Goal: Transaction & Acquisition: Purchase product/service

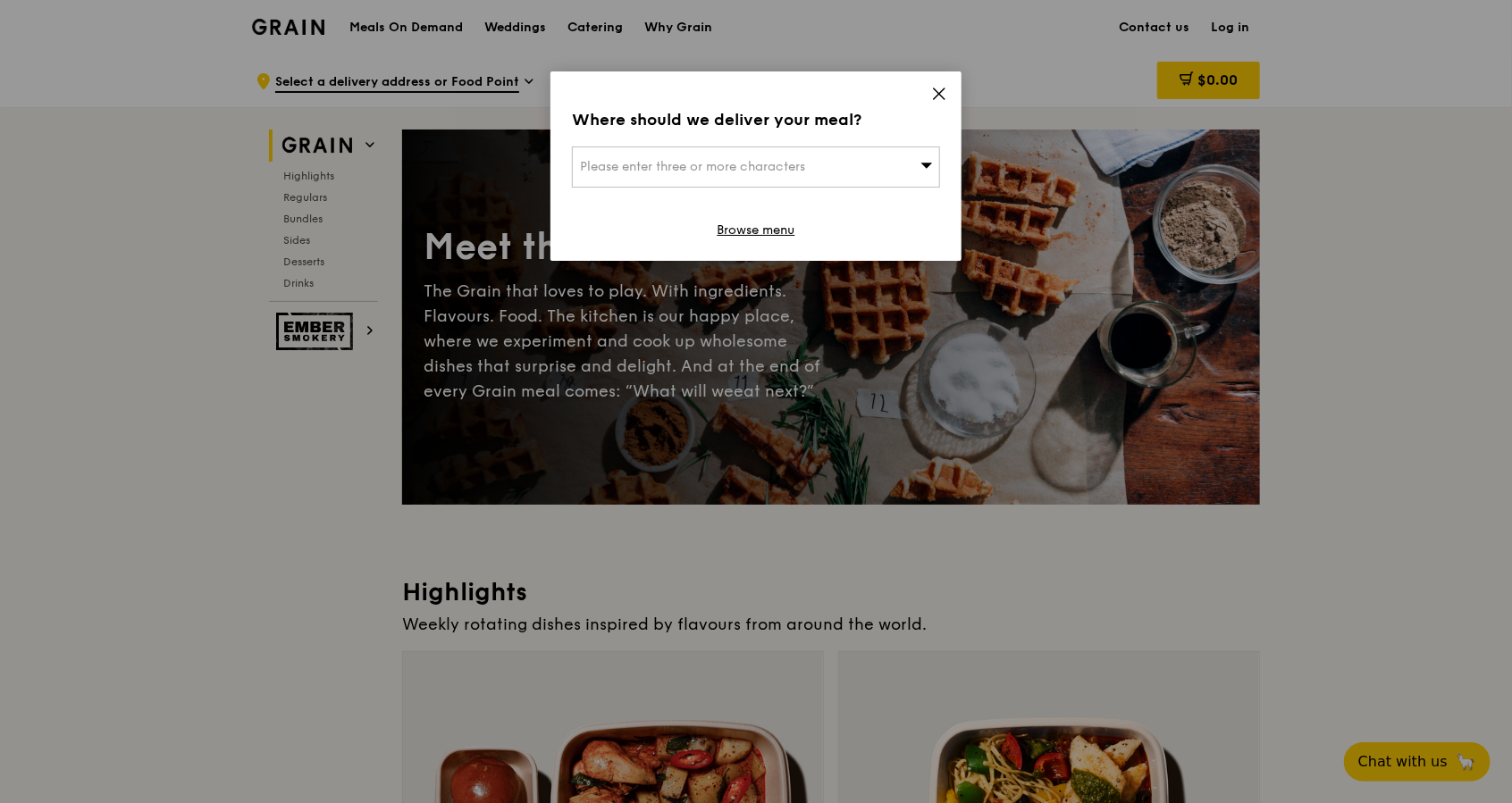
click at [751, 171] on span "Please enter three or more characters" at bounding box center [692, 166] width 225 height 15
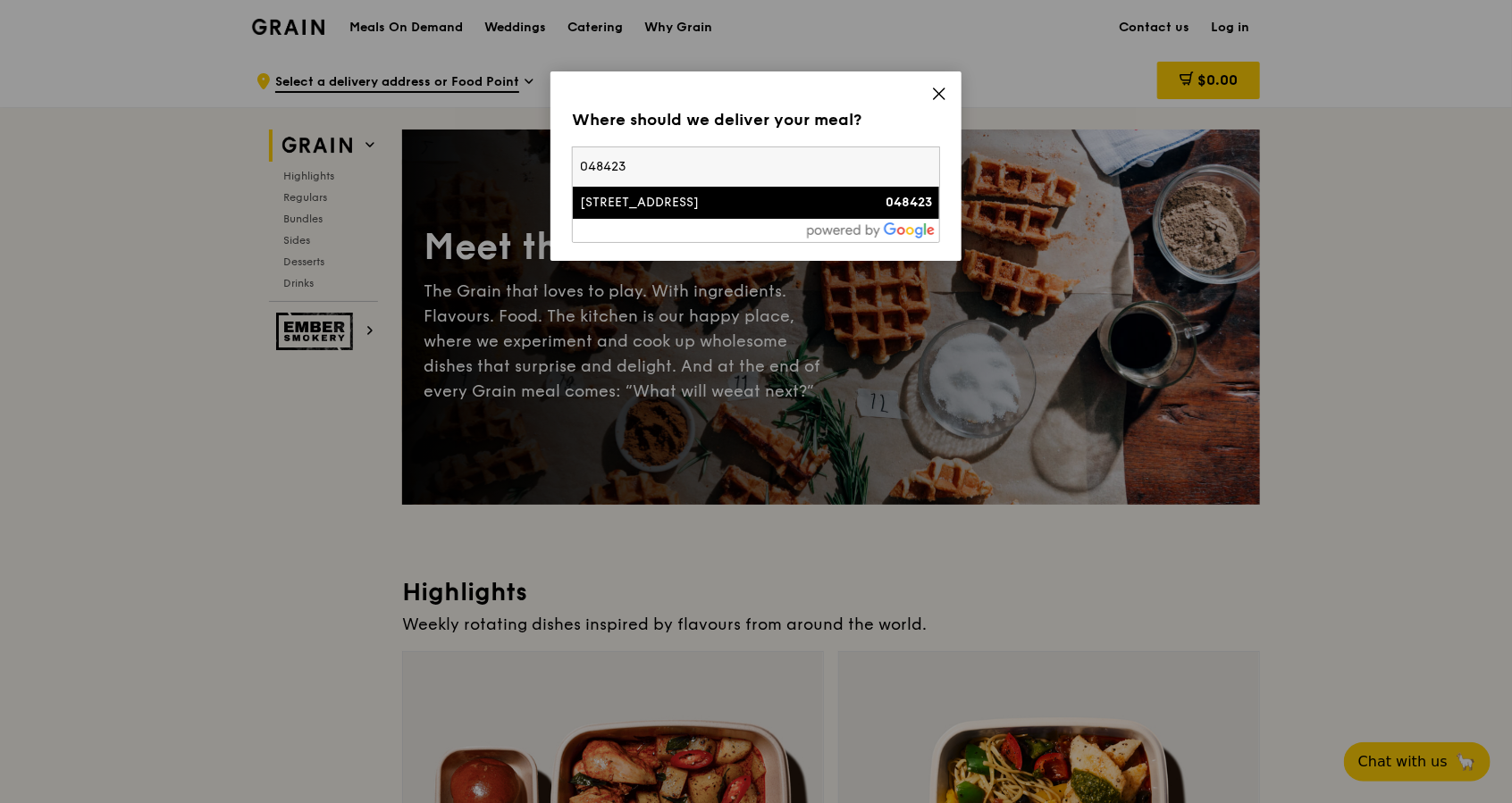
type input "048423"
click at [773, 205] on div "[STREET_ADDRESS]" at bounding box center [712, 203] width 265 height 18
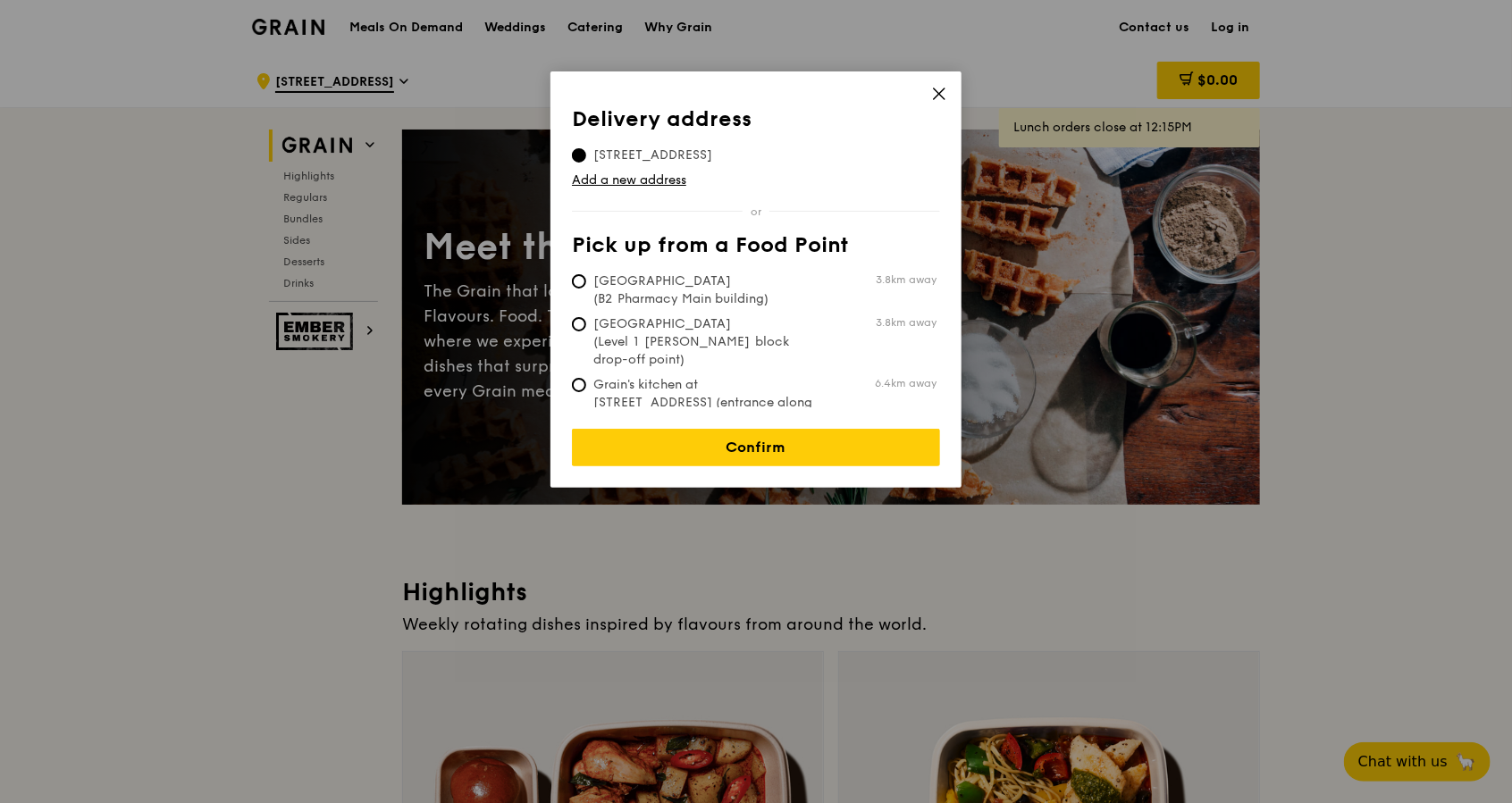
click at [792, 456] on div "Delivery address Pick up from a Food Point Delivery address [STREET_ADDRESS] Ad…" at bounding box center [756, 280] width 411 height 416
click at [791, 449] on link "Confirm" at bounding box center [756, 448] width 368 height 38
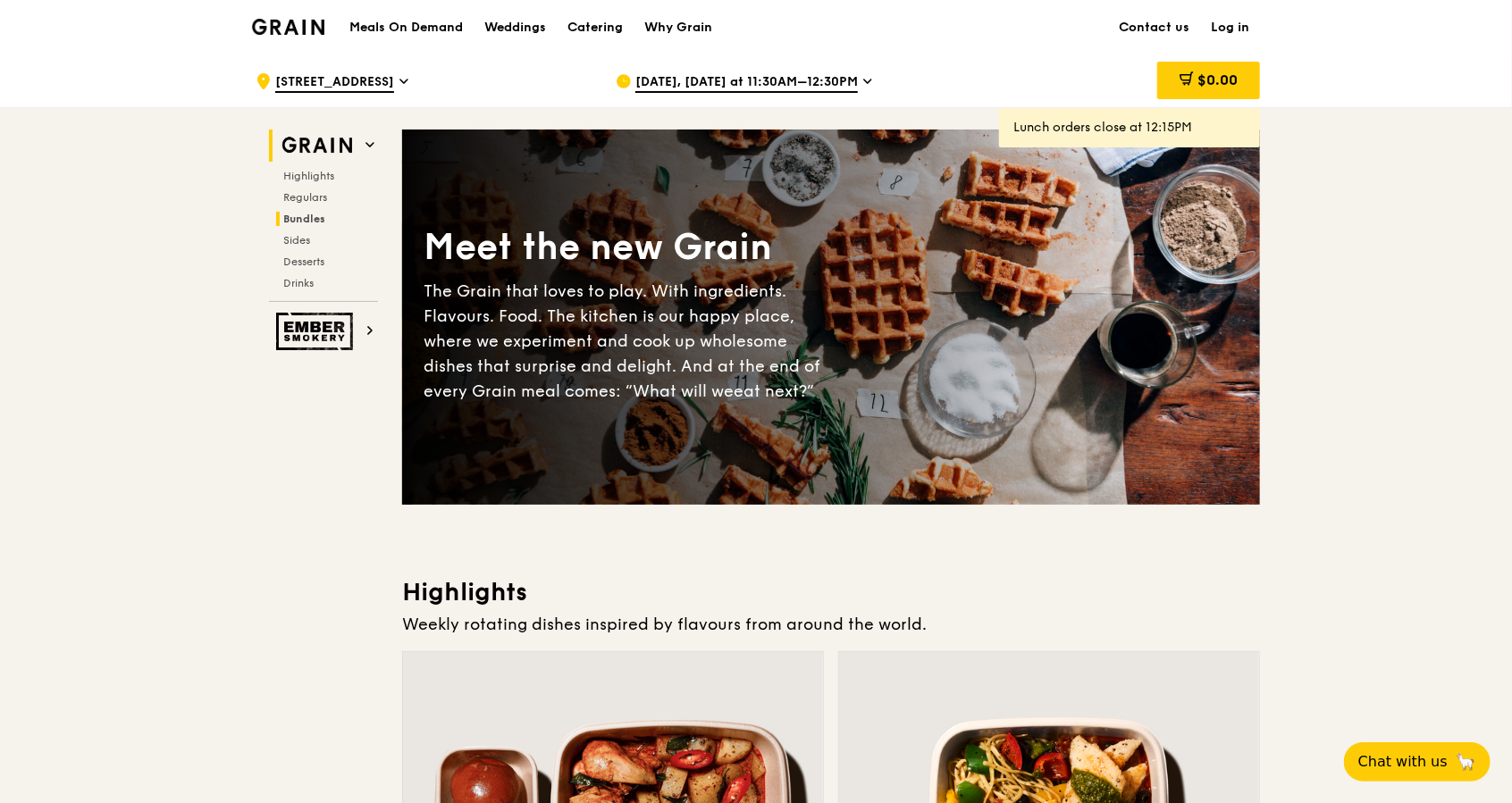
click at [314, 218] on span "Bundles" at bounding box center [304, 219] width 42 height 13
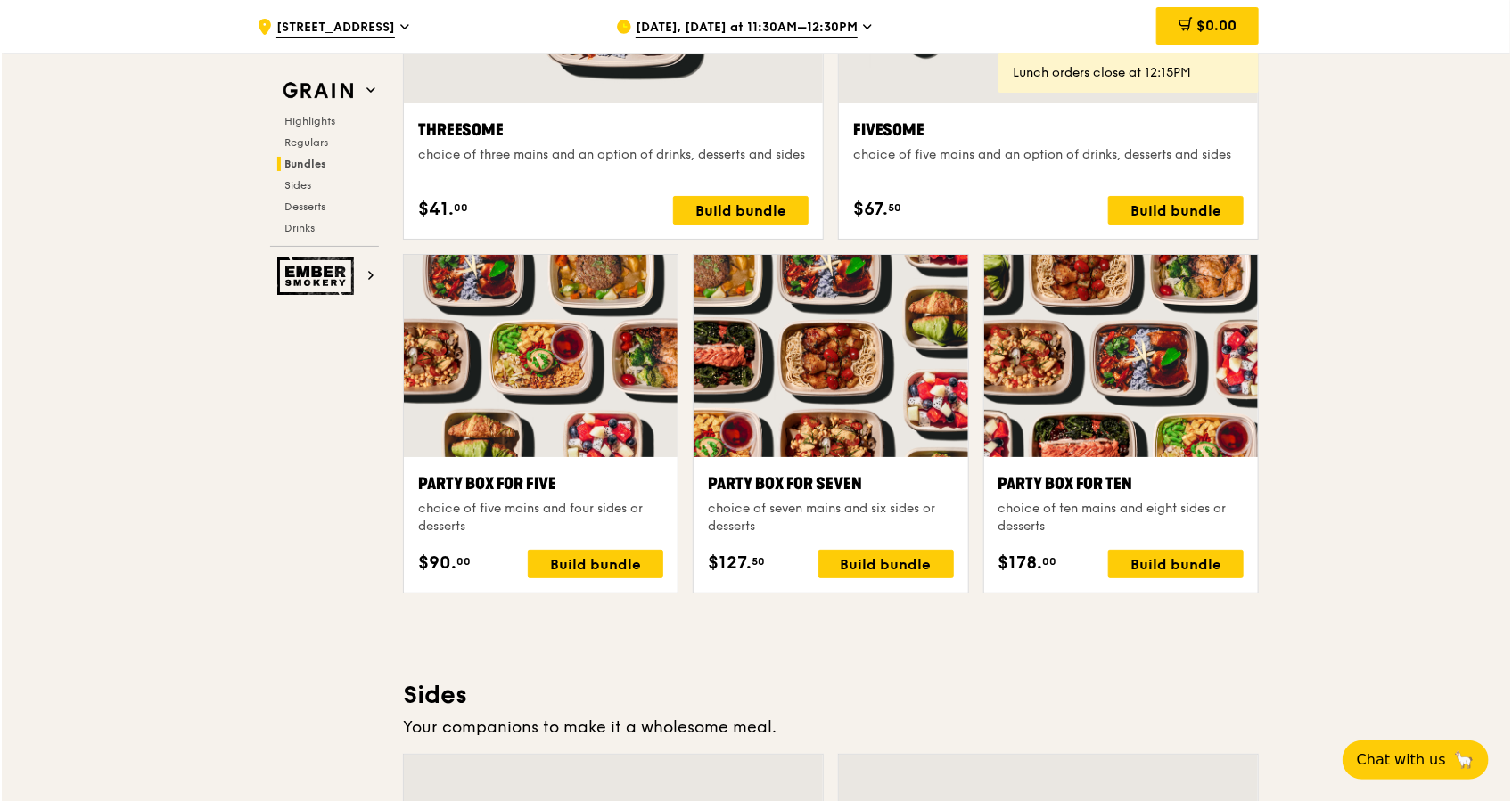
scroll to position [3399, 0]
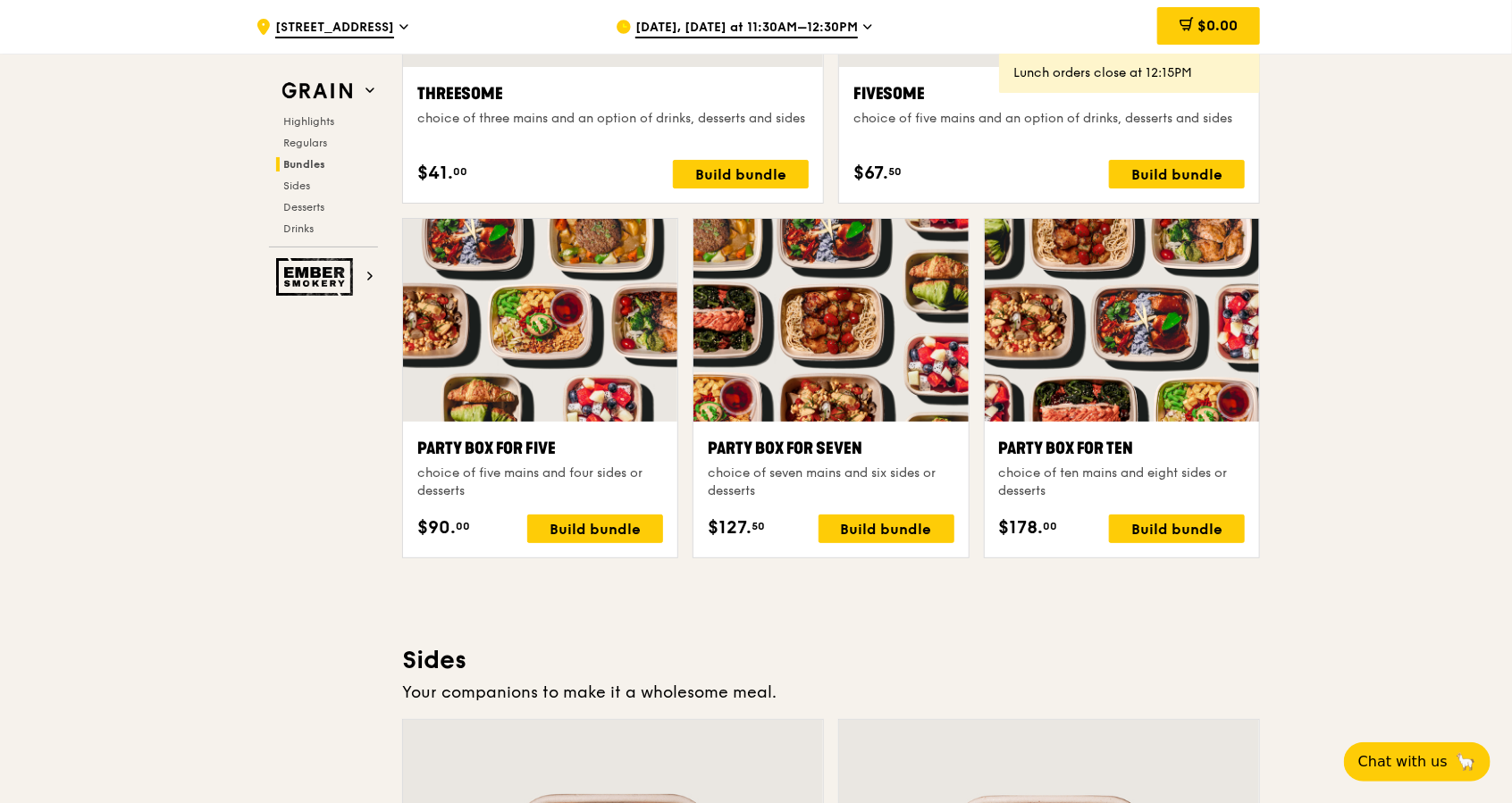
click at [1120, 381] on div at bounding box center [1122, 320] width 275 height 203
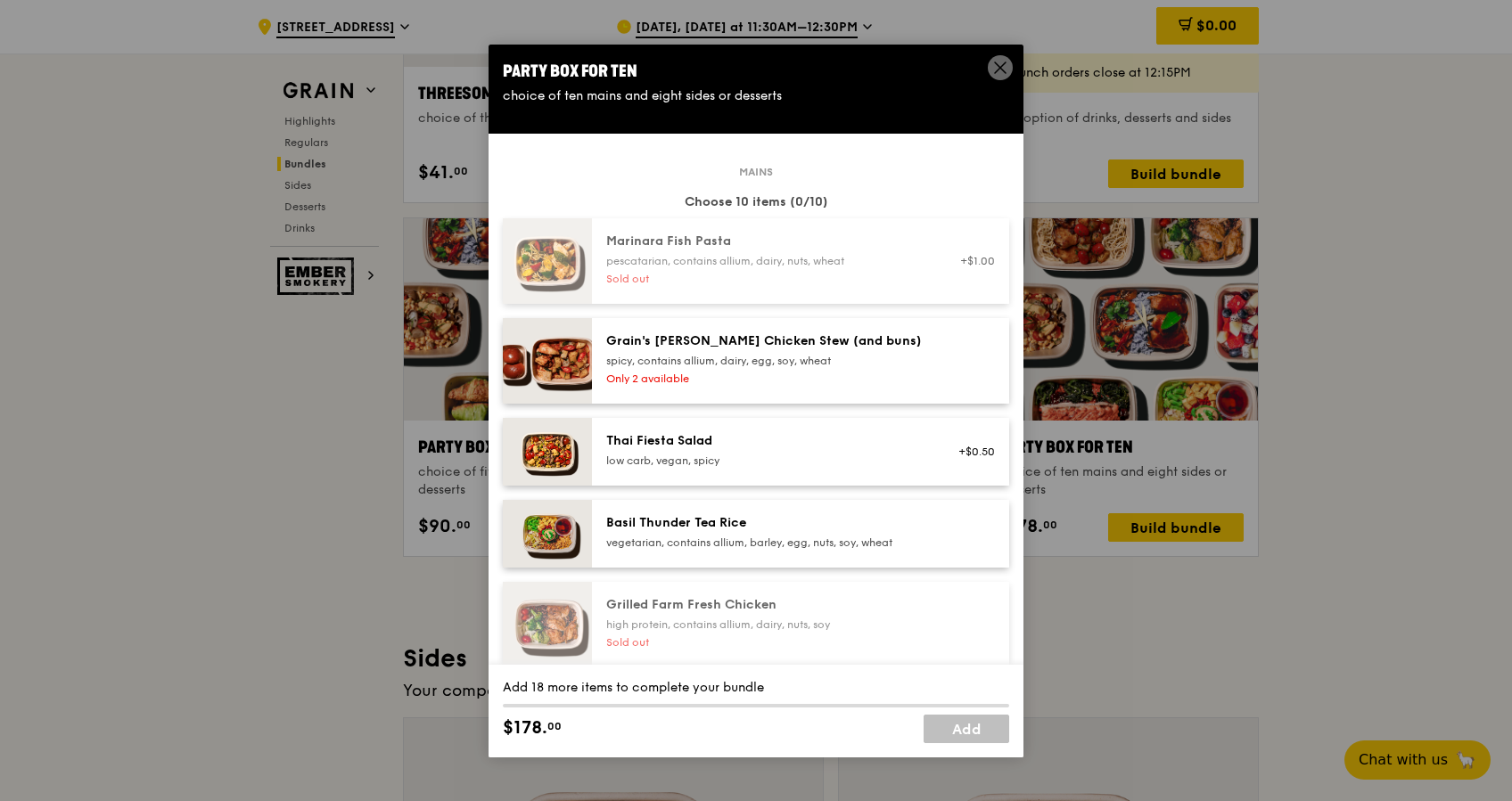
drag, startPoint x: 1003, startPoint y: 66, endPoint x: 994, endPoint y: 62, distance: 9.8
click at [1003, 66] on icon at bounding box center [1000, 68] width 16 height 16
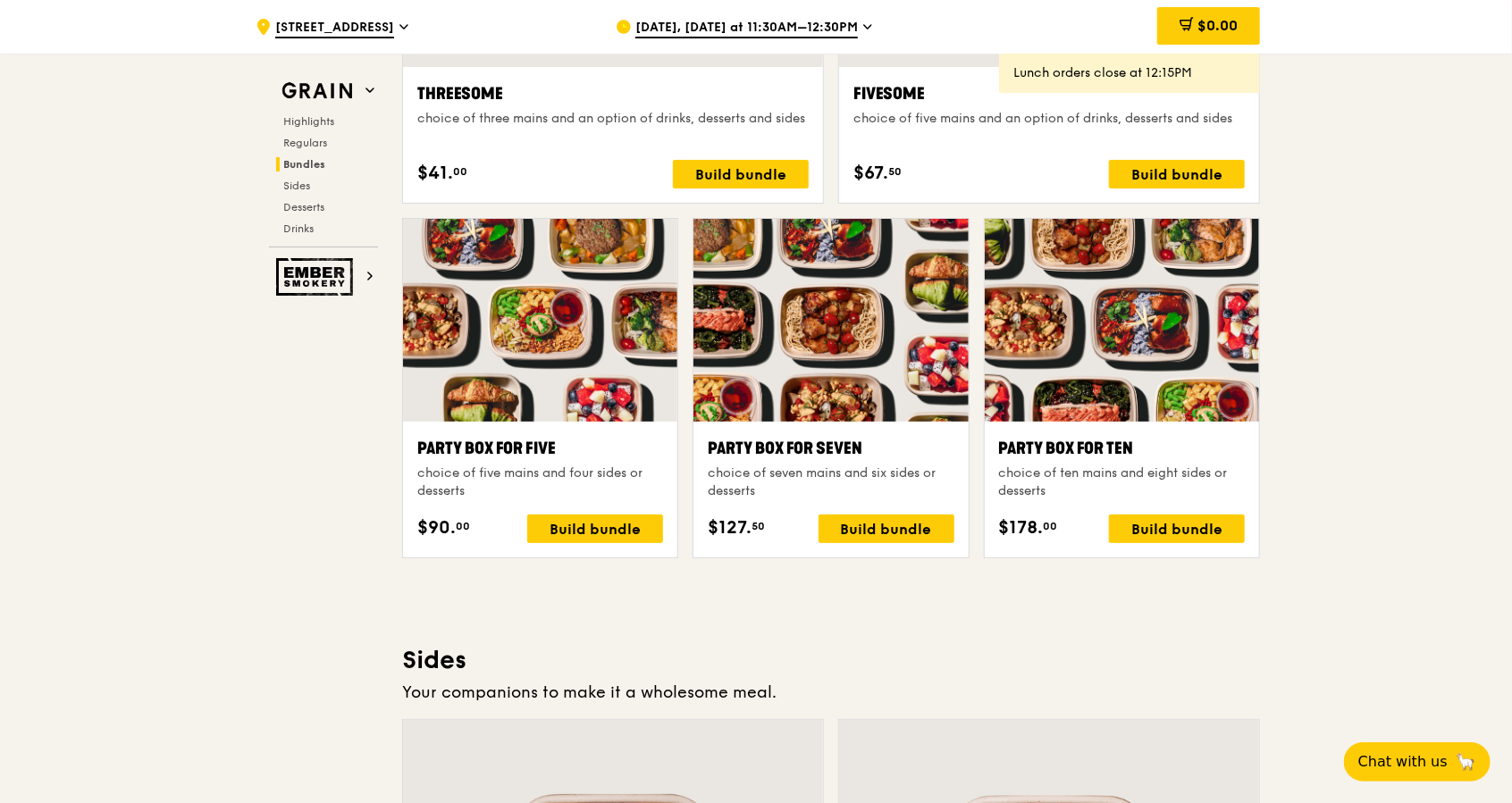
click at [774, 26] on span "[DATE], [DATE] at 11:30AM–12:30PM" at bounding box center [747, 29] width 223 height 20
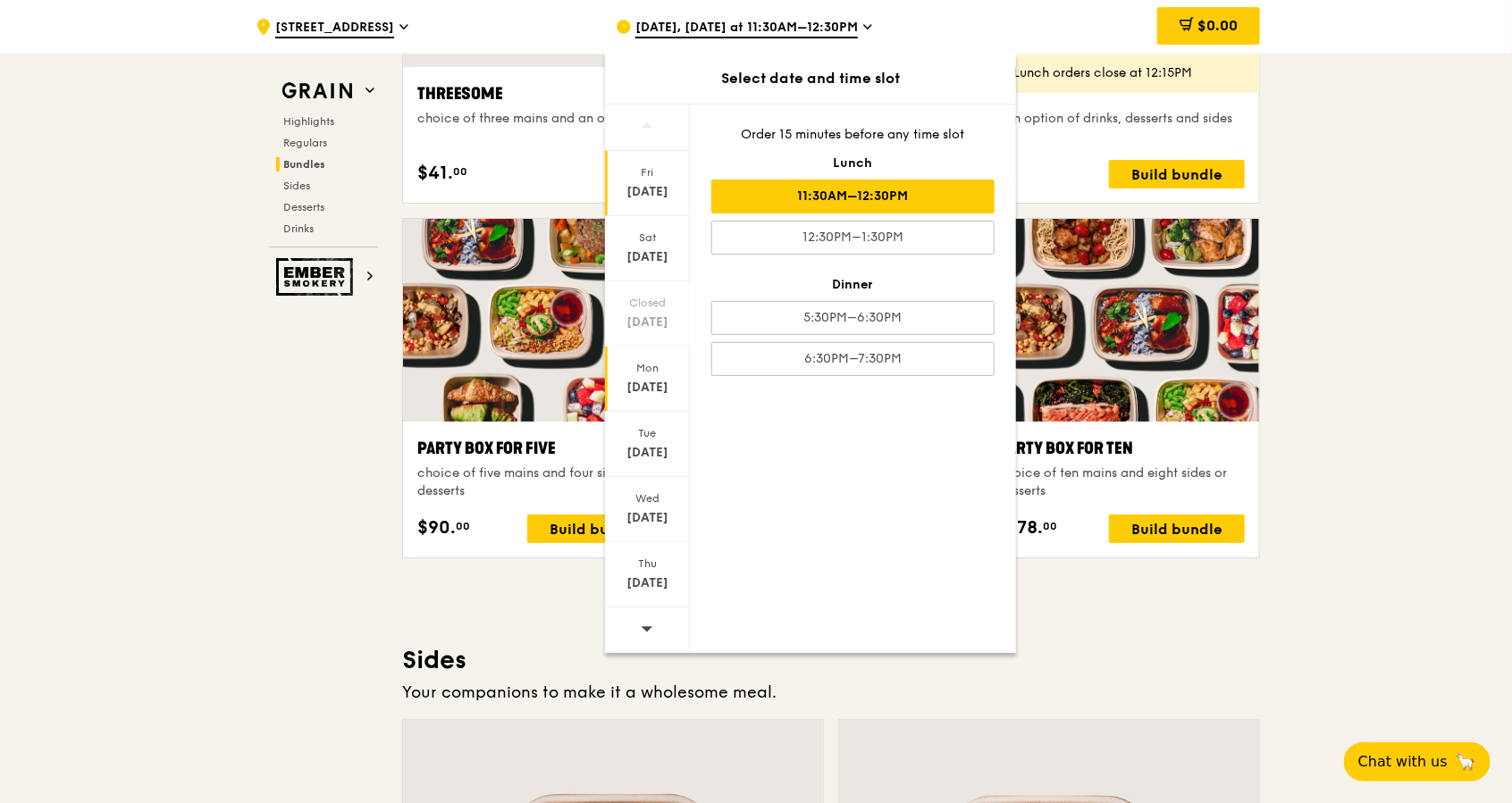
click at [640, 380] on div "[DATE]" at bounding box center [647, 388] width 80 height 18
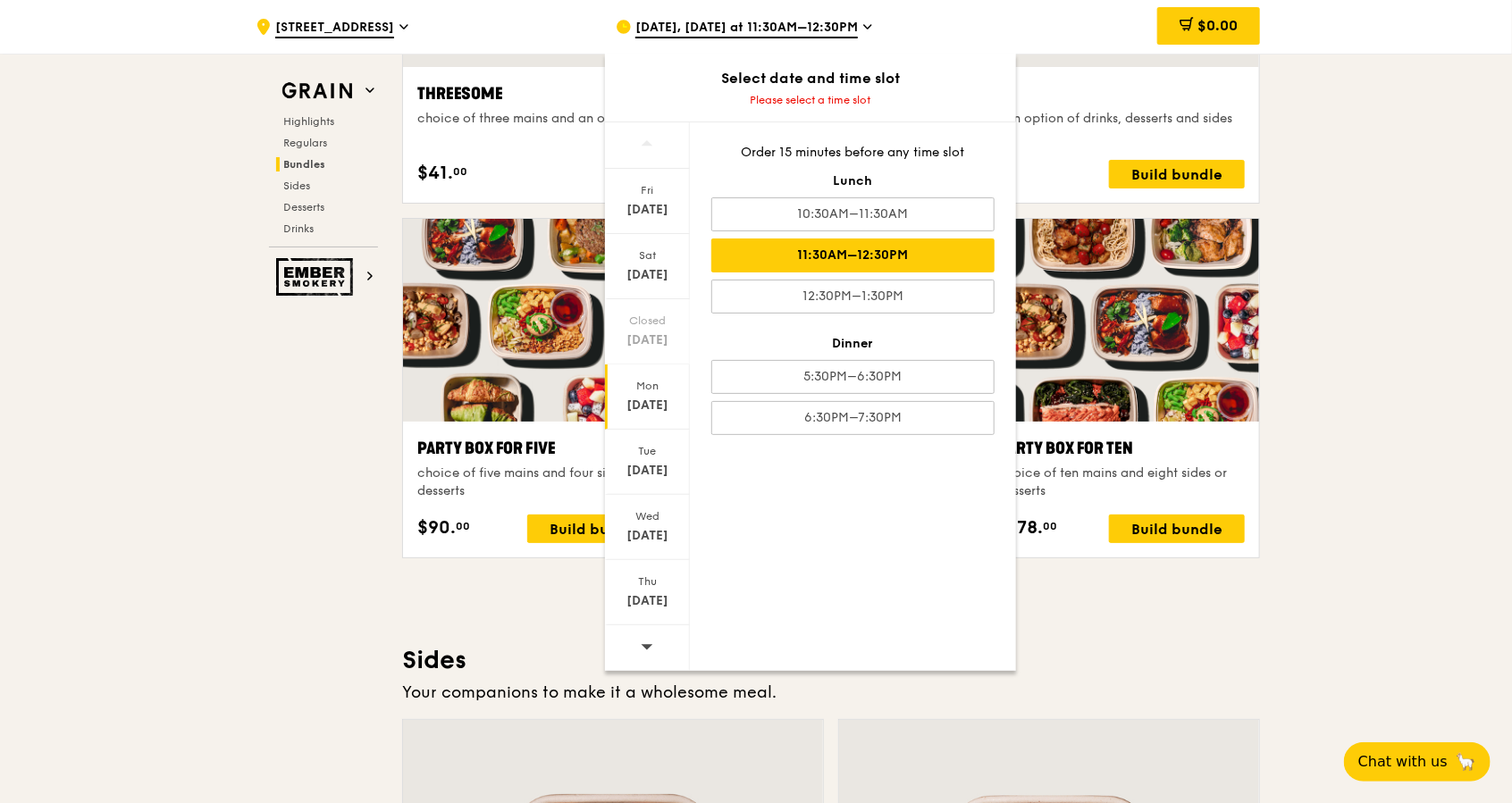
click at [880, 252] on div "11:30AM–12:30PM" at bounding box center [853, 256] width 284 height 34
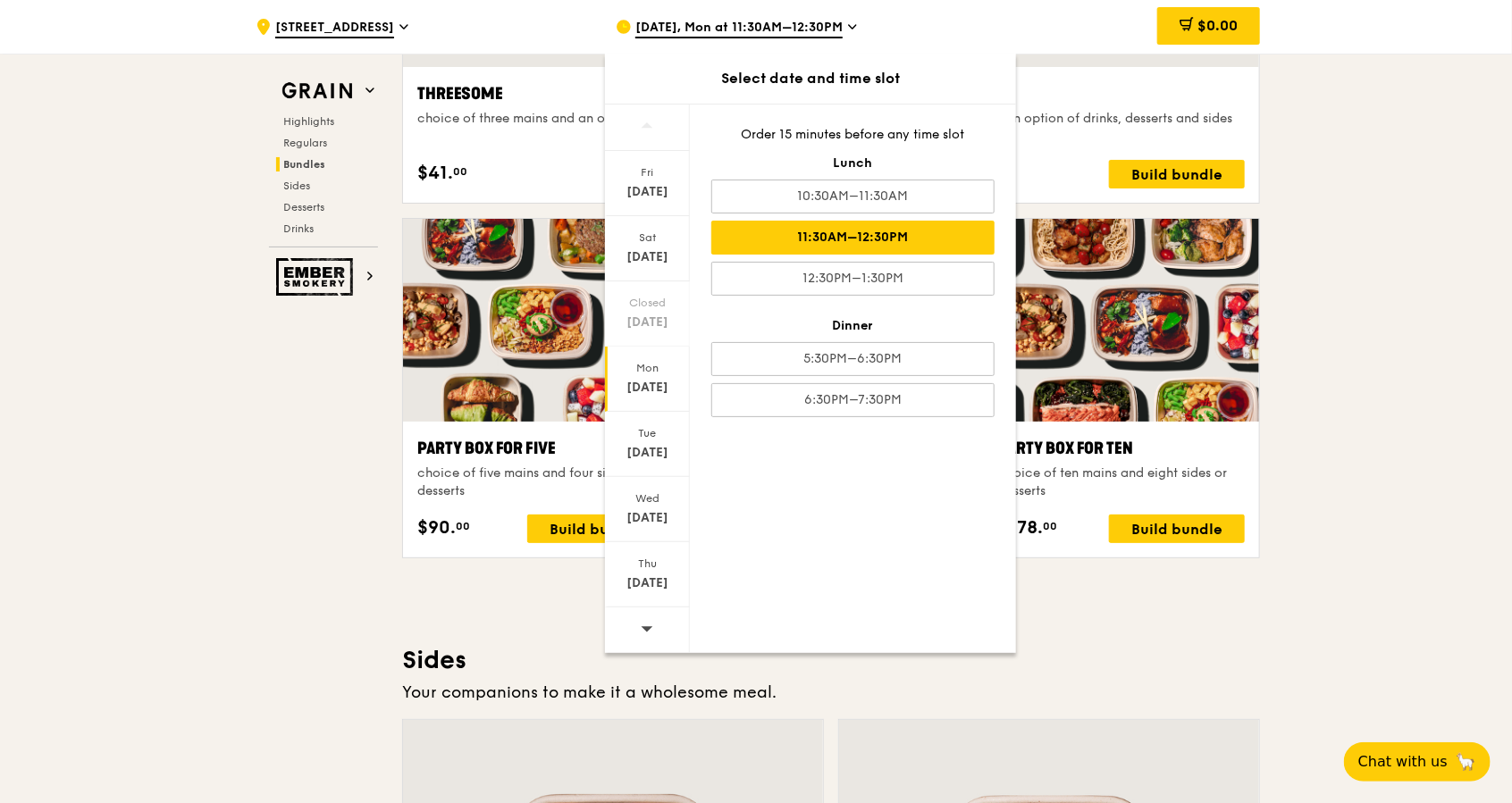
click at [1106, 601] on div "Highlights Weekly rotating dishes inspired by flavours from around the world. W…" at bounding box center [831, 678] width 858 height 7022
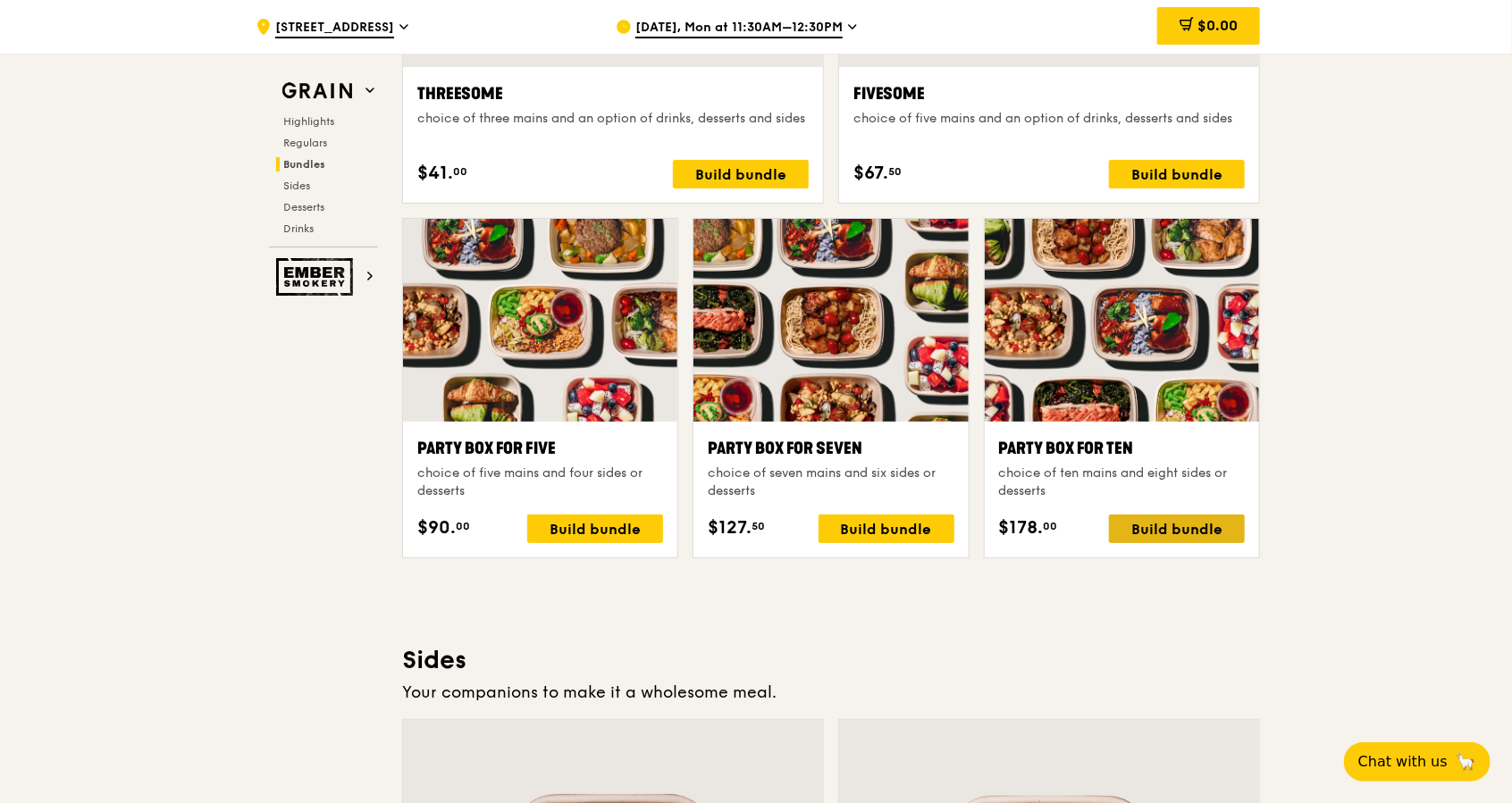
click at [1187, 538] on div "Build bundle" at bounding box center [1176, 529] width 135 height 29
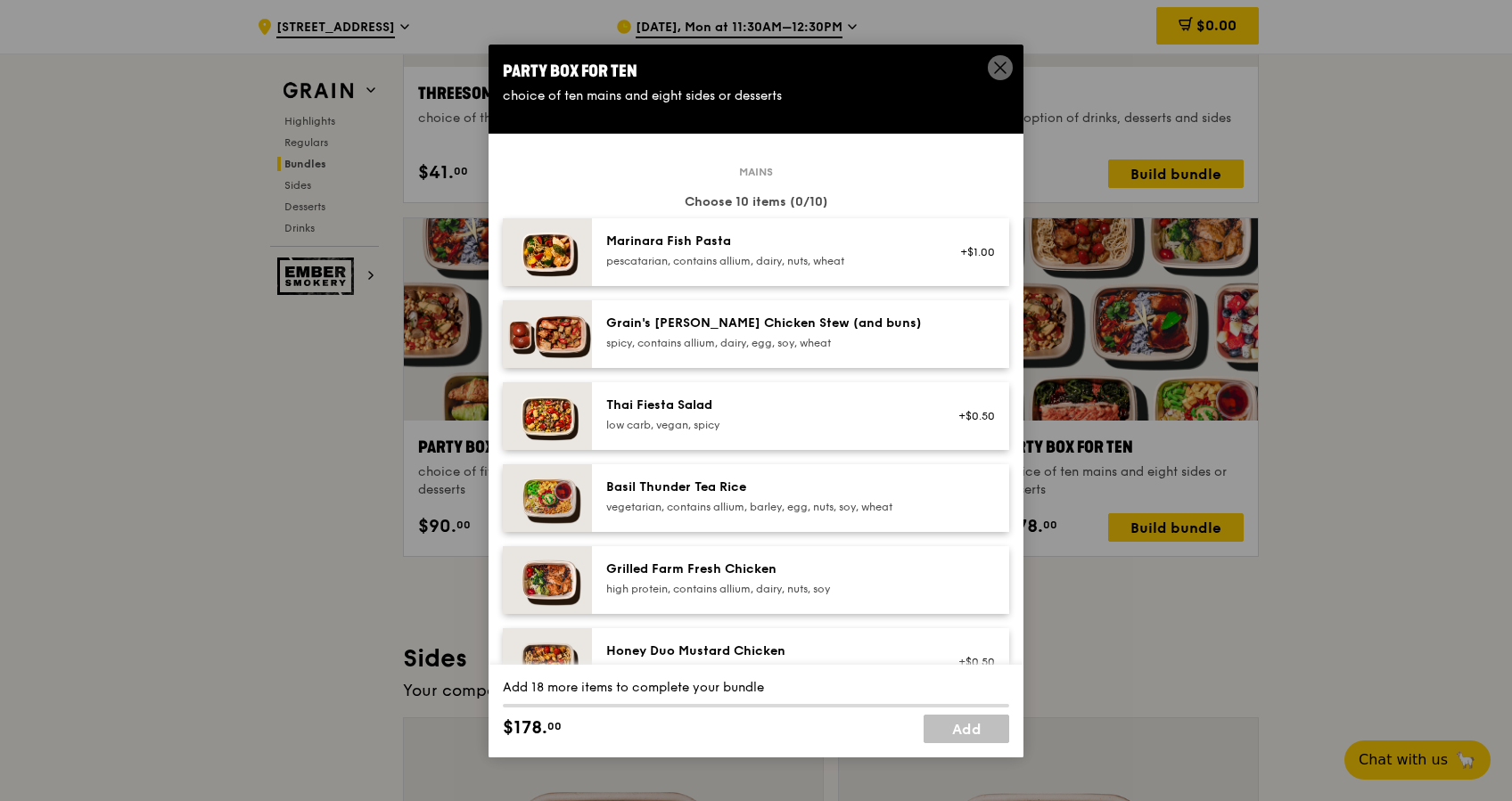
click at [761, 257] on div "pescatarian, contains allium, dairy, nuts, wheat" at bounding box center [766, 261] width 320 height 14
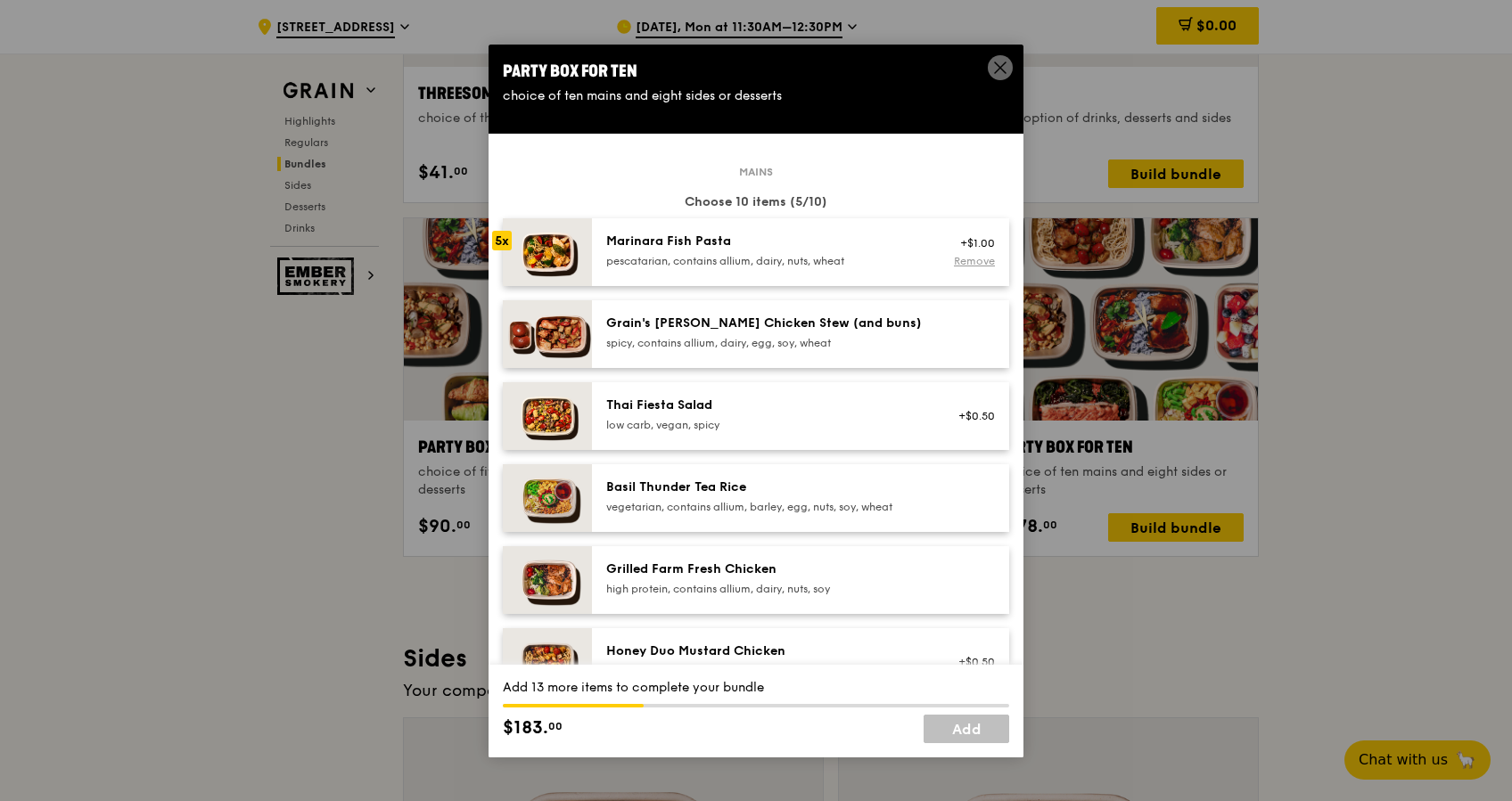
click at [954, 261] on link "Remove" at bounding box center [975, 261] width 41 height 13
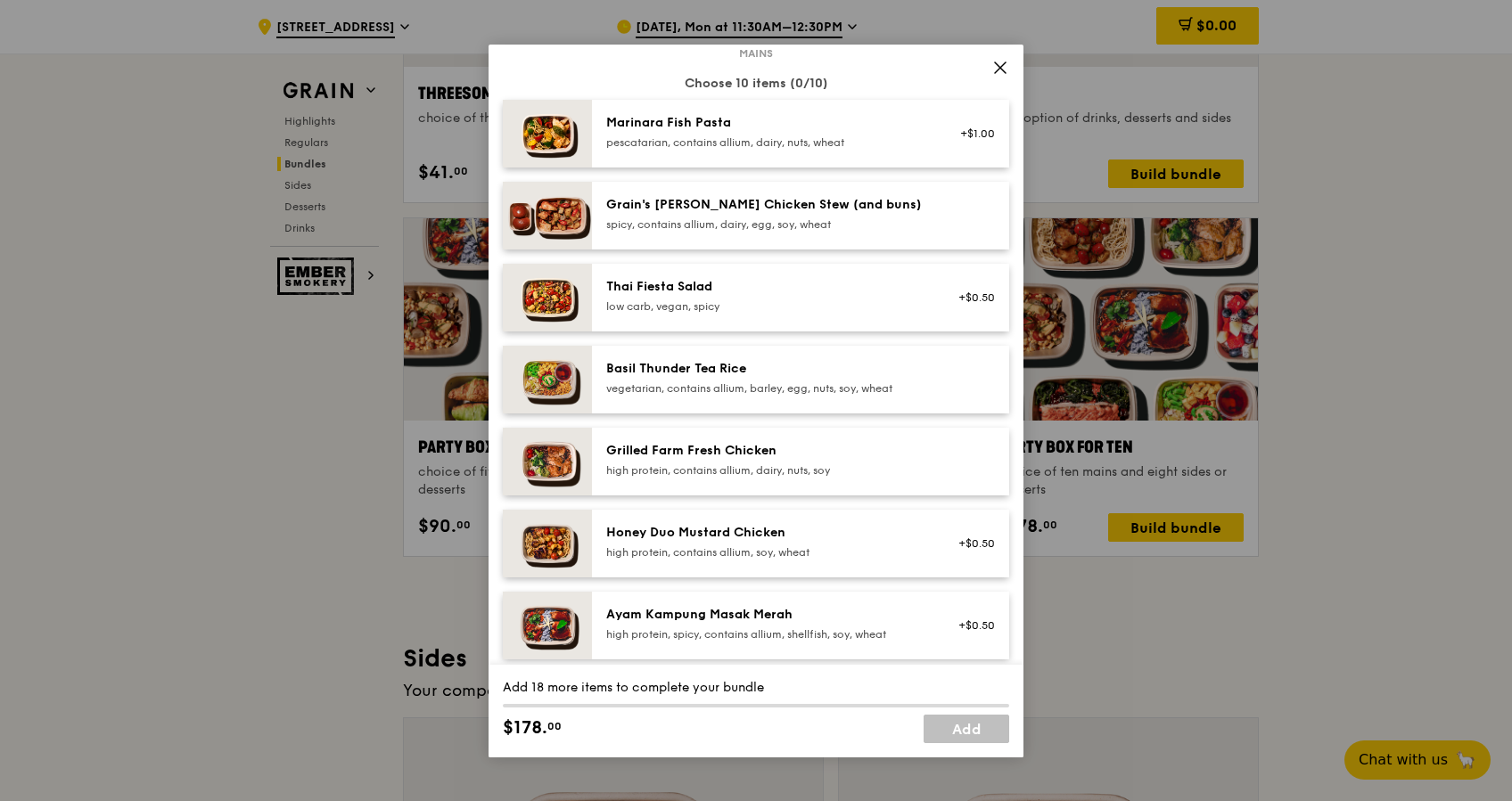
click at [571, 466] on img at bounding box center [548, 462] width 90 height 68
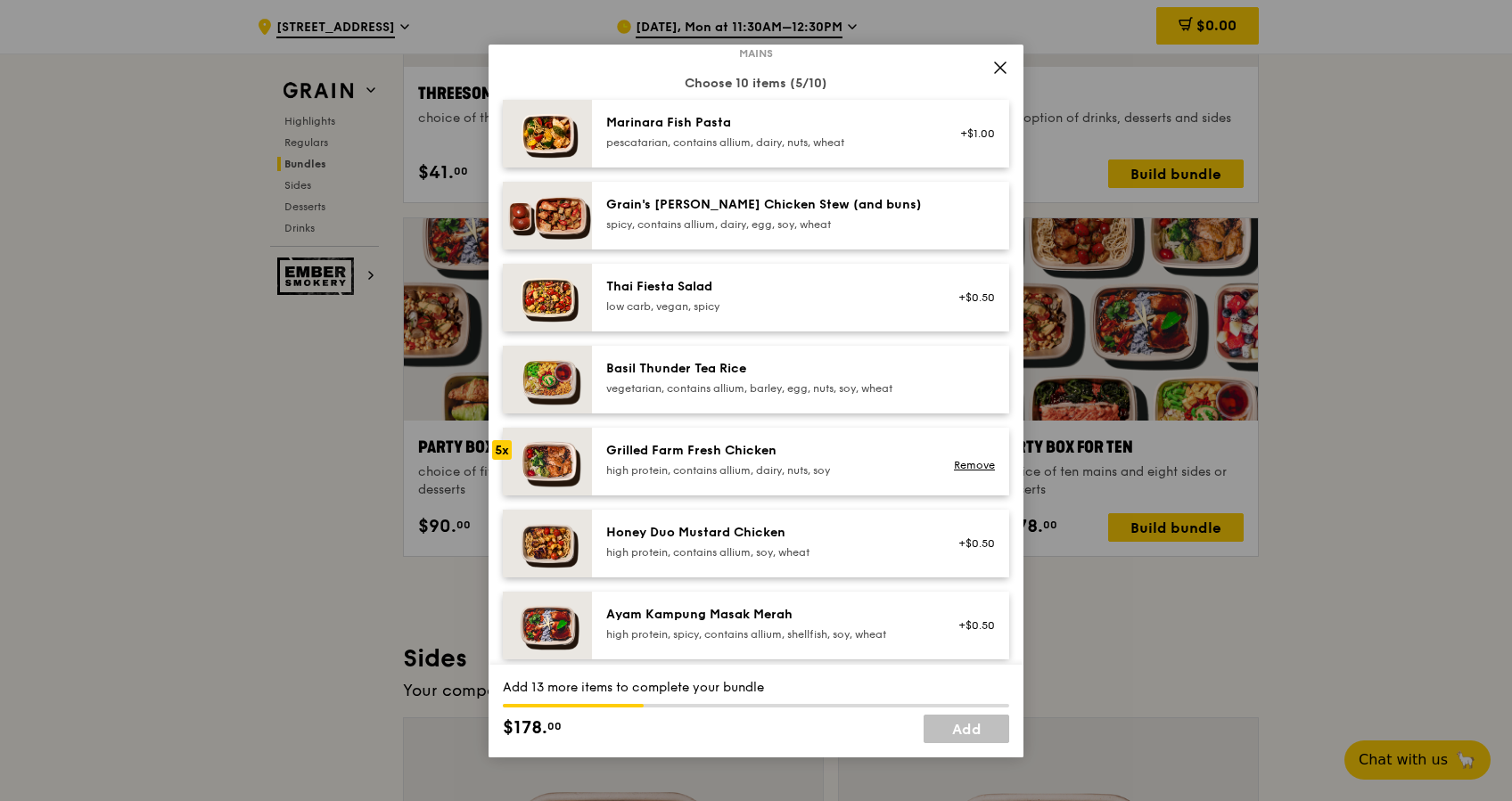
click at [571, 466] on img at bounding box center [548, 462] width 90 height 68
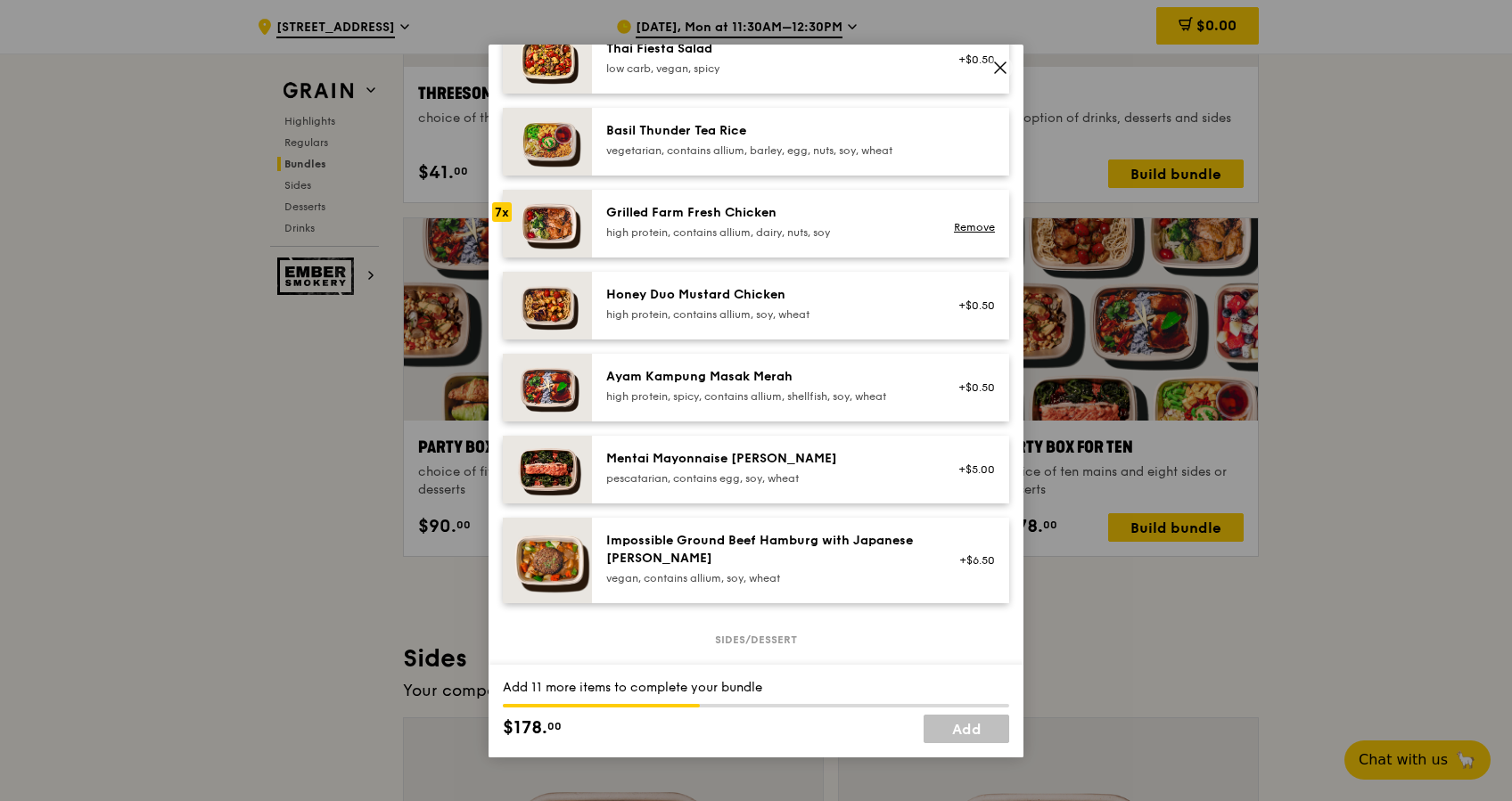
click at [586, 312] on img at bounding box center [548, 306] width 90 height 68
click at [579, 383] on img at bounding box center [548, 388] width 90 height 68
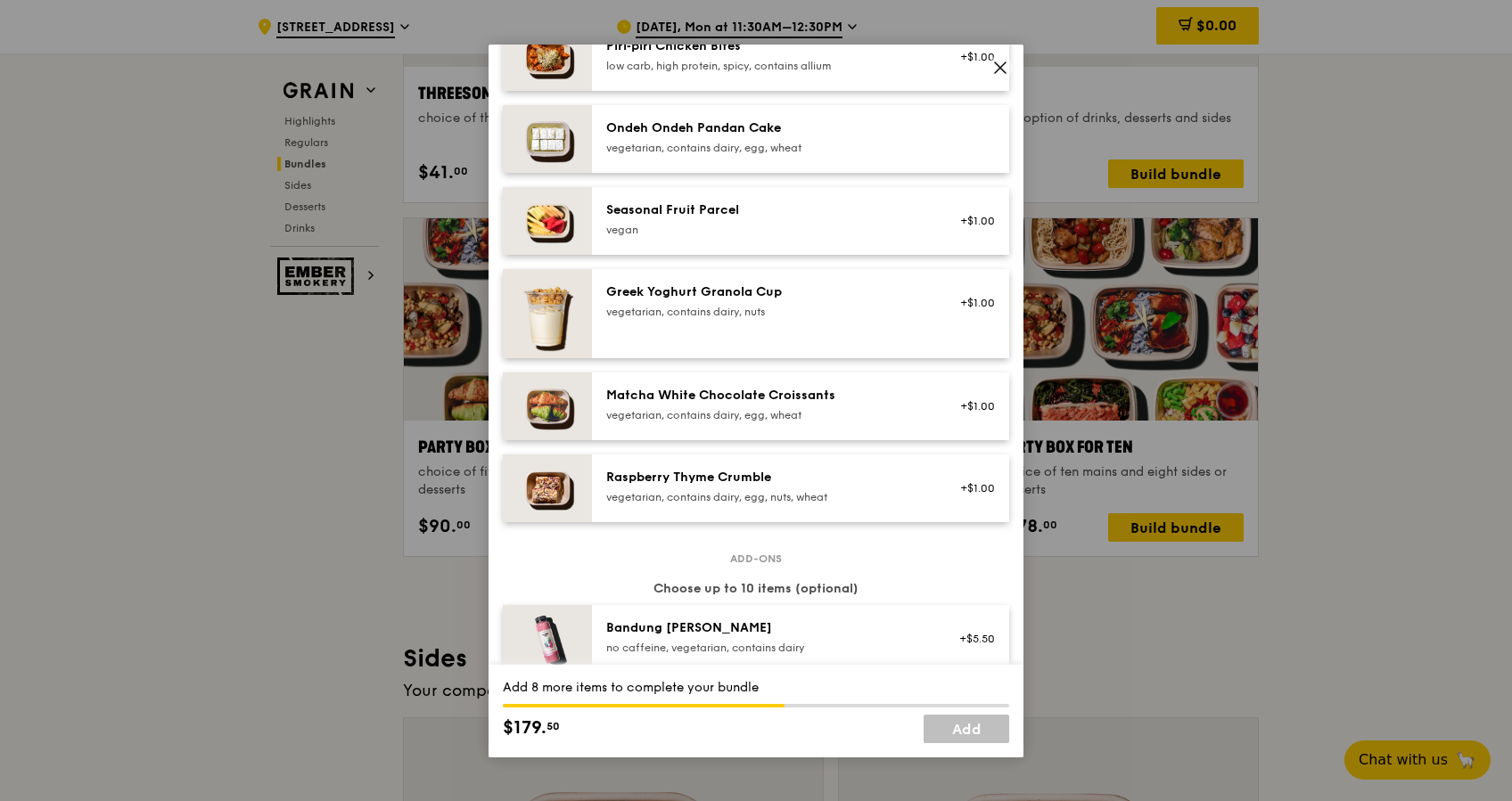
scroll to position [1312, 0]
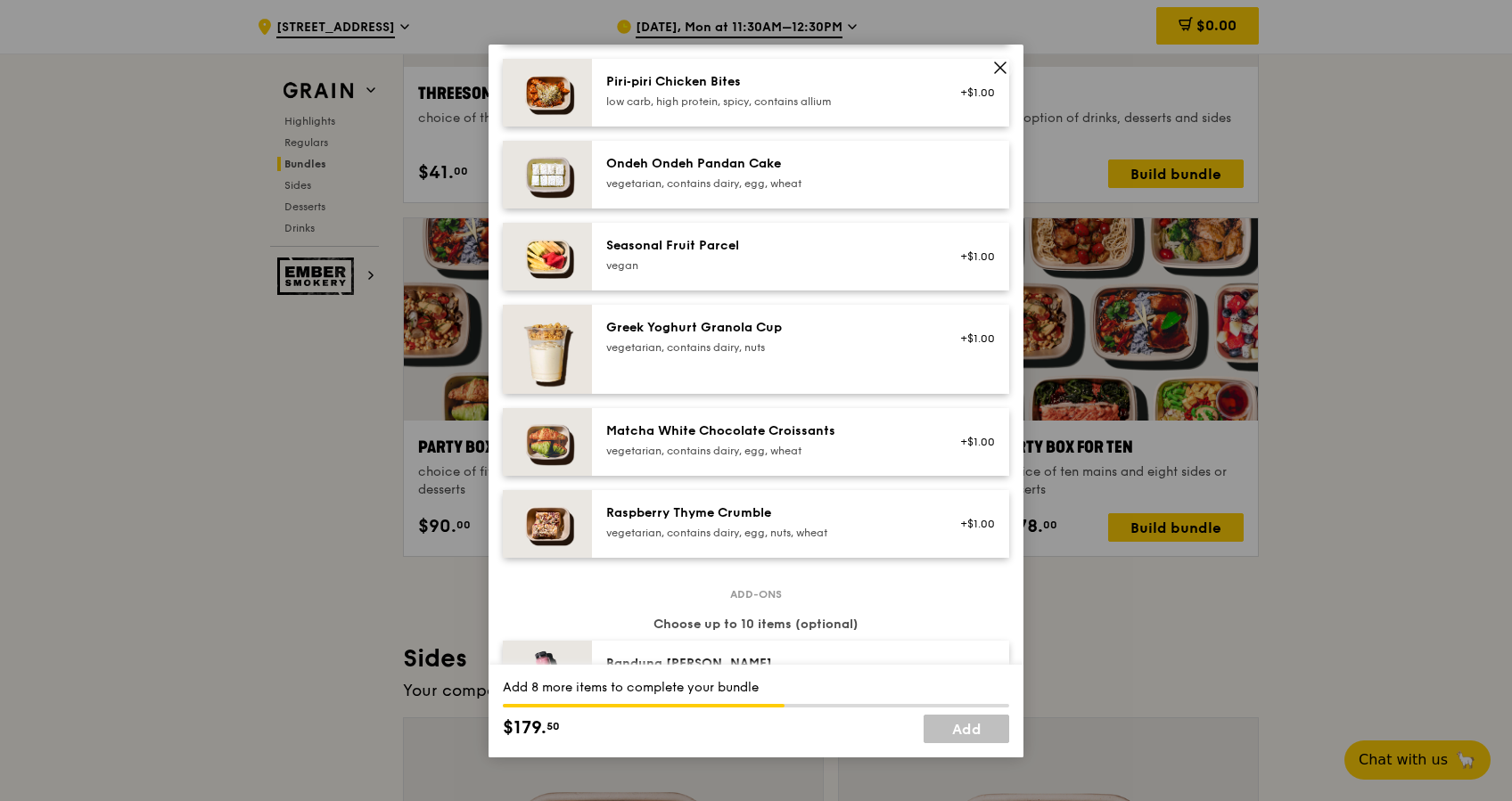
click at [739, 168] on div "Ondeh Ondeh Pandan Cake" at bounding box center [766, 164] width 320 height 18
click at [771, 520] on div "Raspberry Thyme Crumble" at bounding box center [766, 514] width 320 height 18
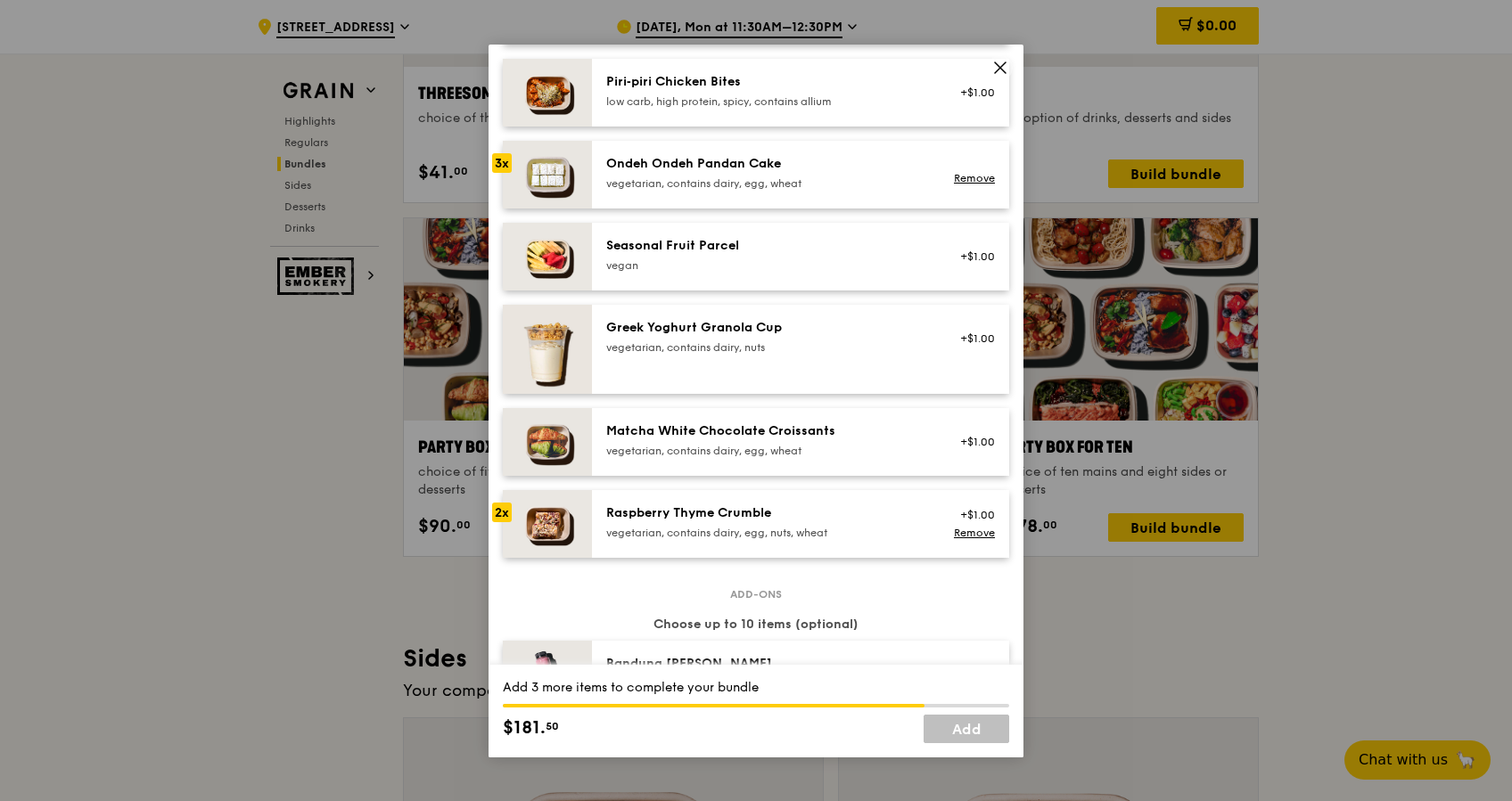
click at [771, 520] on div "Raspberry Thyme Crumble" at bounding box center [766, 514] width 320 height 18
click at [746, 257] on div "Seasonal Fruit Parcel [GEOGRAPHIC_DATA]" at bounding box center [766, 255] width 320 height 36
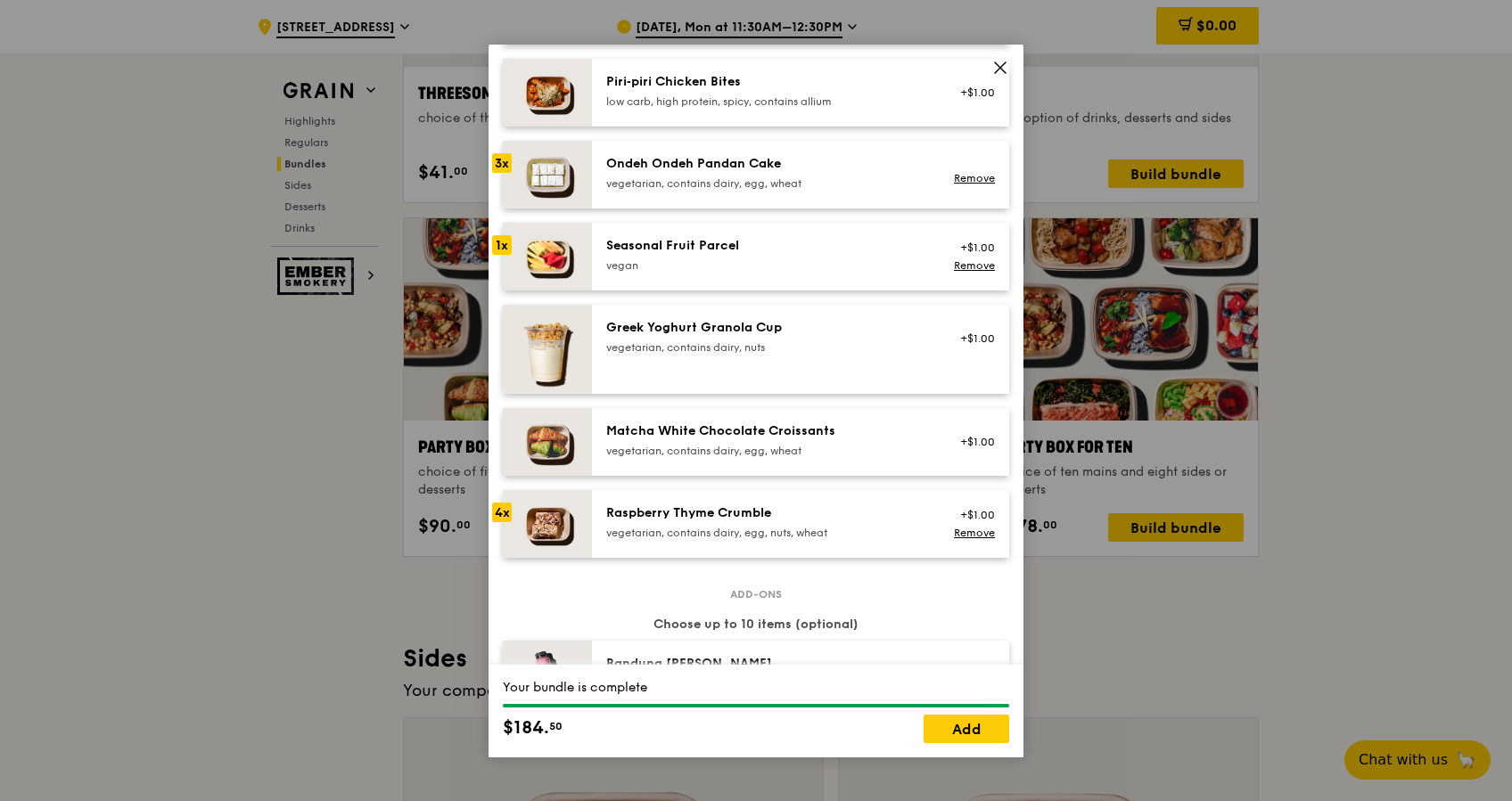
click at [746, 257] on div "Seasonal Fruit Parcel [GEOGRAPHIC_DATA]" at bounding box center [766, 255] width 320 height 36
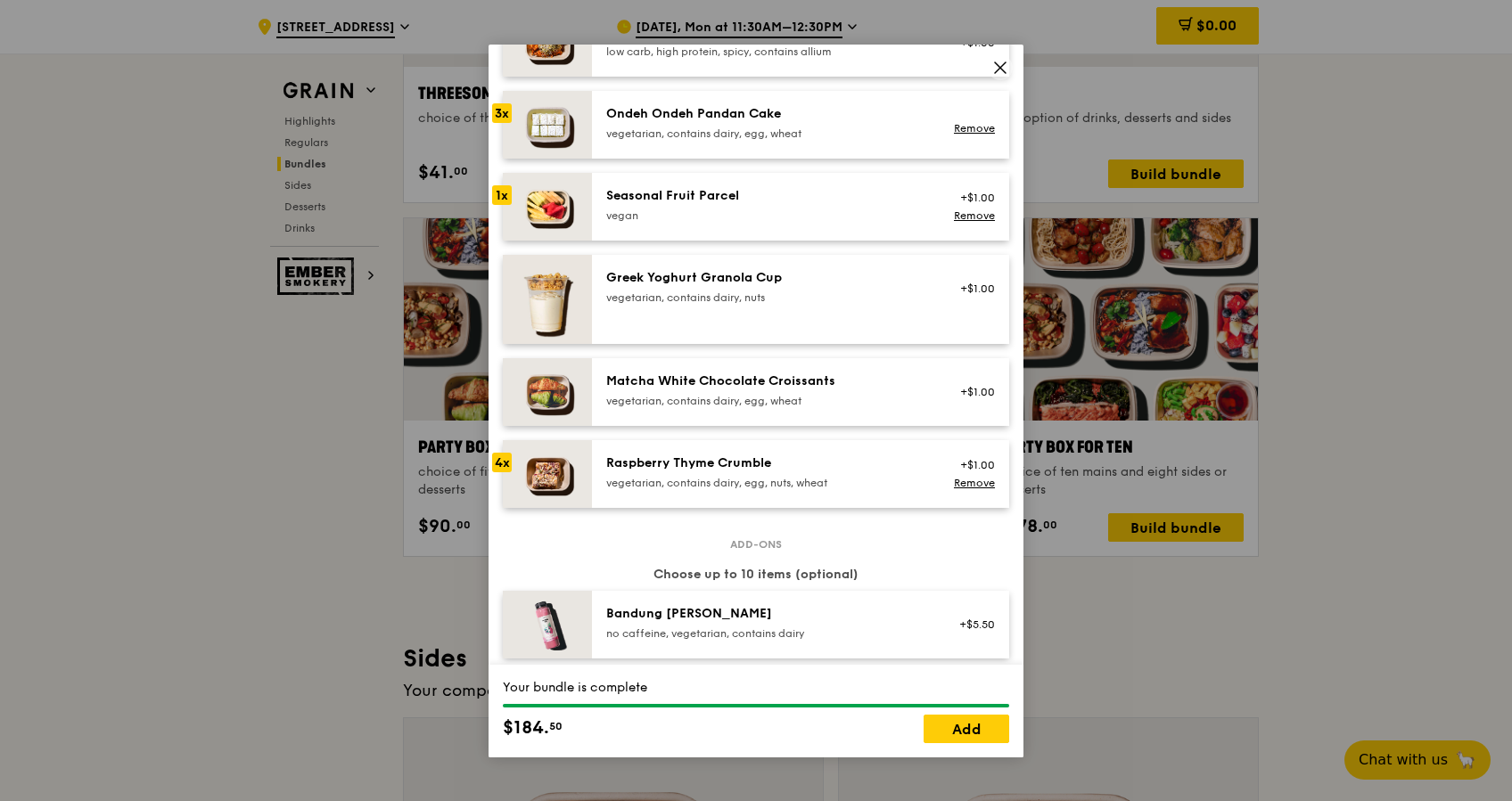
scroll to position [1430, 0]
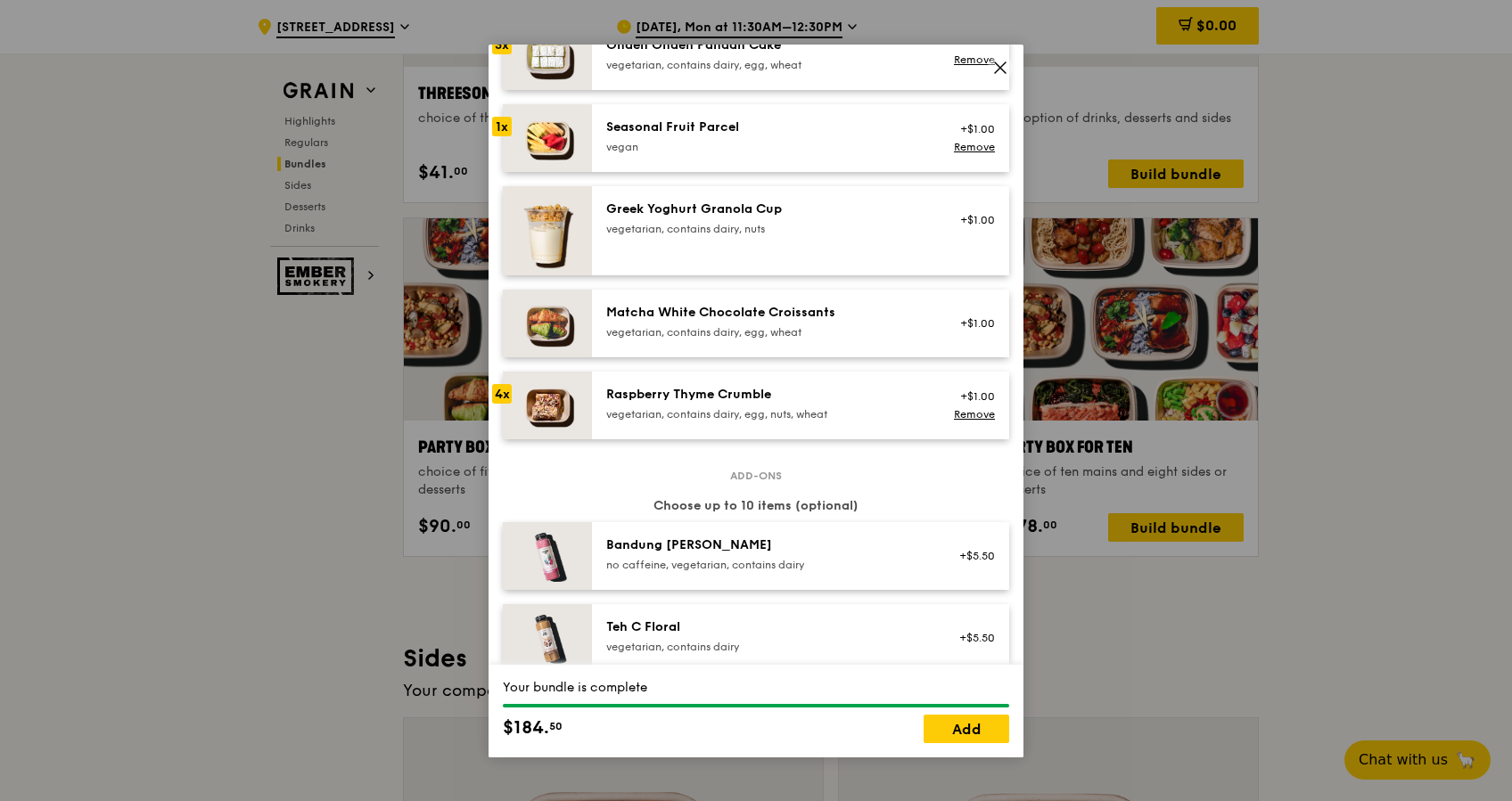
click at [645, 404] on div "Raspberry Thyme Crumble vegetarian, contains dairy, egg, nuts, wheat" at bounding box center [766, 404] width 320 height 36
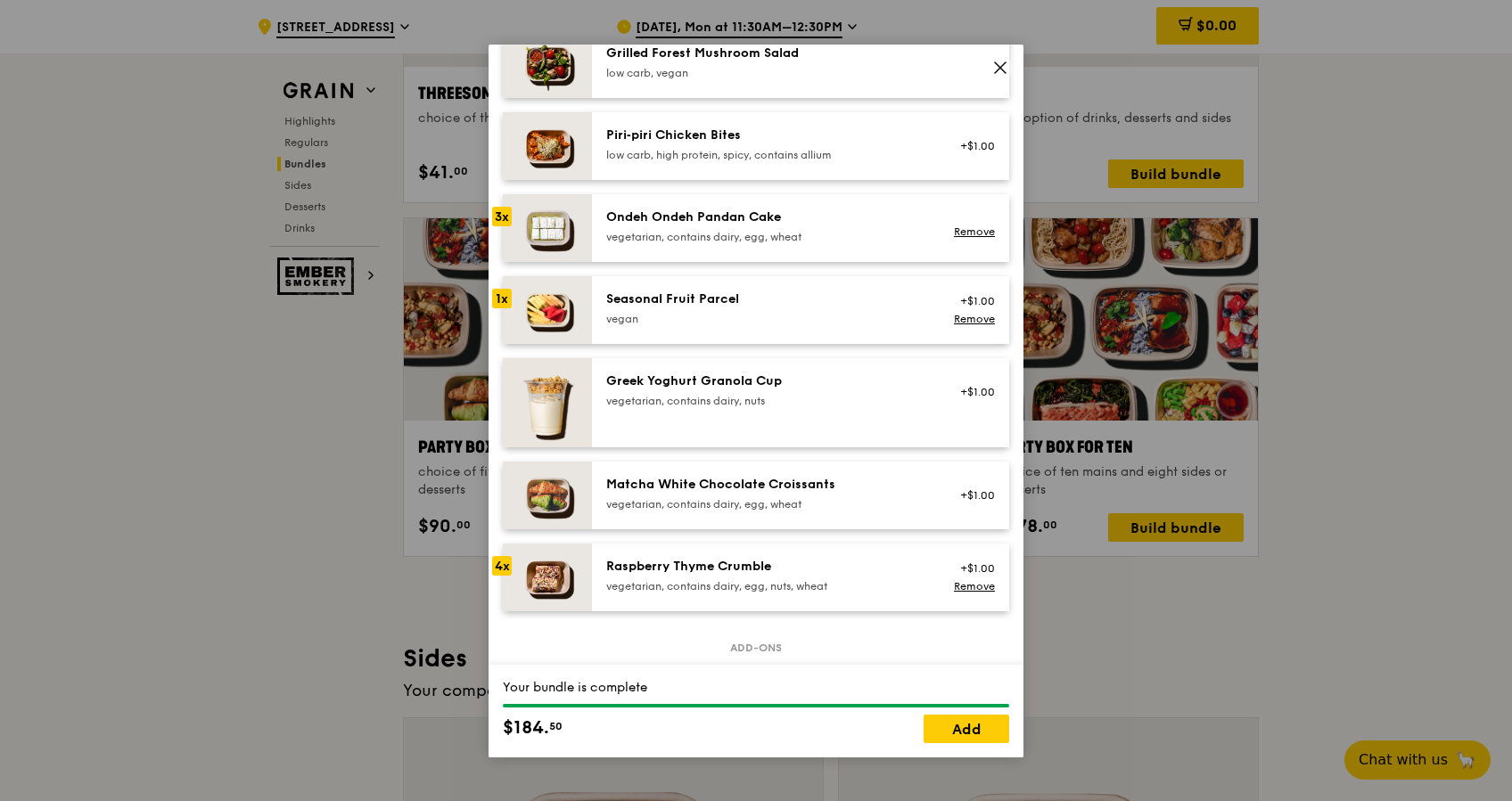
scroll to position [1307, 0]
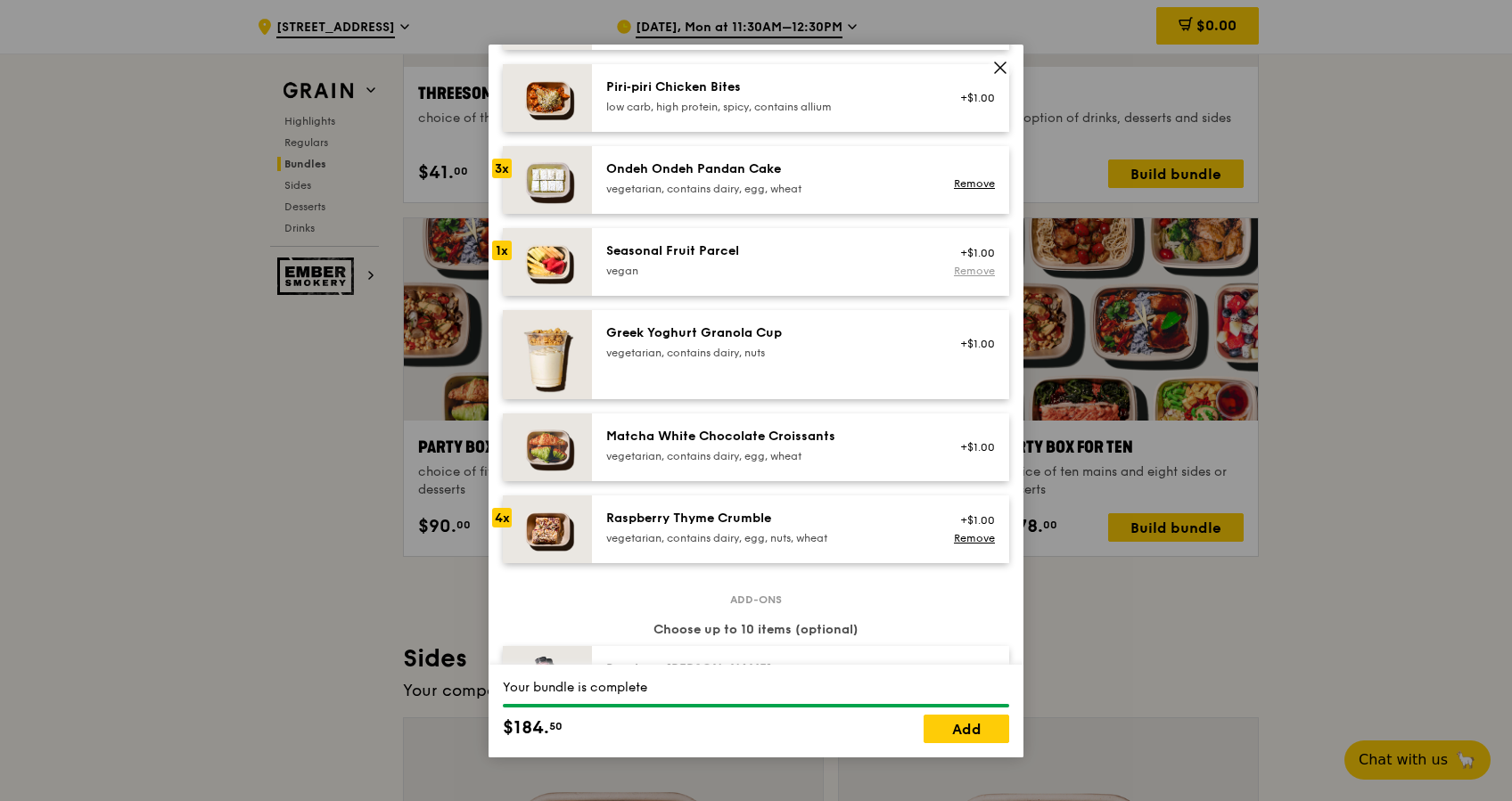
click at [954, 269] on link "Remove" at bounding box center [975, 271] width 41 height 13
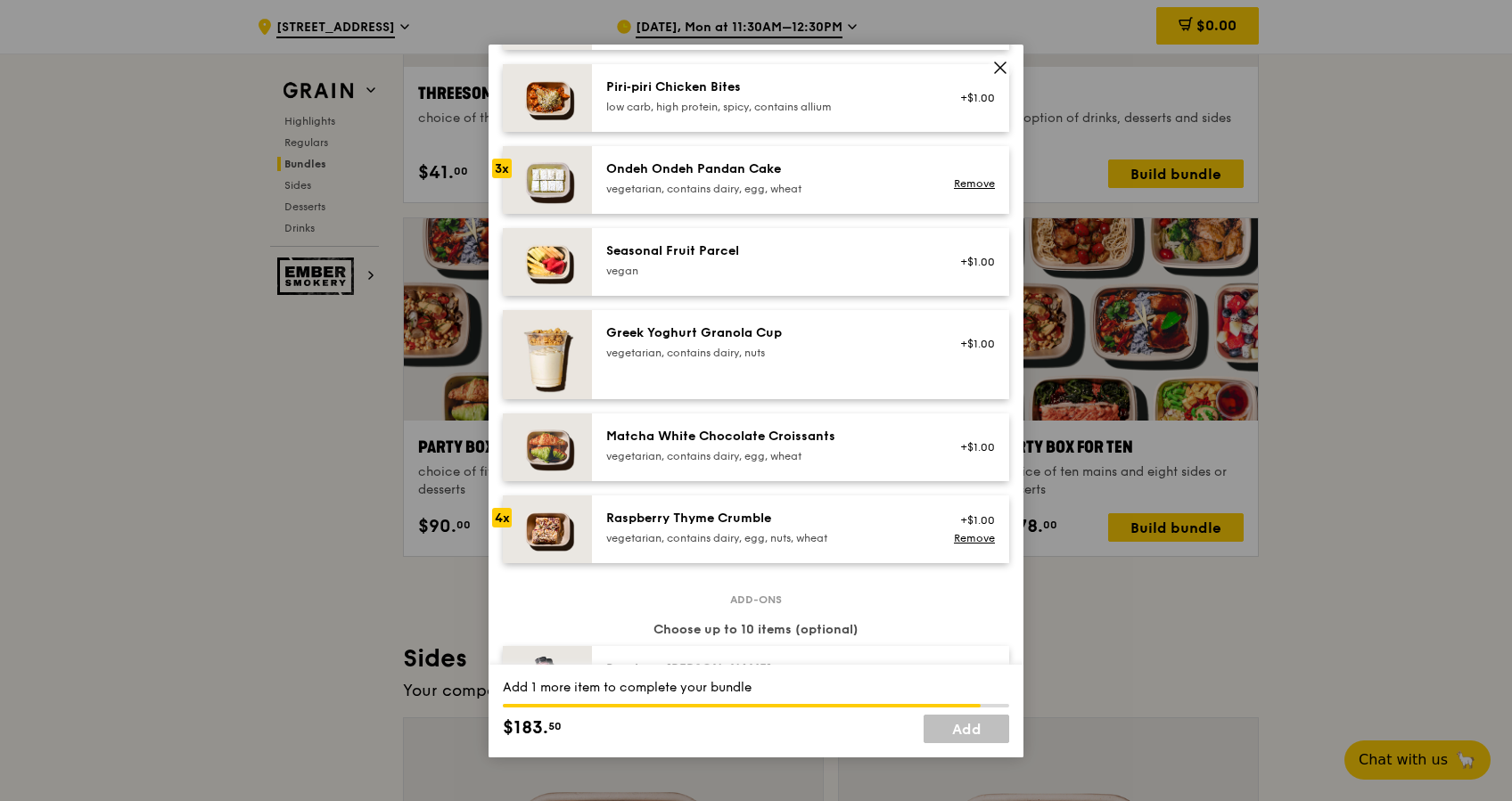
click at [703, 259] on div "Seasonal Fruit Parcel [GEOGRAPHIC_DATA]" at bounding box center [766, 260] width 320 height 36
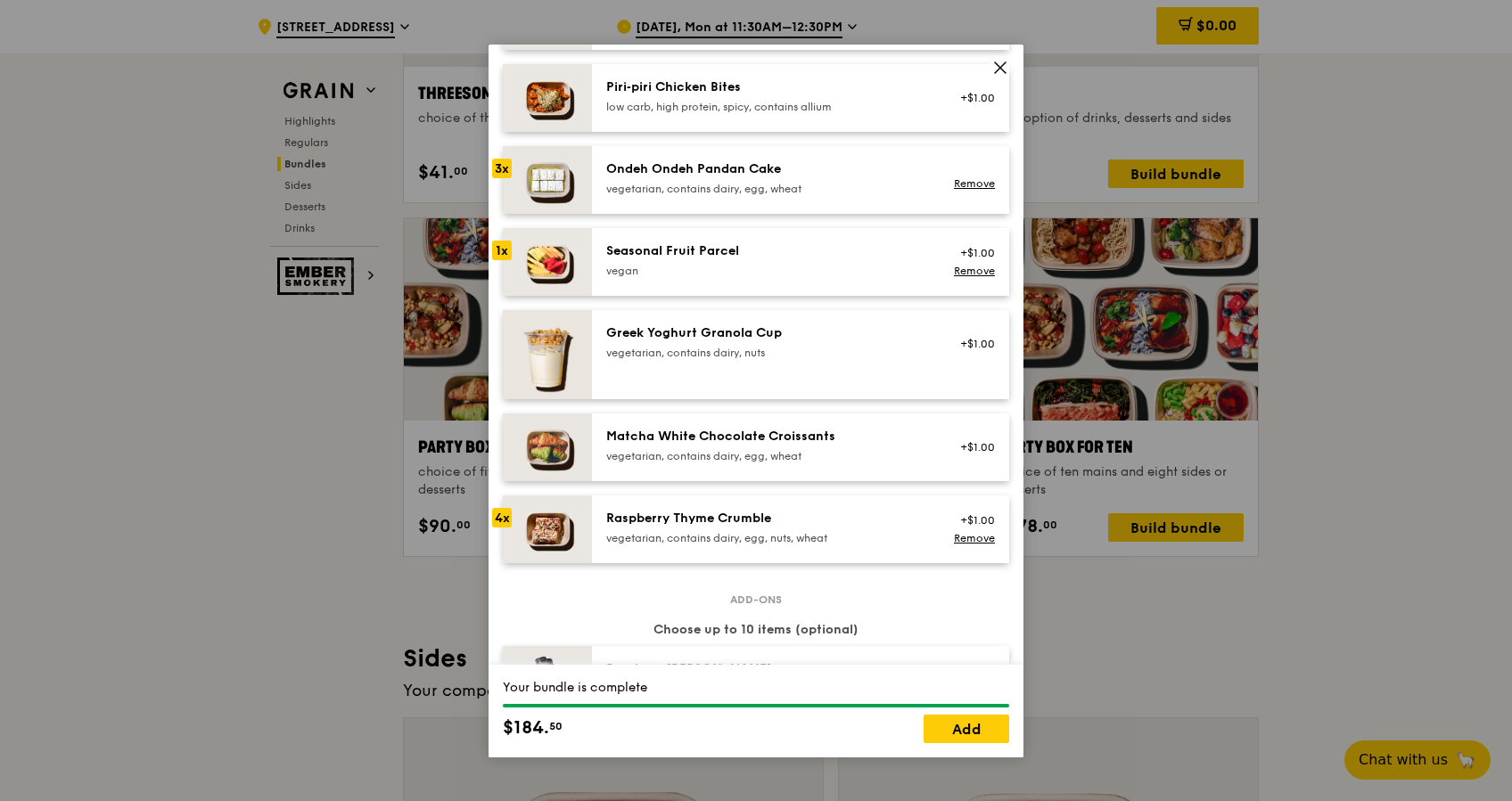
click at [719, 269] on div "vegan" at bounding box center [766, 271] width 320 height 14
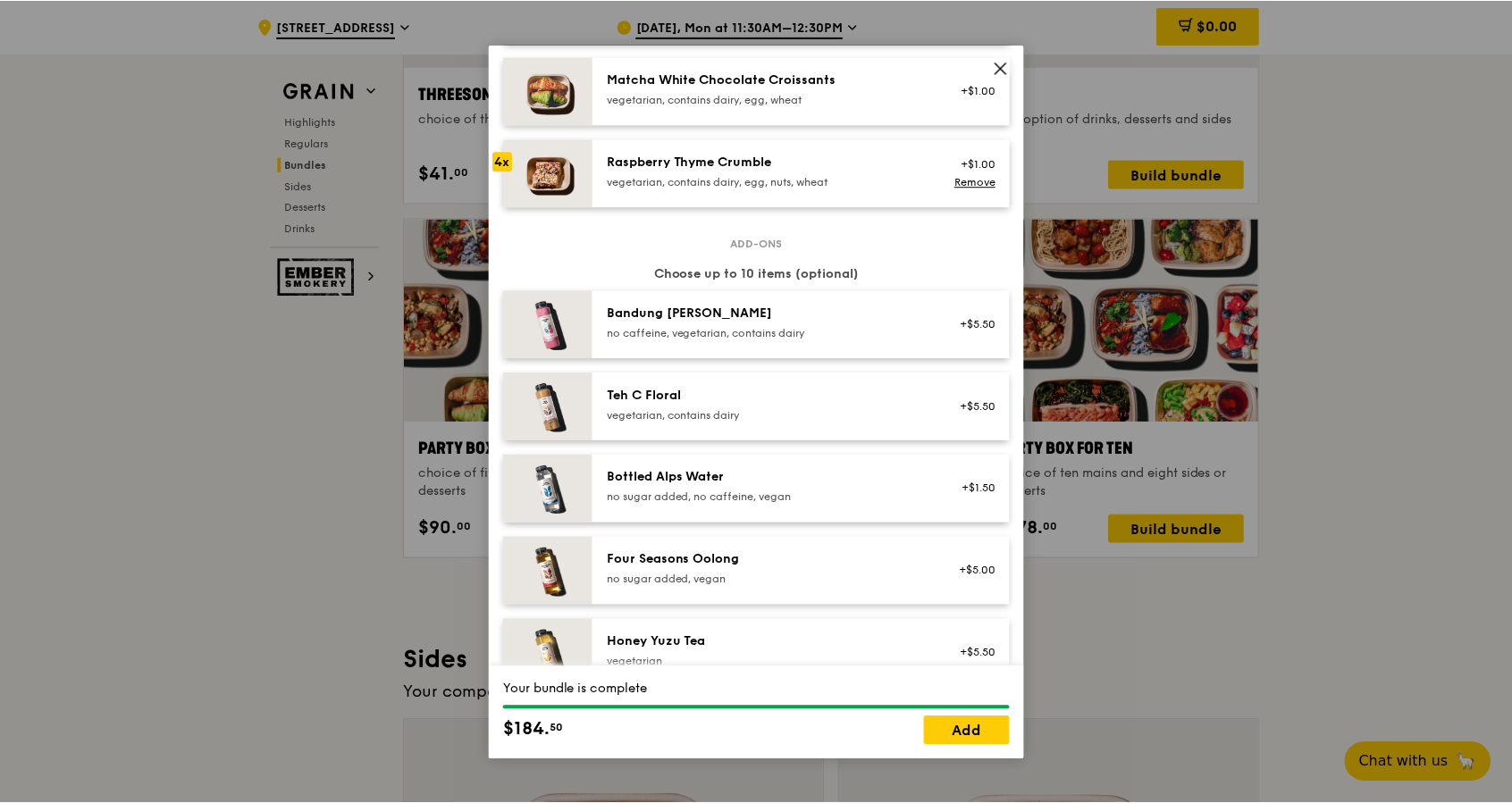
scroll to position [2030, 0]
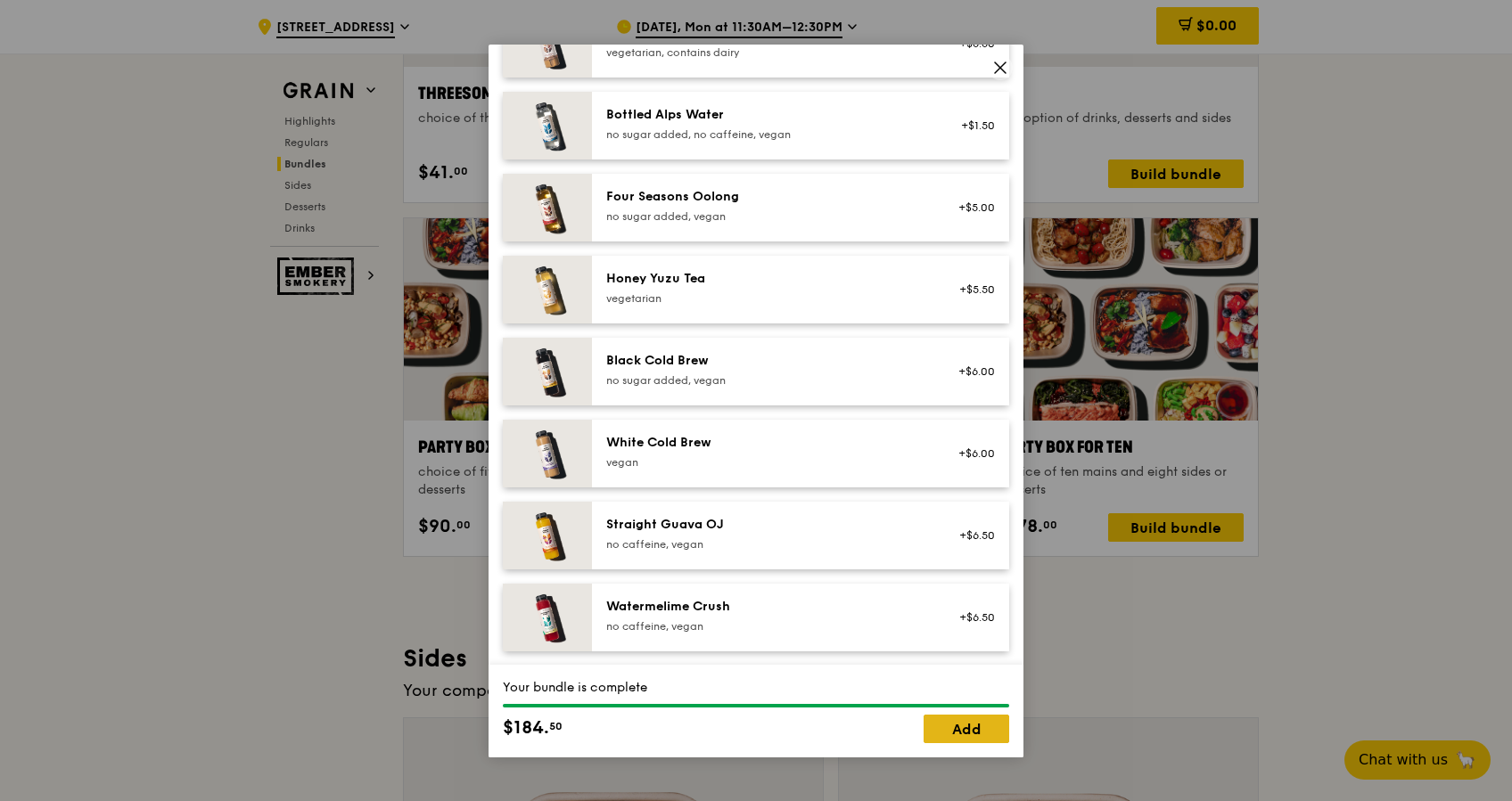
click at [998, 729] on link "Add" at bounding box center [967, 729] width 86 height 29
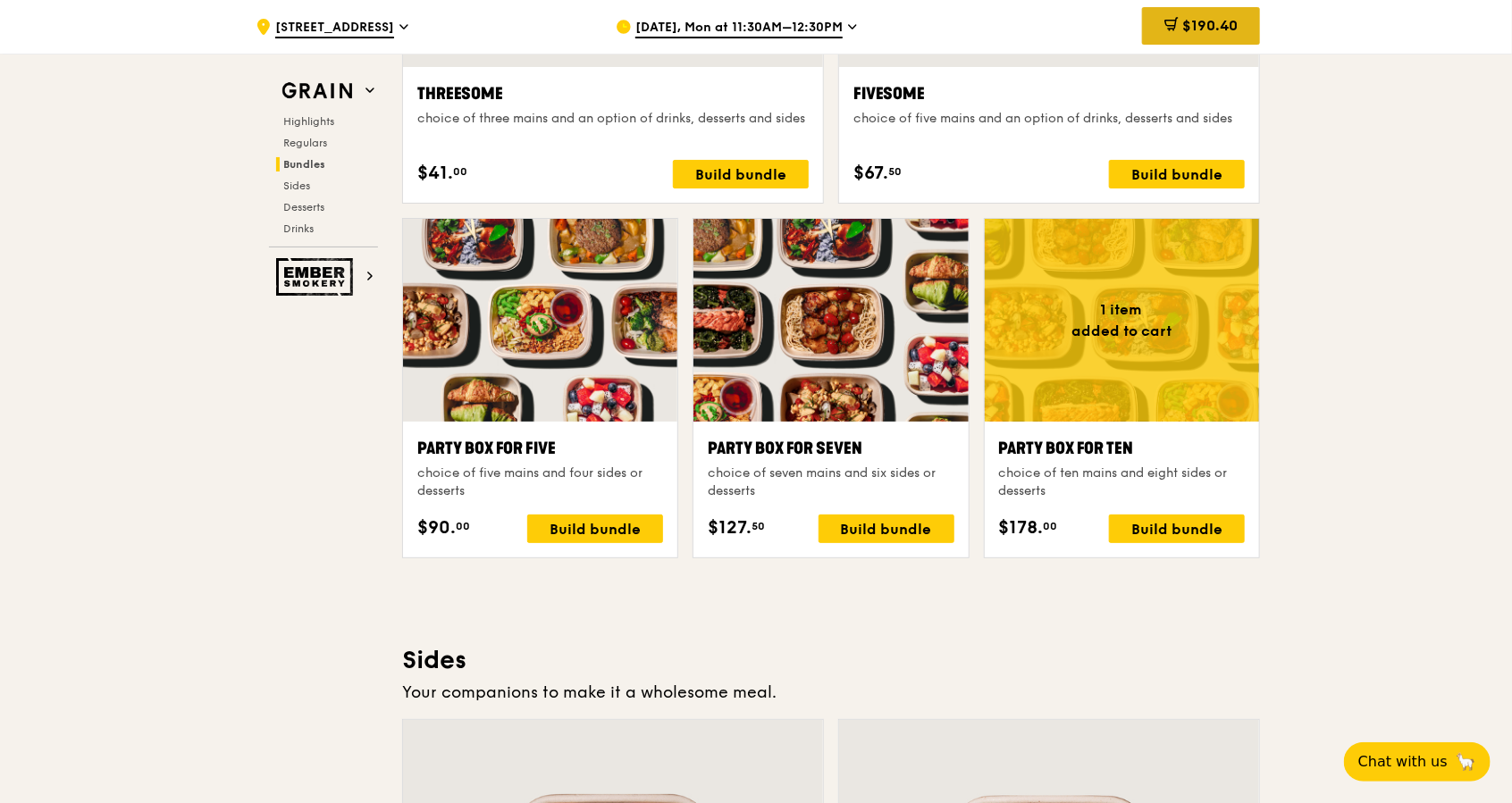
click at [1228, 14] on div "$190.40" at bounding box center [1201, 26] width 118 height 38
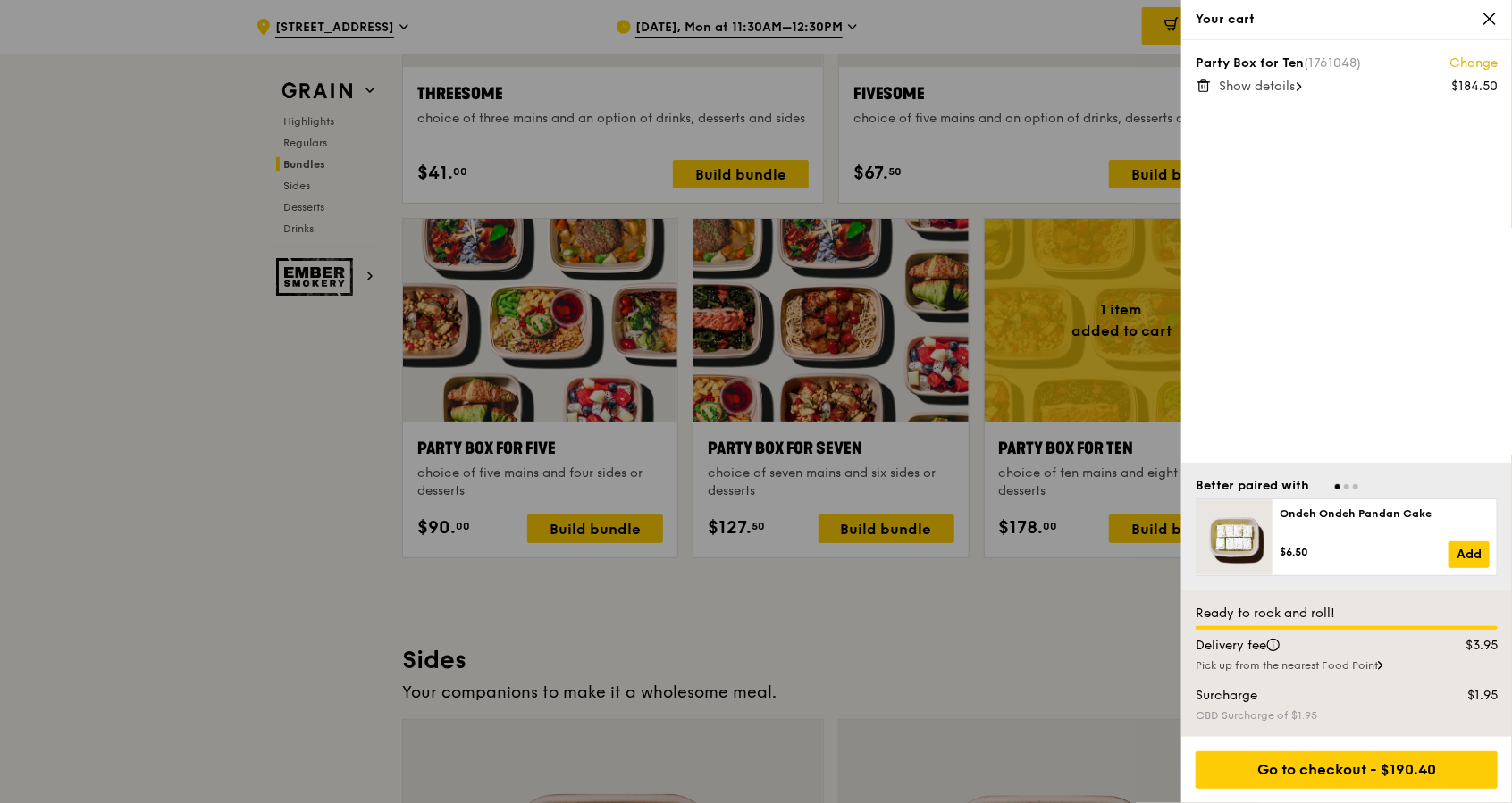
click at [1274, 81] on span "Show details" at bounding box center [1256, 86] width 76 height 15
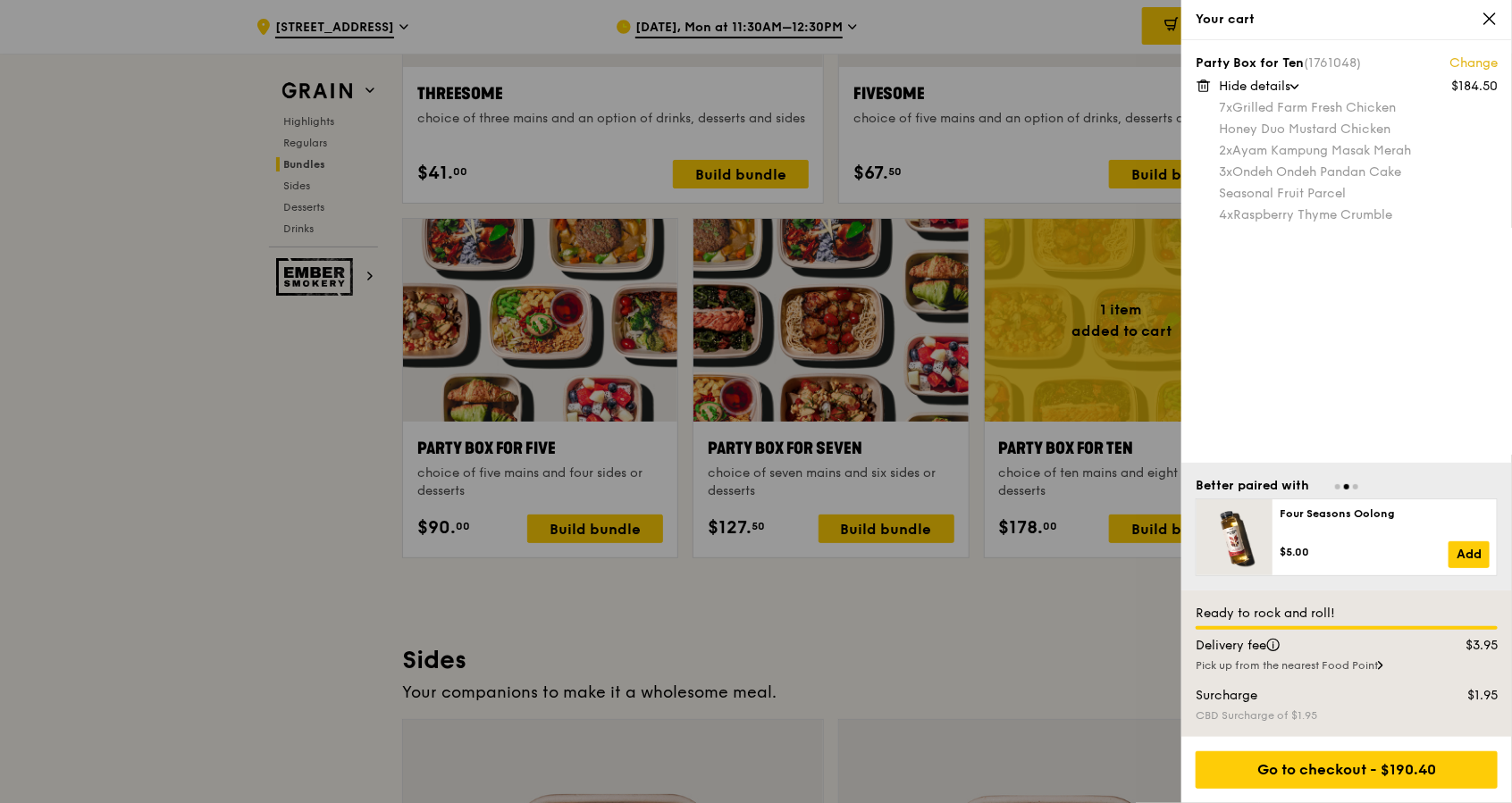
drag, startPoint x: 1316, startPoint y: 131, endPoint x: 1324, endPoint y: 144, distance: 15.3
click at [1319, 135] on div "Honey Duo Mustard Chicken" at bounding box center [1358, 129] width 279 height 18
click at [1327, 143] on div "2x Ayam Kampung Masak Merah" at bounding box center [1358, 151] width 279 height 18
click at [1331, 167] on div "3x Ondeh Ondeh Pandan Cake" at bounding box center [1358, 172] width 279 height 18
click at [1134, 617] on div at bounding box center [756, 401] width 1512 height 803
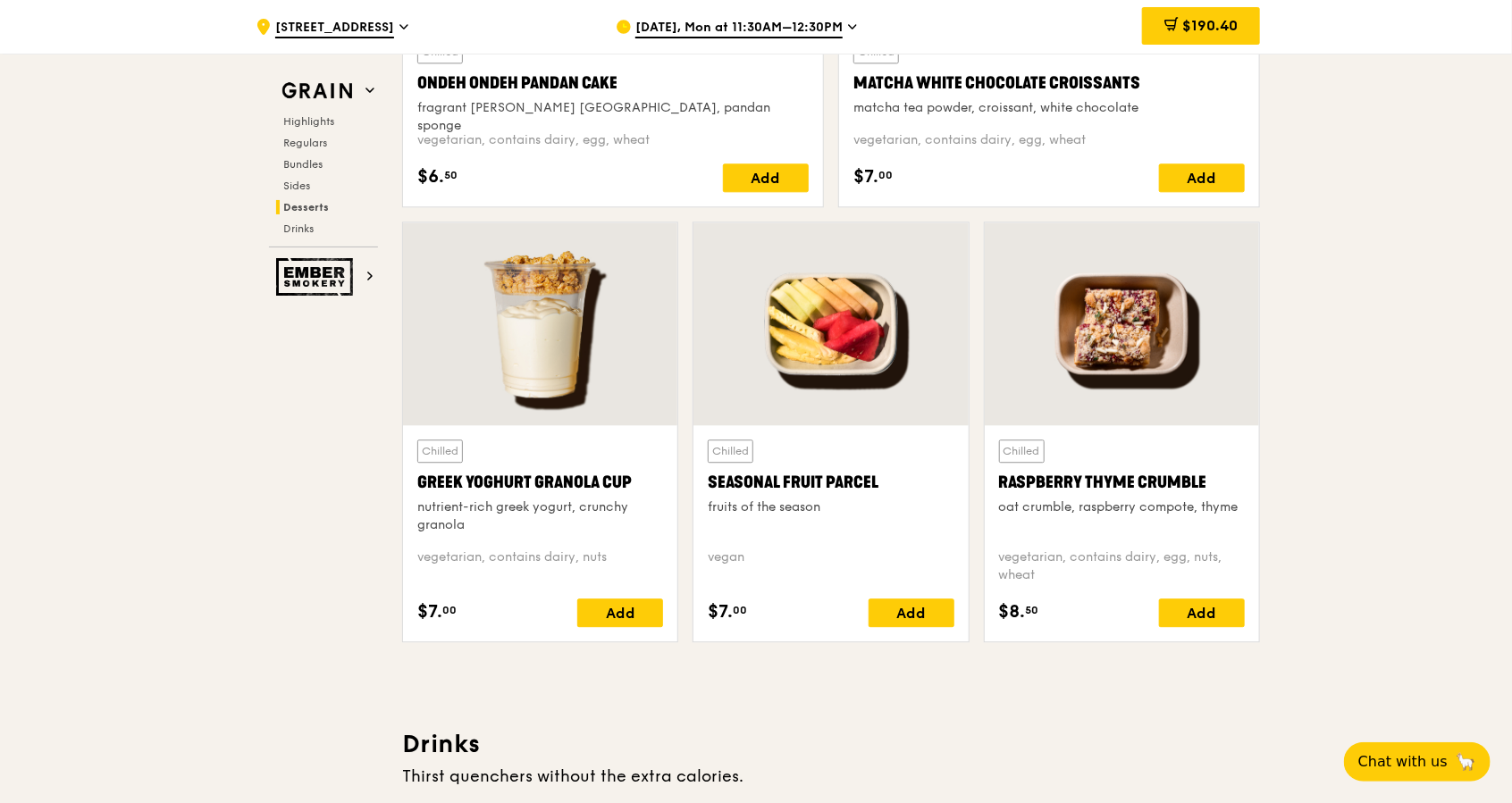
scroll to position [5552, 0]
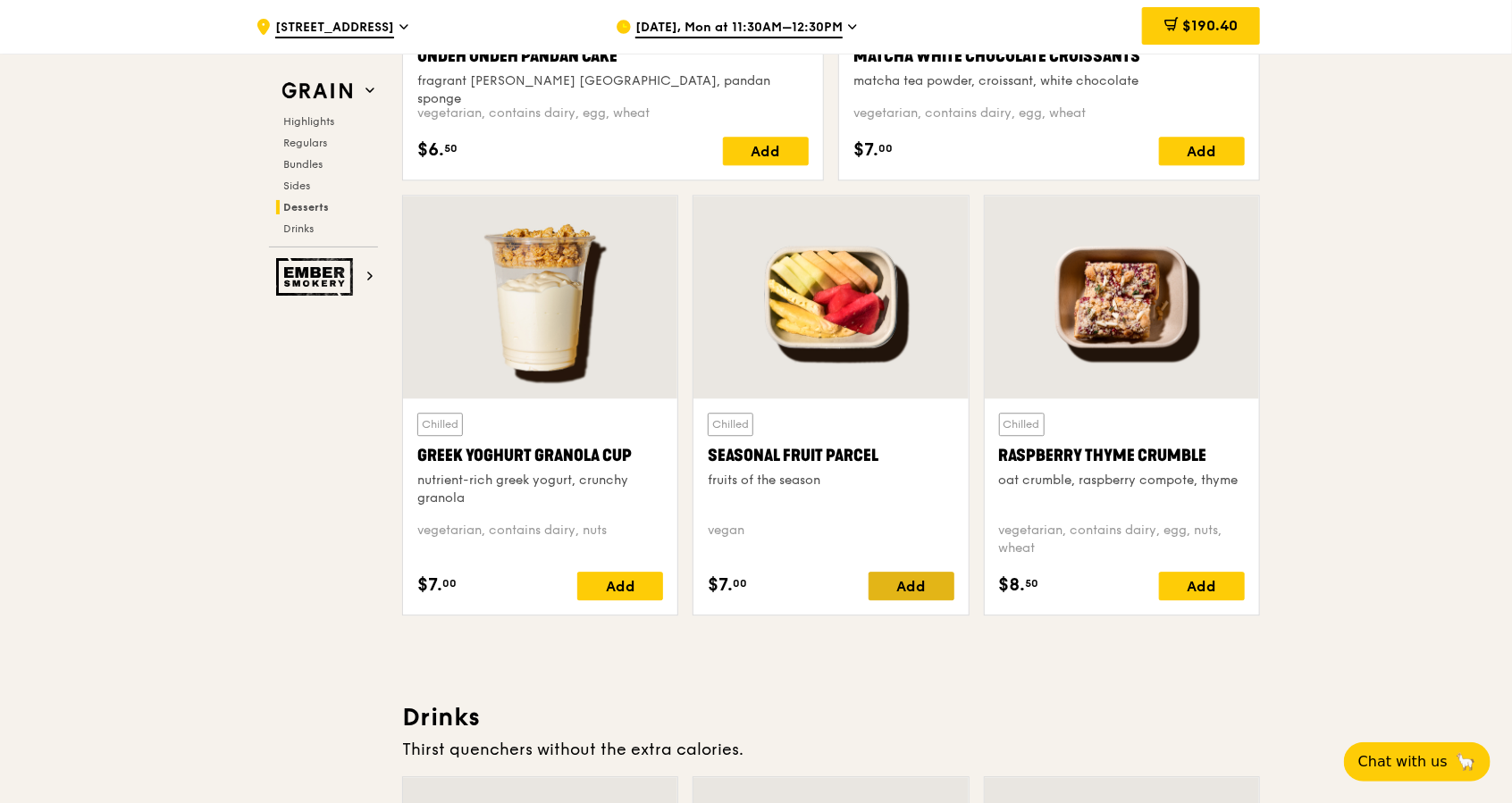
click at [908, 584] on div "Add" at bounding box center [912, 586] width 86 height 29
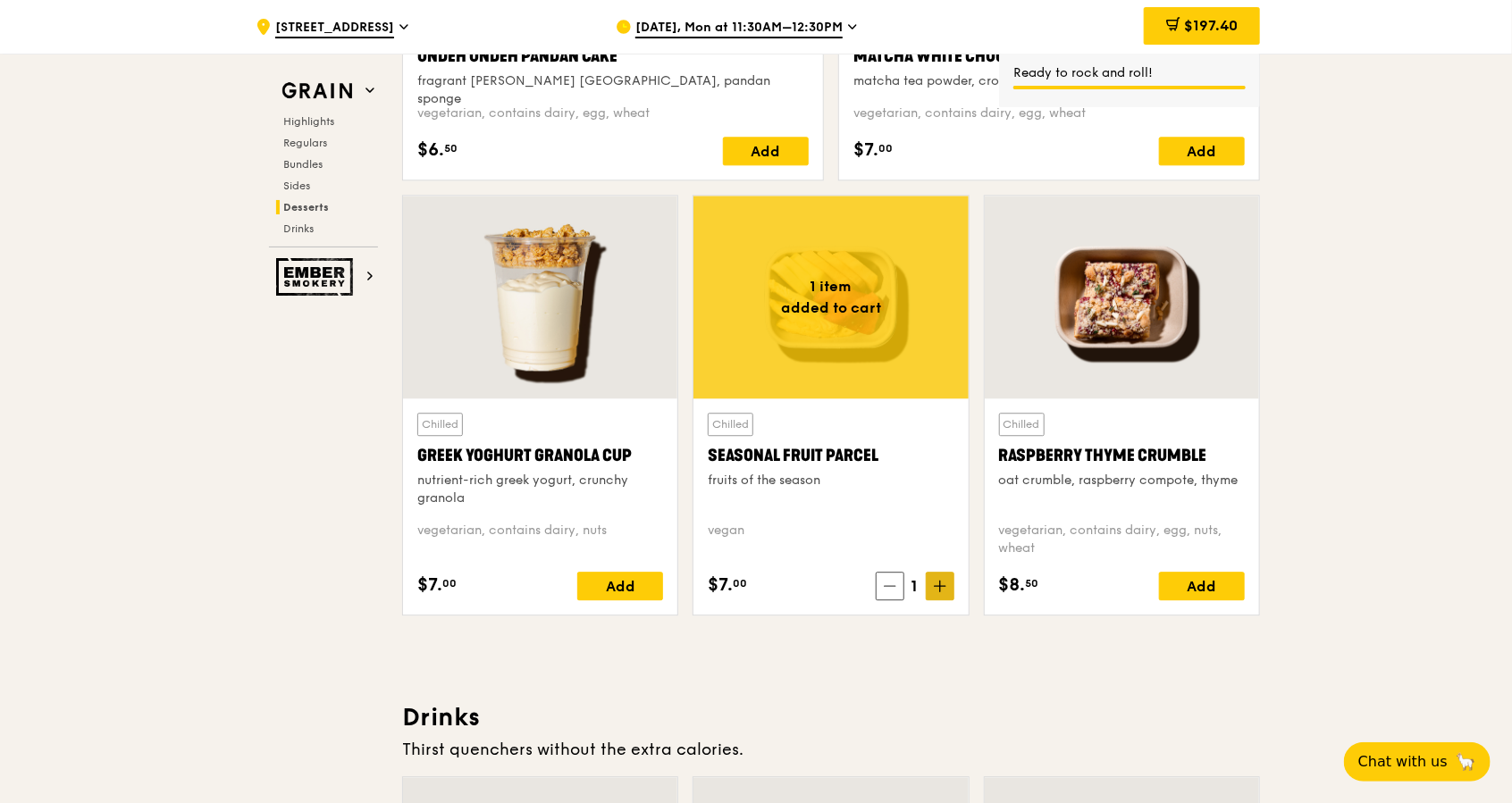
click at [935, 582] on icon at bounding box center [940, 586] width 13 height 13
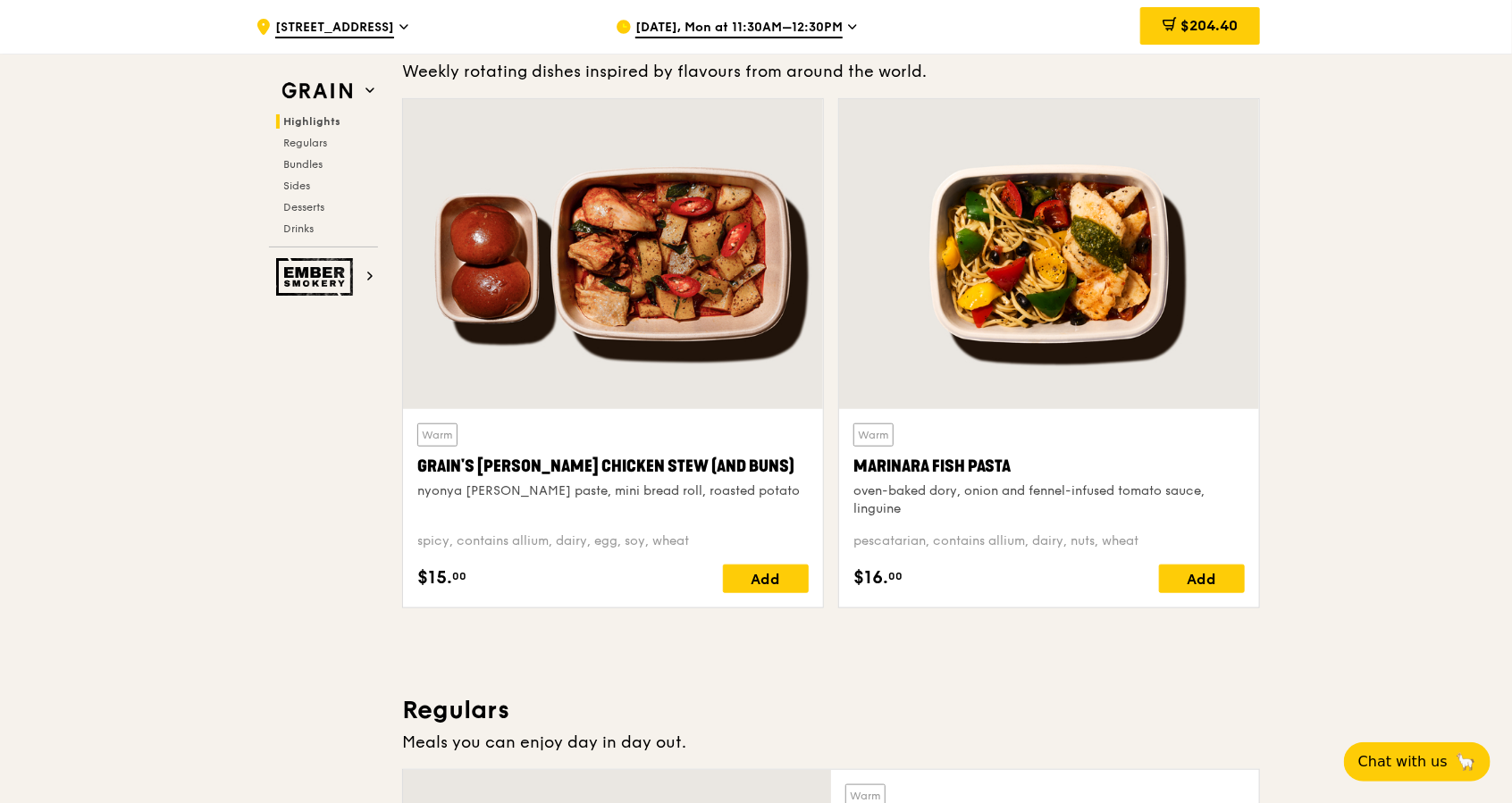
scroll to position [429, 0]
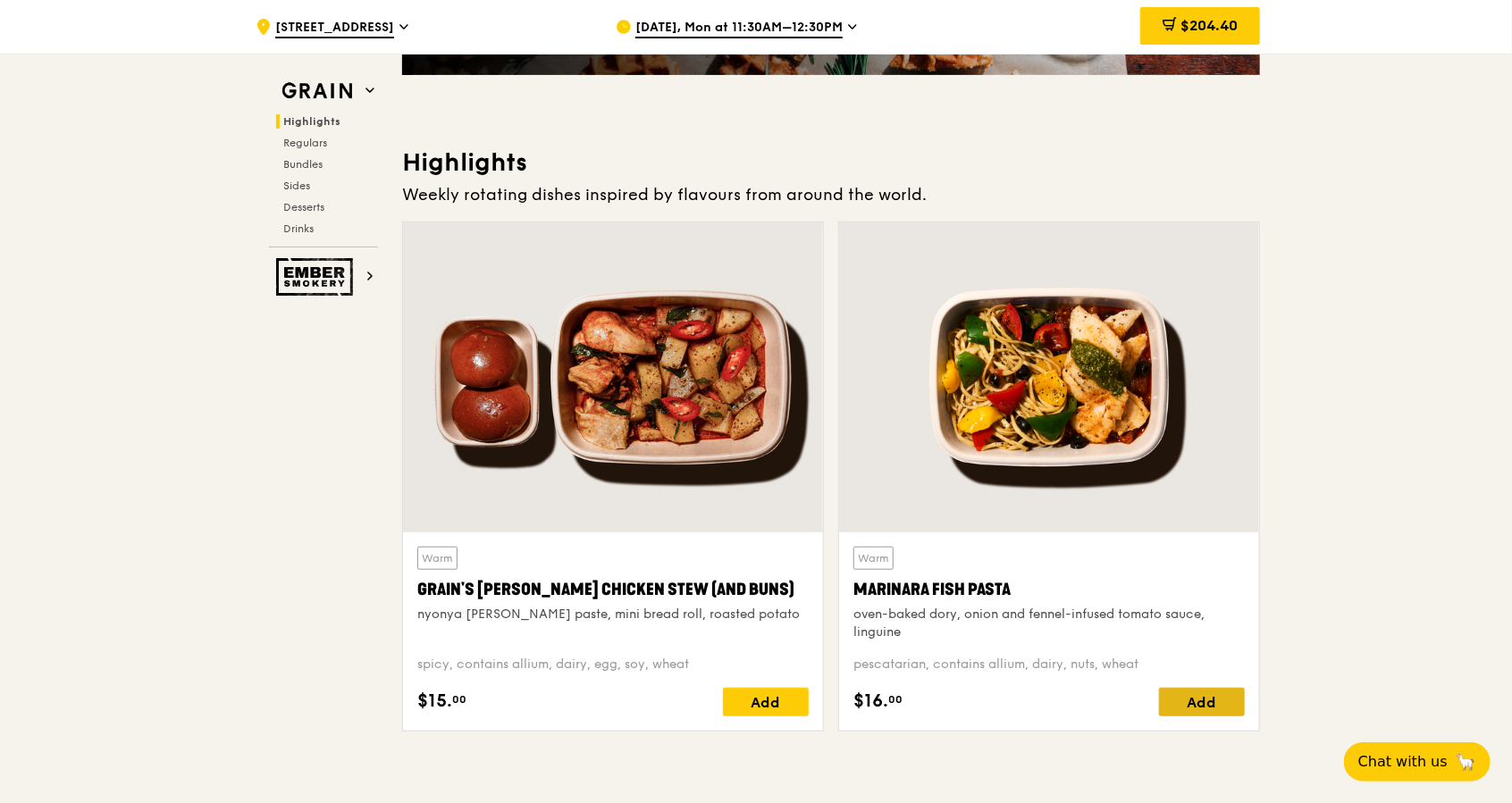
click at [1210, 688] on div "Add" at bounding box center [1202, 703] width 86 height 29
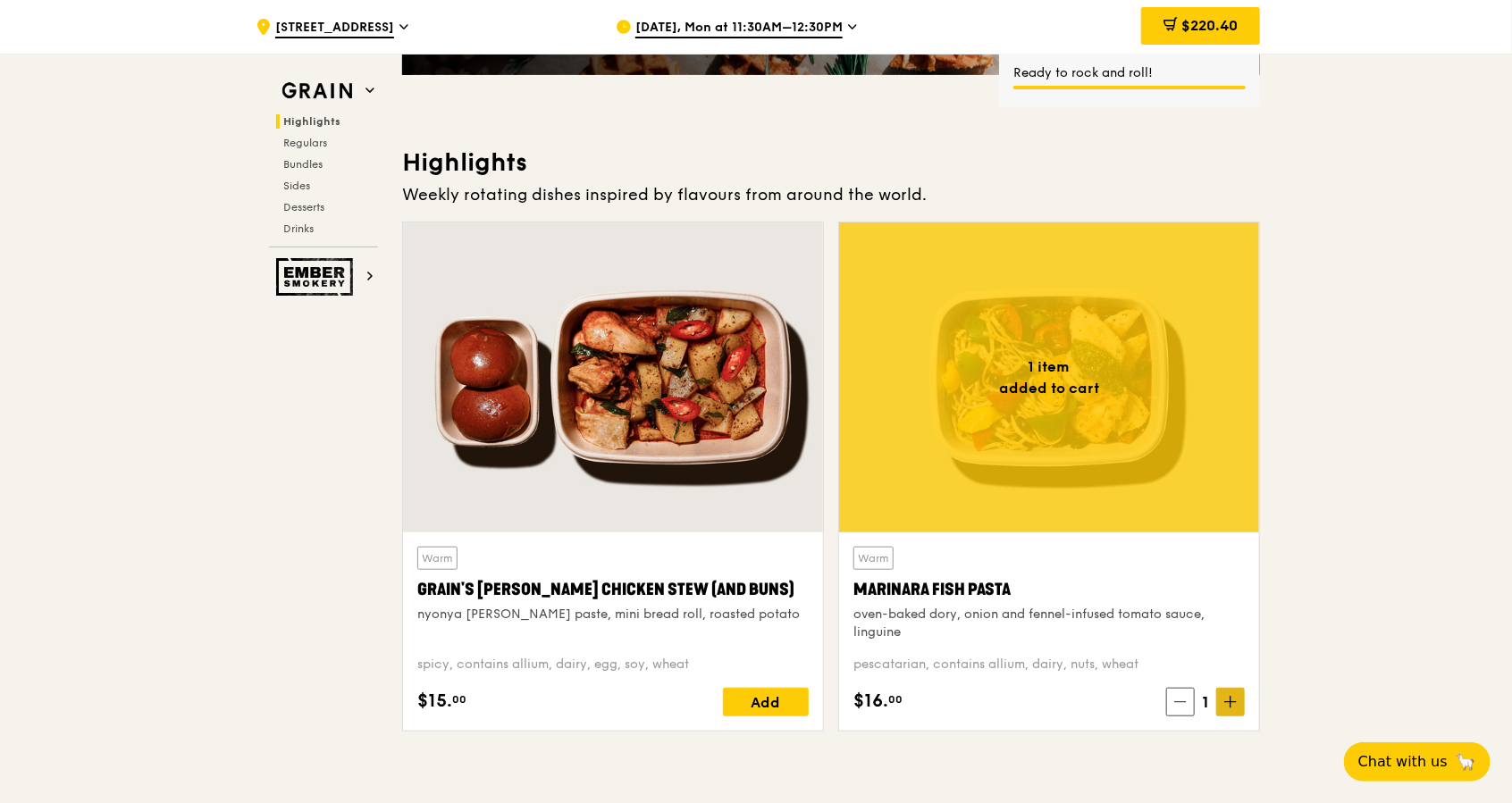
click at [1225, 703] on icon at bounding box center [1230, 703] width 11 height 0
click at [1224, 701] on icon at bounding box center [1230, 703] width 13 height 13
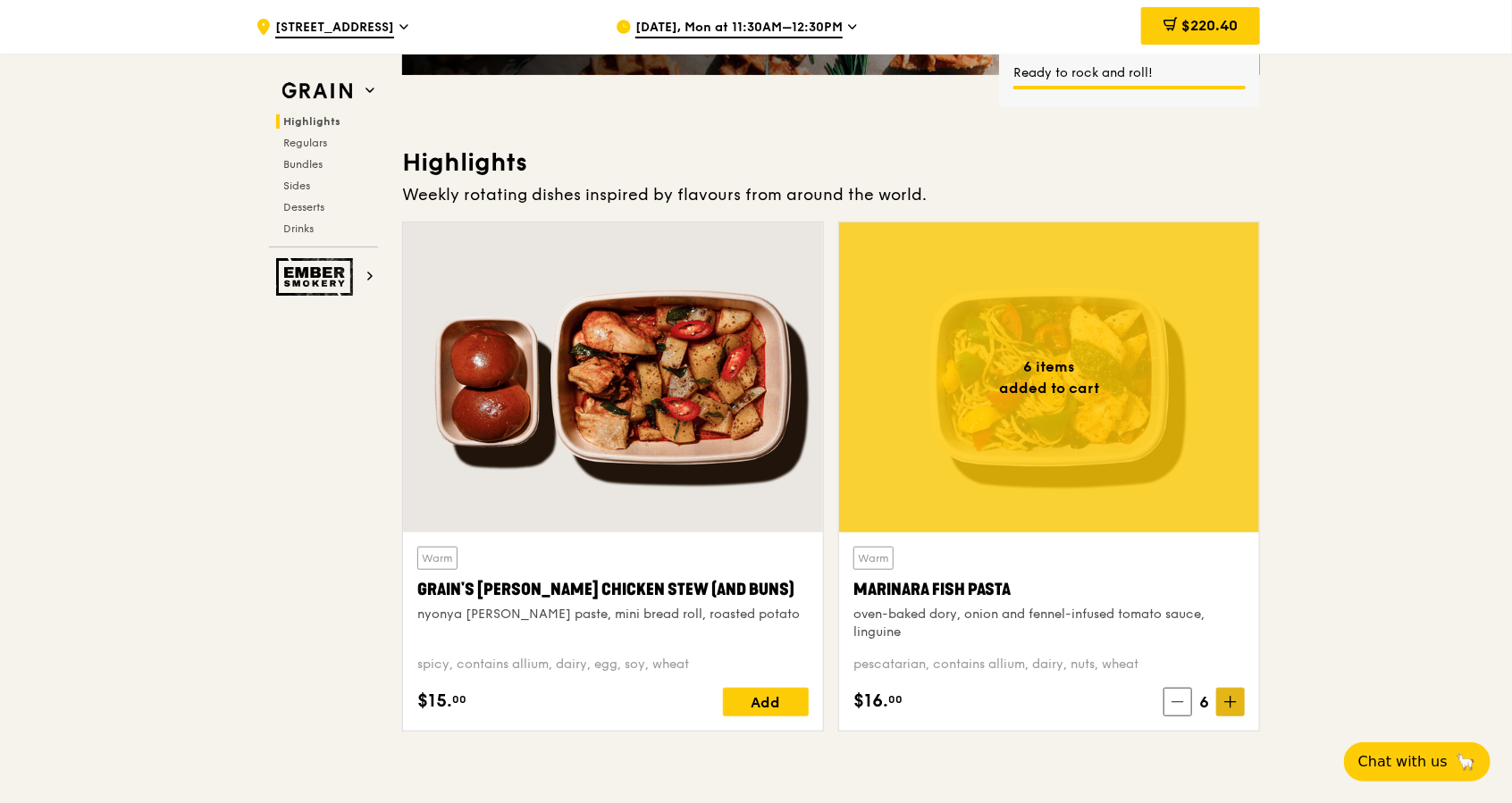
click at [1235, 691] on span at bounding box center [1230, 703] width 29 height 29
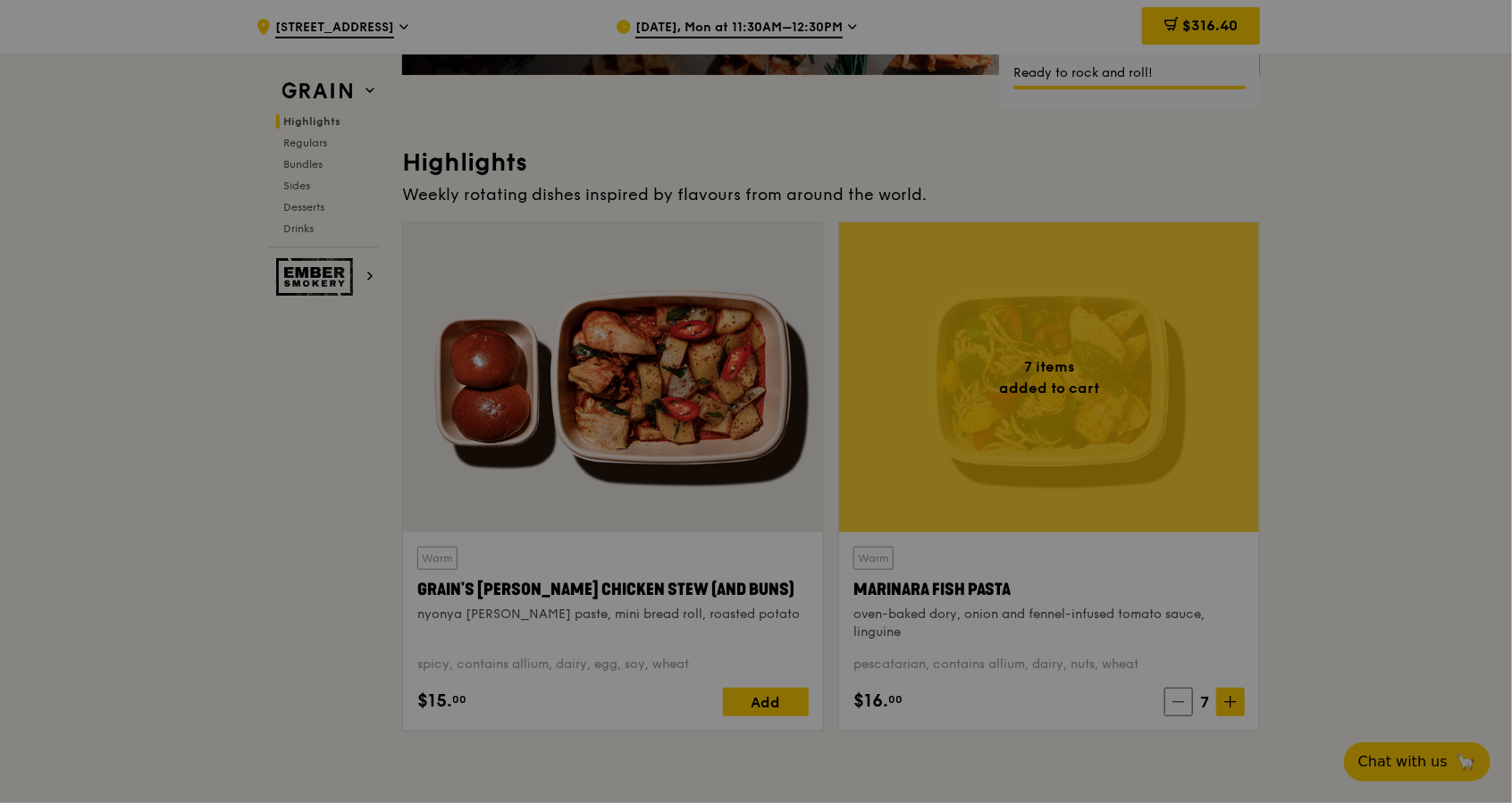
type input "7"
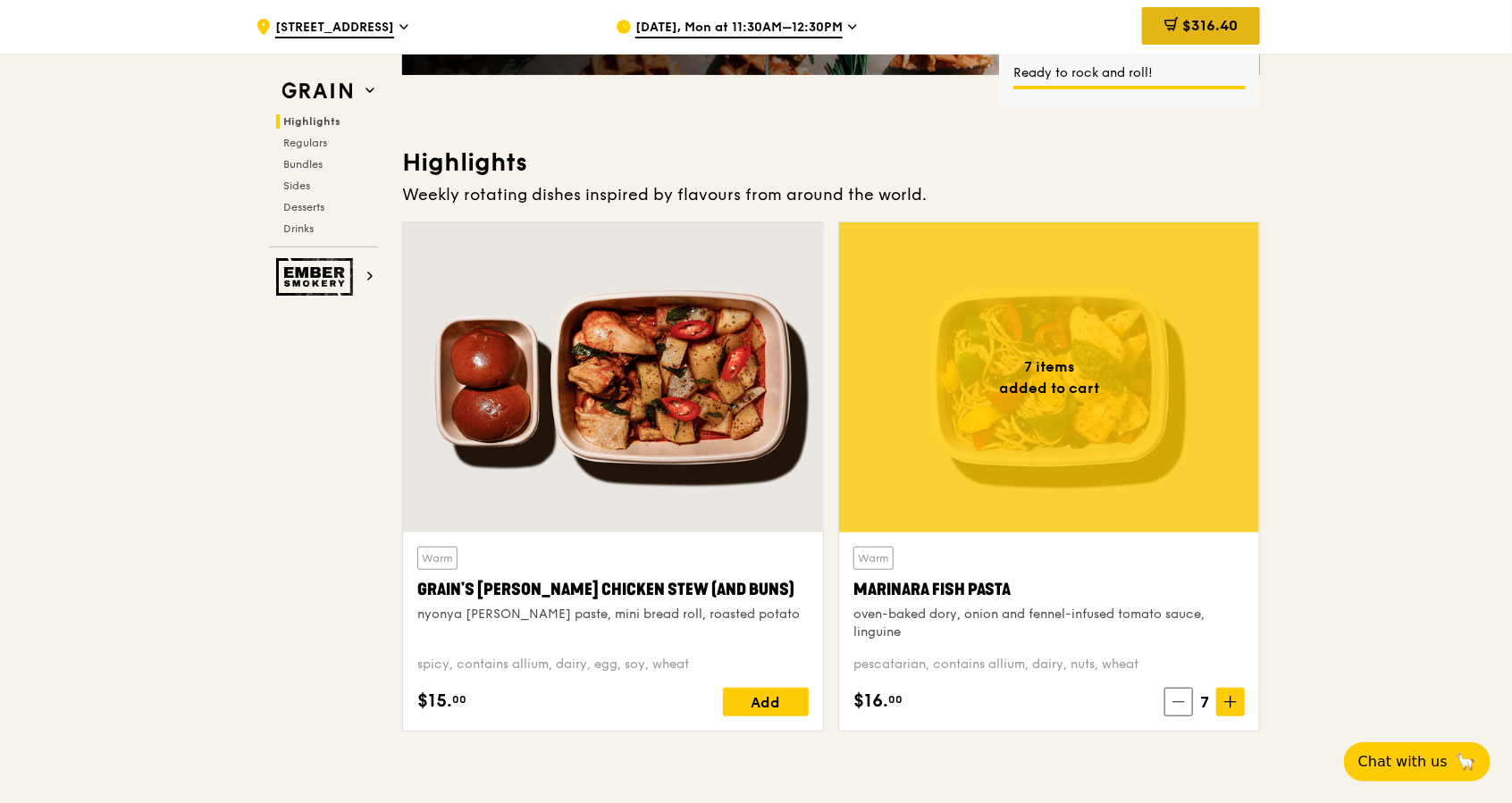
click at [1212, 26] on span "$316.40" at bounding box center [1210, 25] width 56 height 17
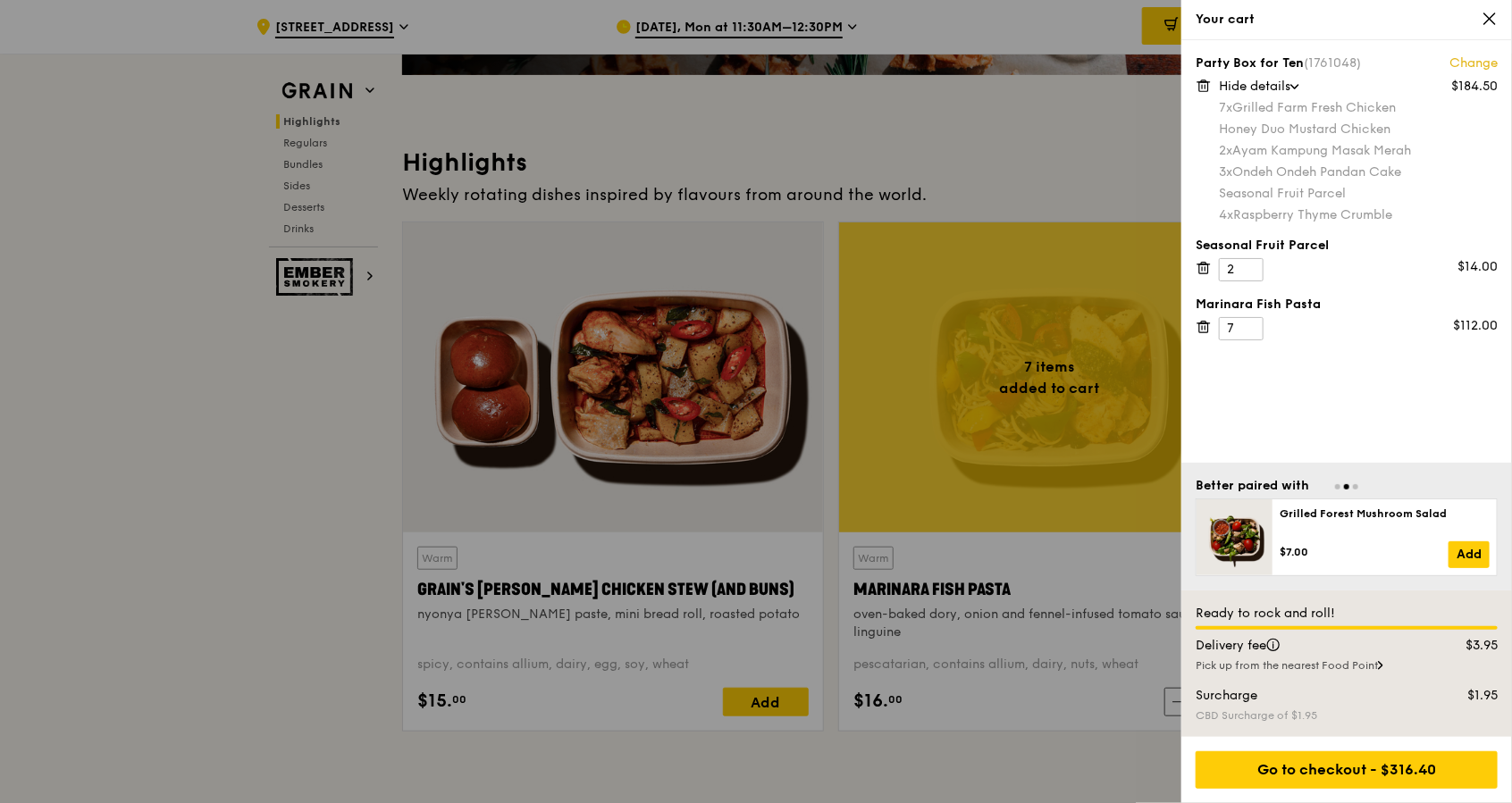
click at [1349, 402] on div "Party Box for Ten (1761048) Change $184.50 Hide details 7x Grilled Farm Fresh C…" at bounding box center [1347, 251] width 330 height 423
click at [1204, 267] on icon at bounding box center [1203, 268] width 16 height 16
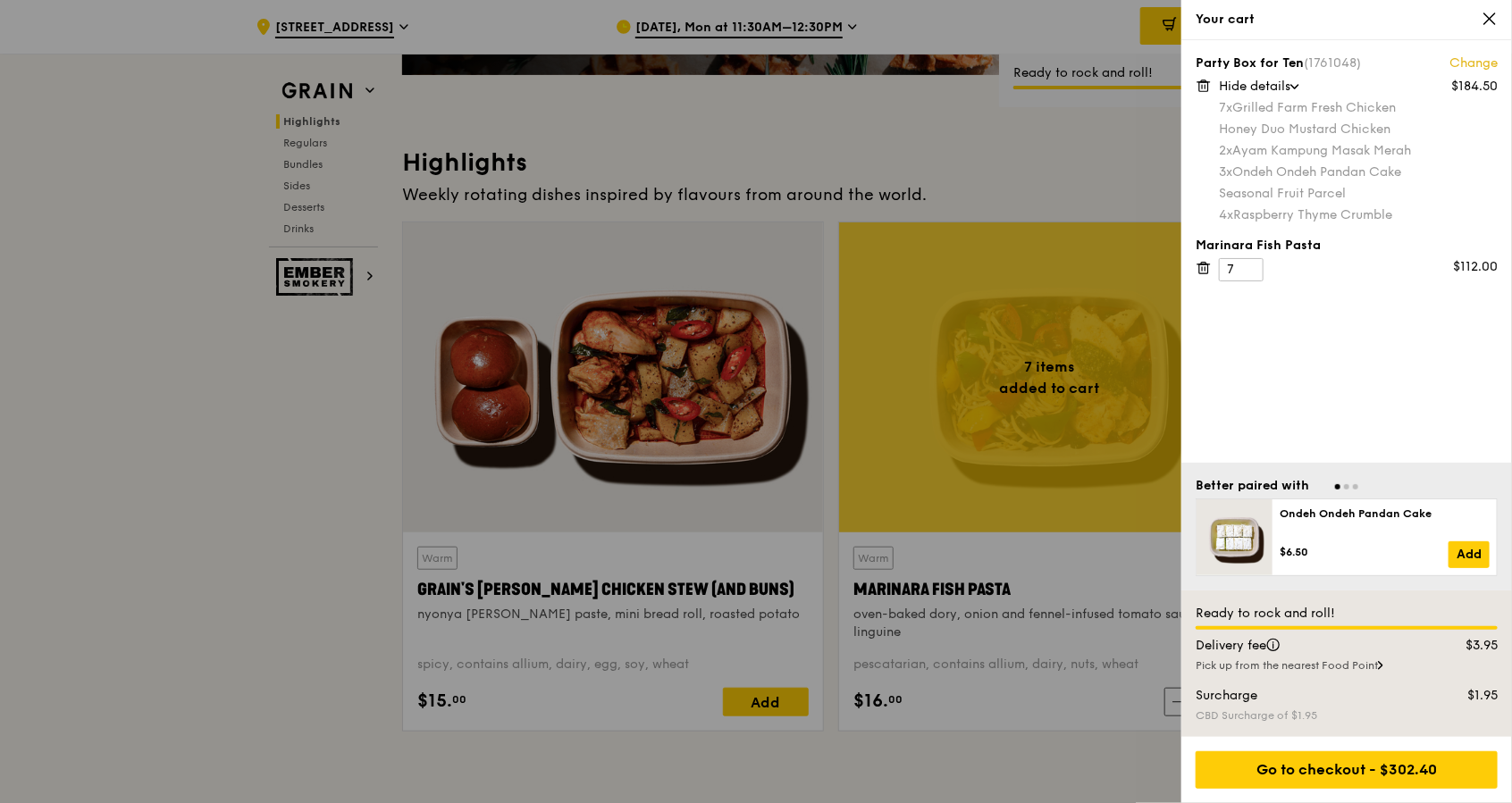
click at [1030, 183] on div at bounding box center [756, 401] width 1512 height 803
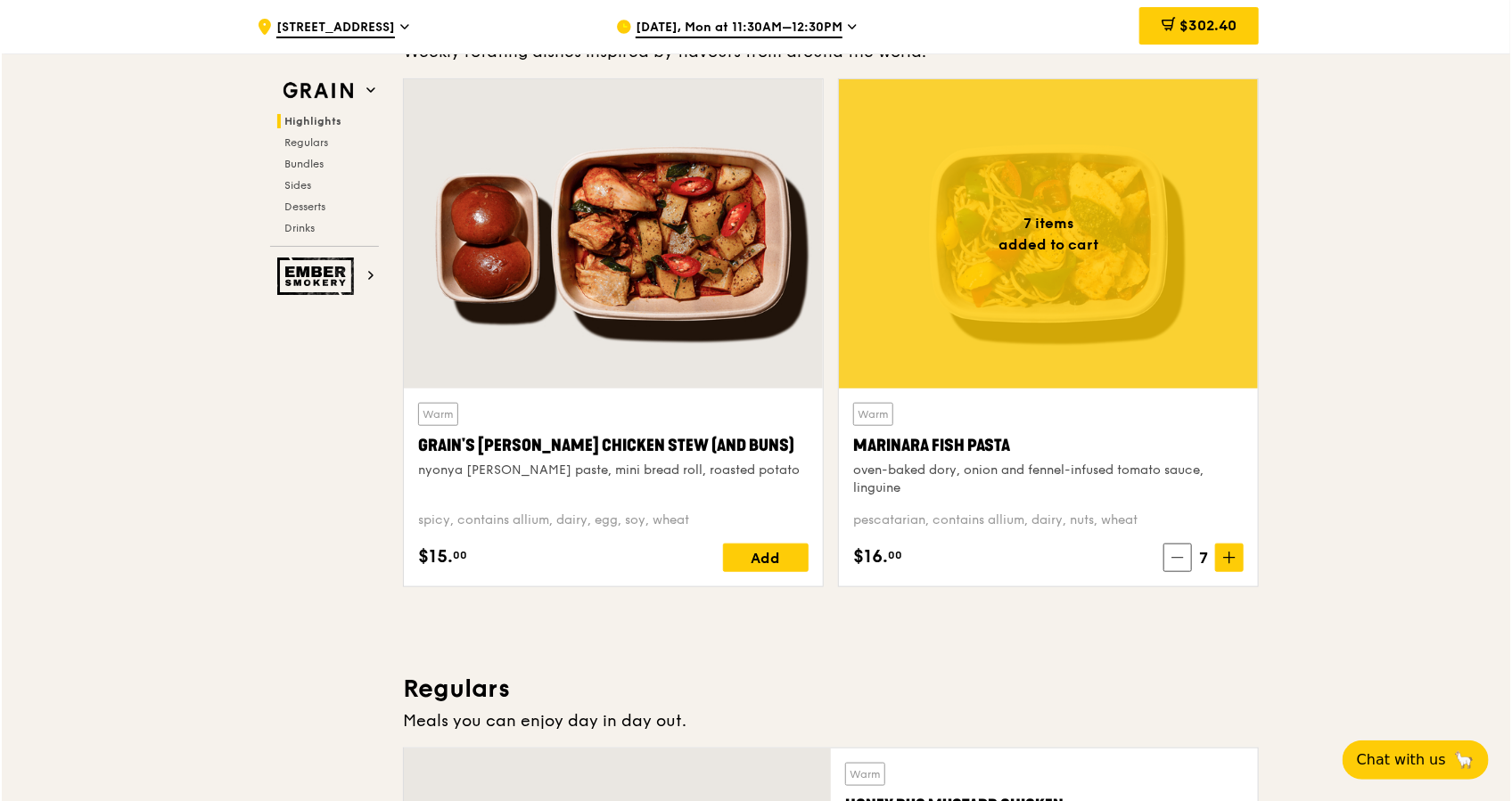
scroll to position [547, 0]
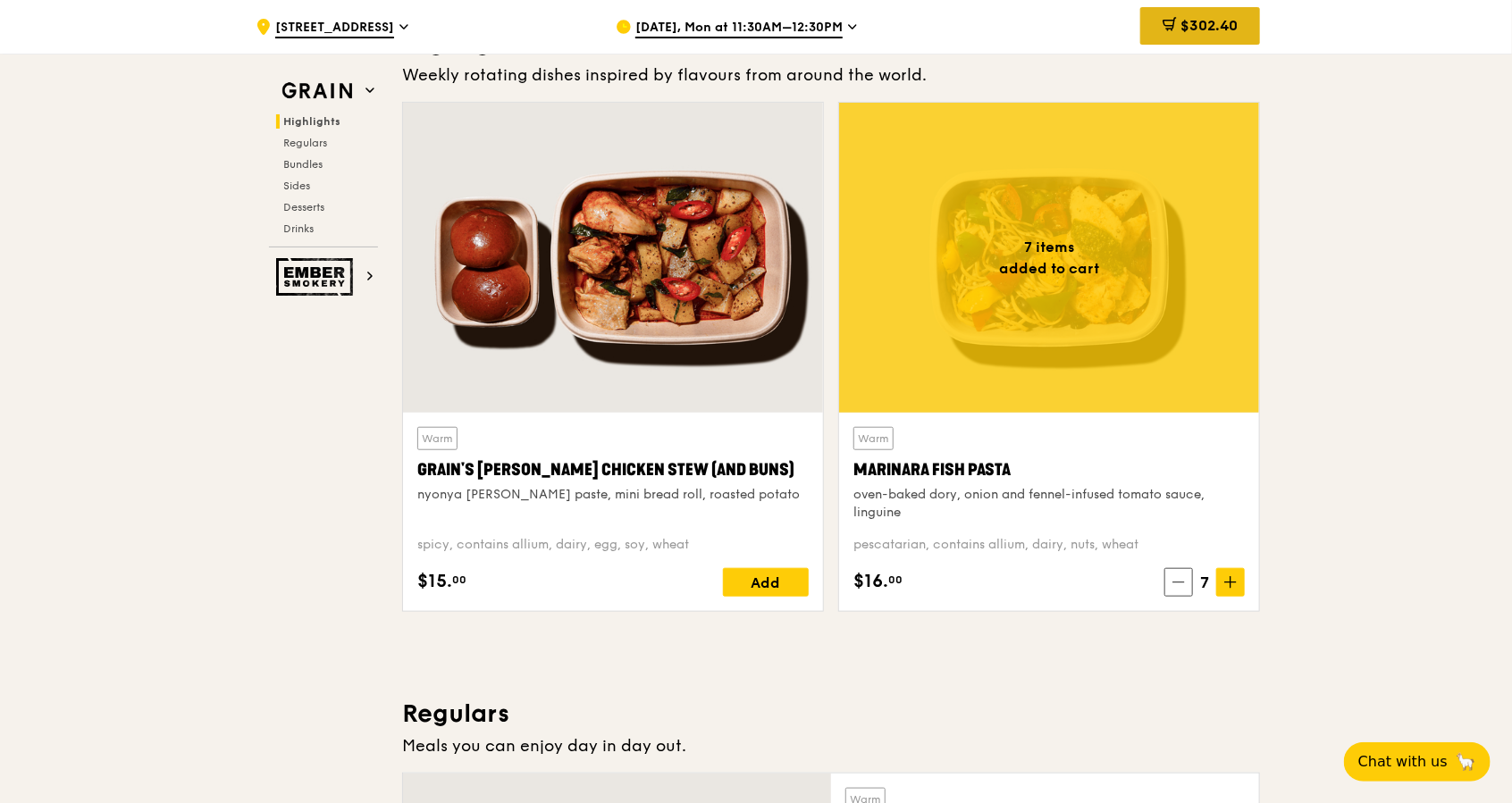
click at [1207, 32] on span "$302.40" at bounding box center [1210, 25] width 57 height 17
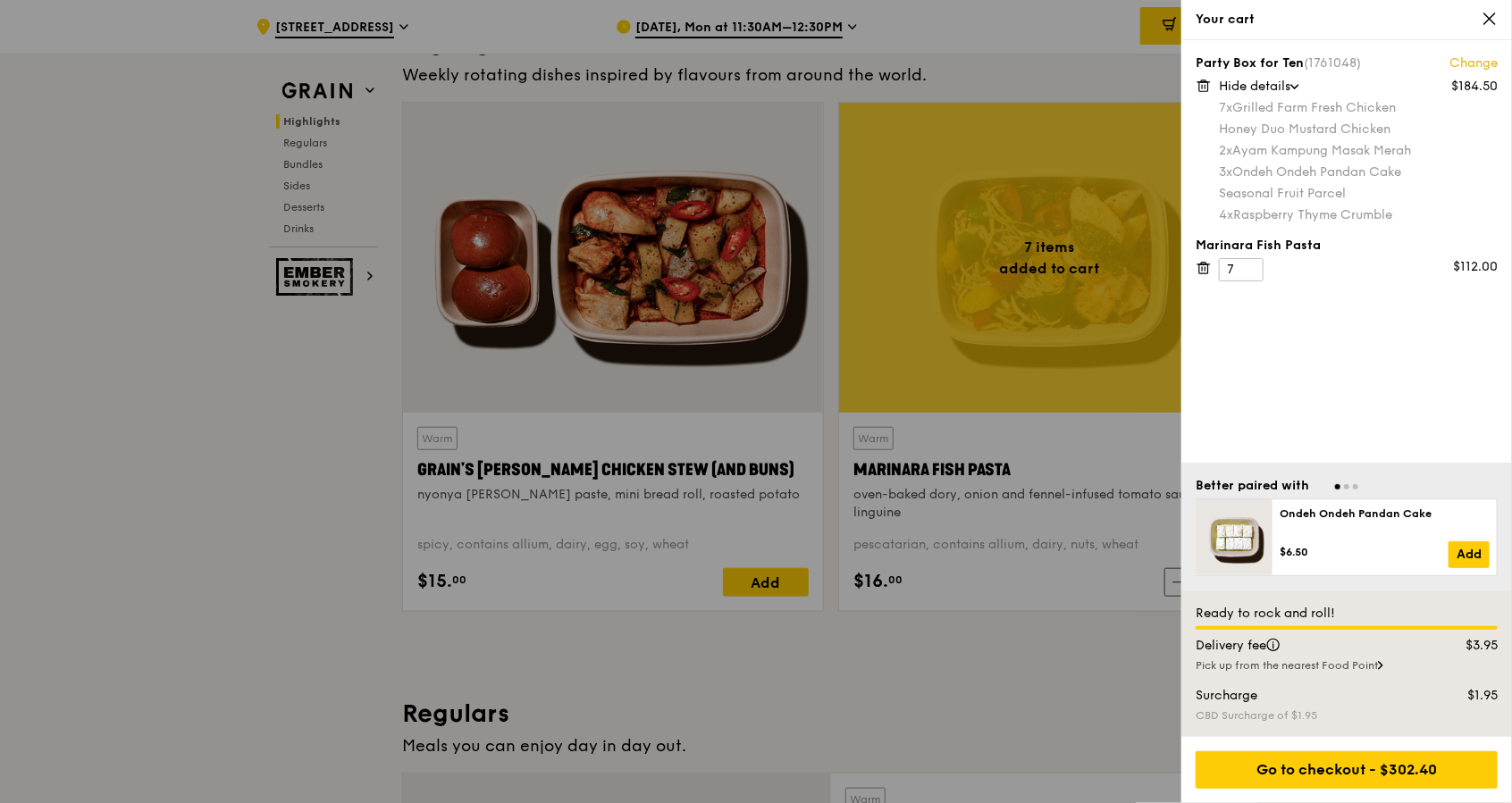
click at [1487, 62] on link "Change" at bounding box center [1473, 64] width 48 height 18
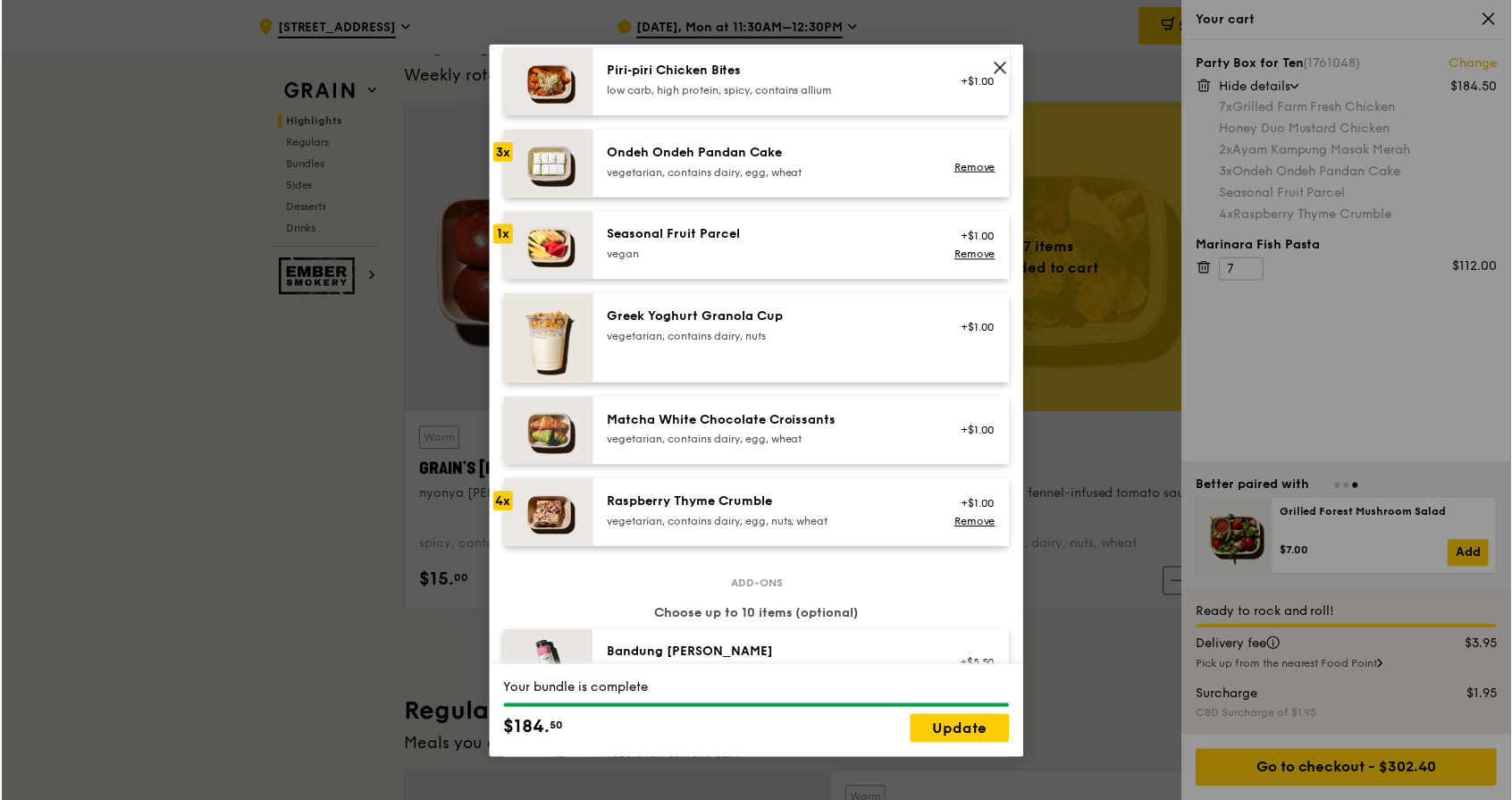
scroll to position [1293, 0]
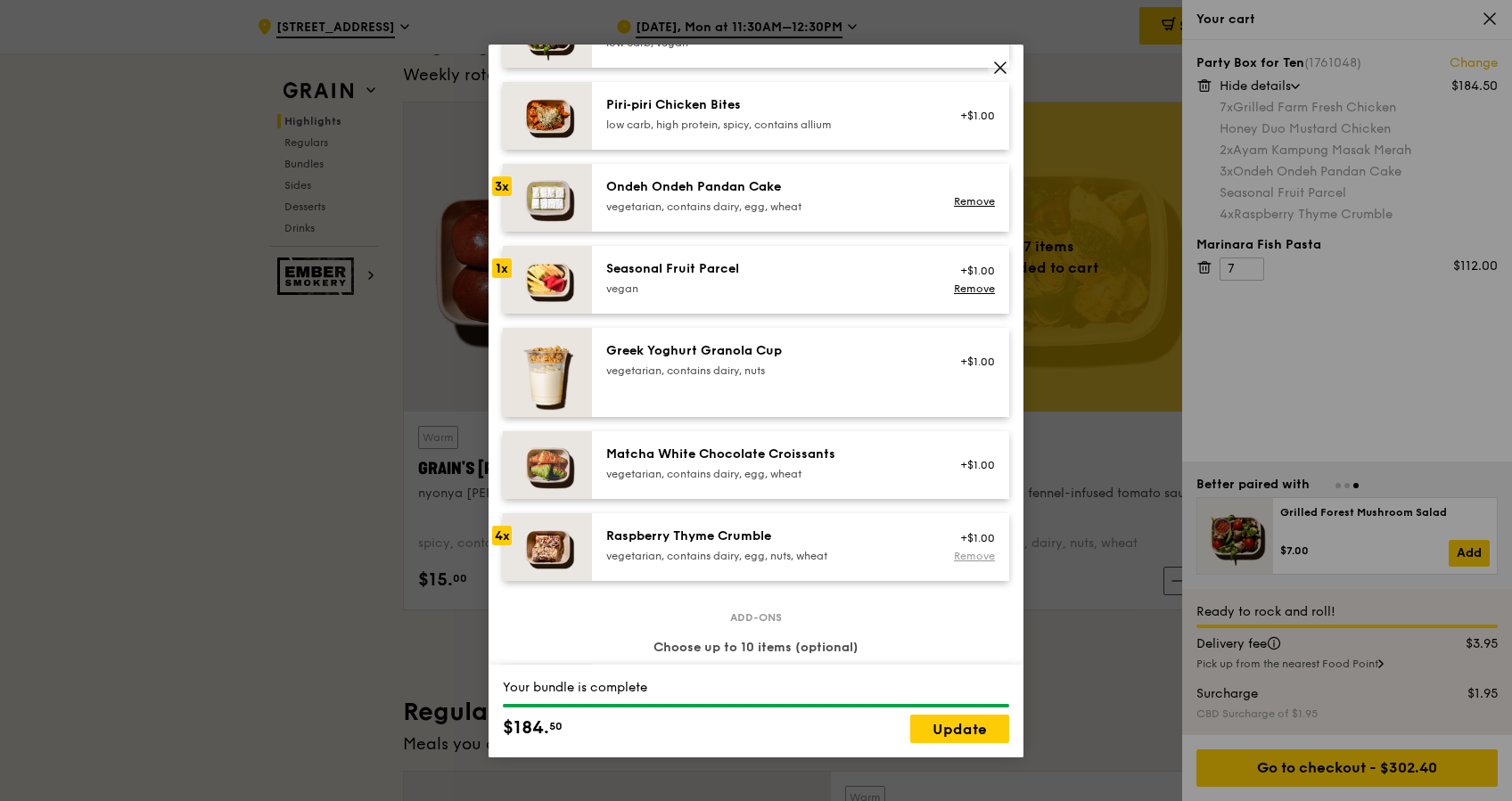
click at [966, 550] on link "Remove" at bounding box center [975, 556] width 41 height 13
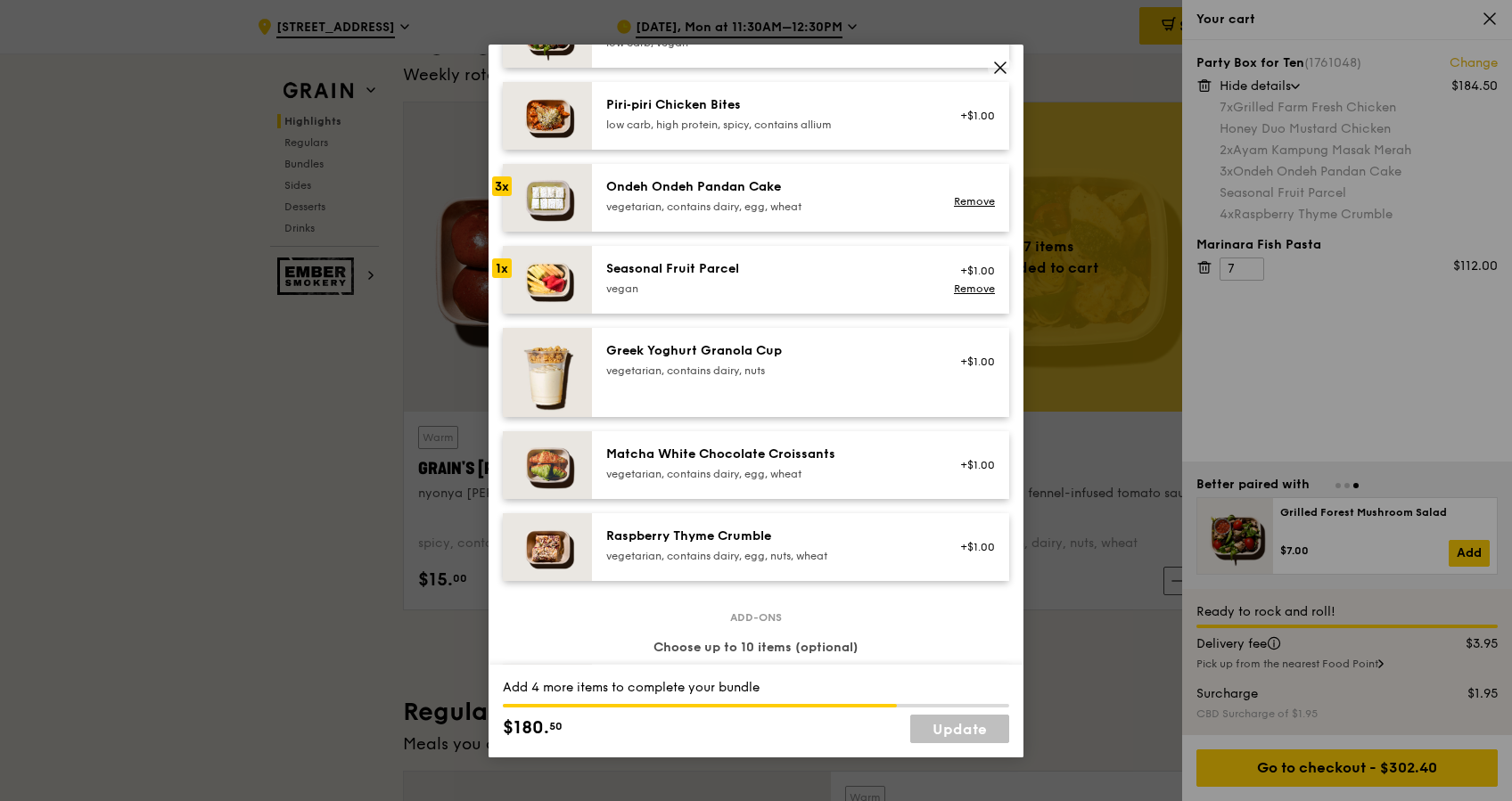
click at [960, 549] on div "+$1.00" at bounding box center [971, 547] width 47 height 14
click at [960, 550] on link "Remove" at bounding box center [975, 556] width 41 height 13
click at [960, 549] on div "+$1.00" at bounding box center [971, 547] width 47 height 14
click at [663, 554] on div "vegetarian, contains dairy, egg, nuts, wheat" at bounding box center [766, 556] width 320 height 14
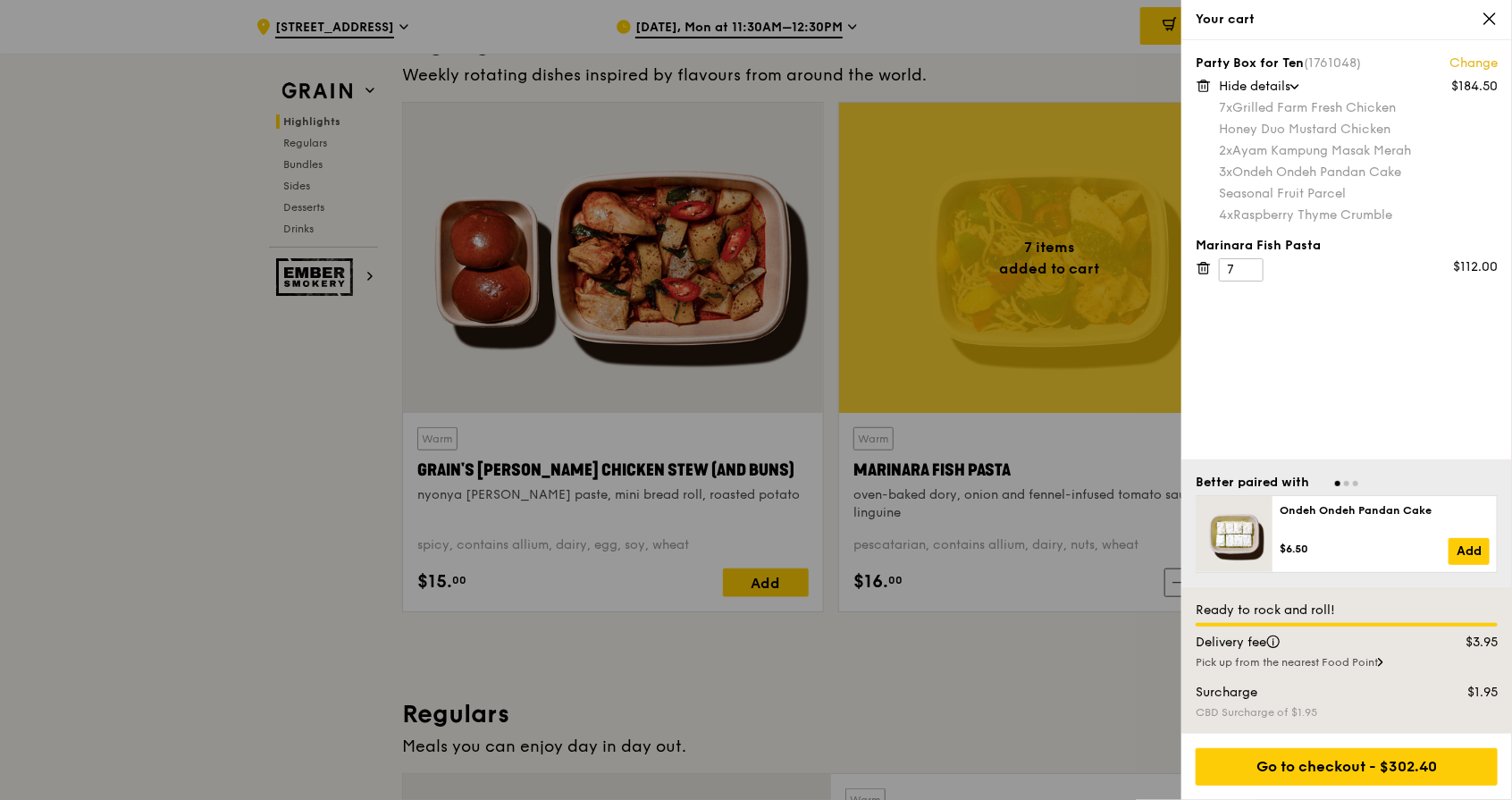
click at [1289, 84] on span "Hide details" at bounding box center [1254, 86] width 72 height 15
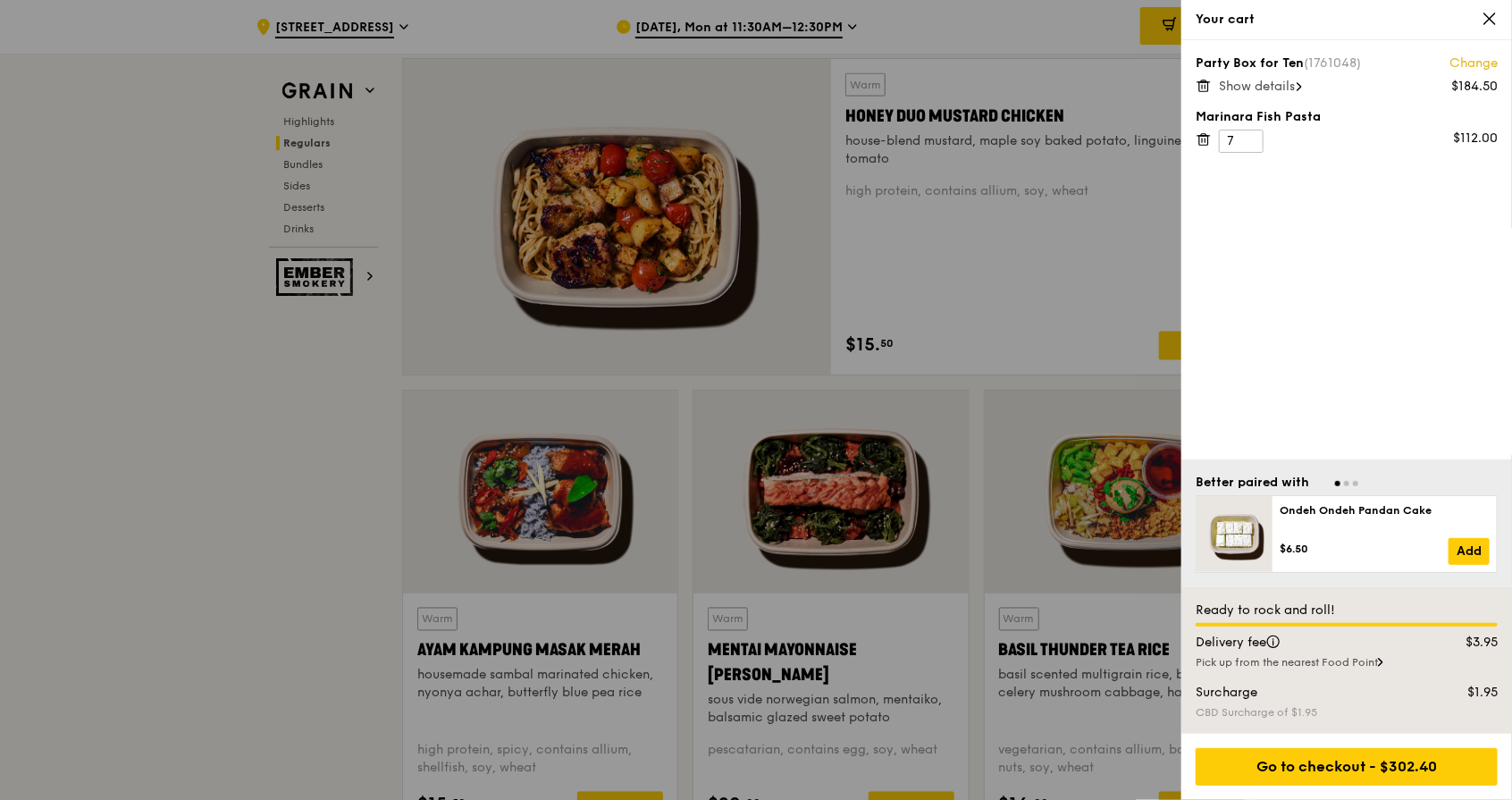
click at [341, 558] on div at bounding box center [756, 400] width 1512 height 800
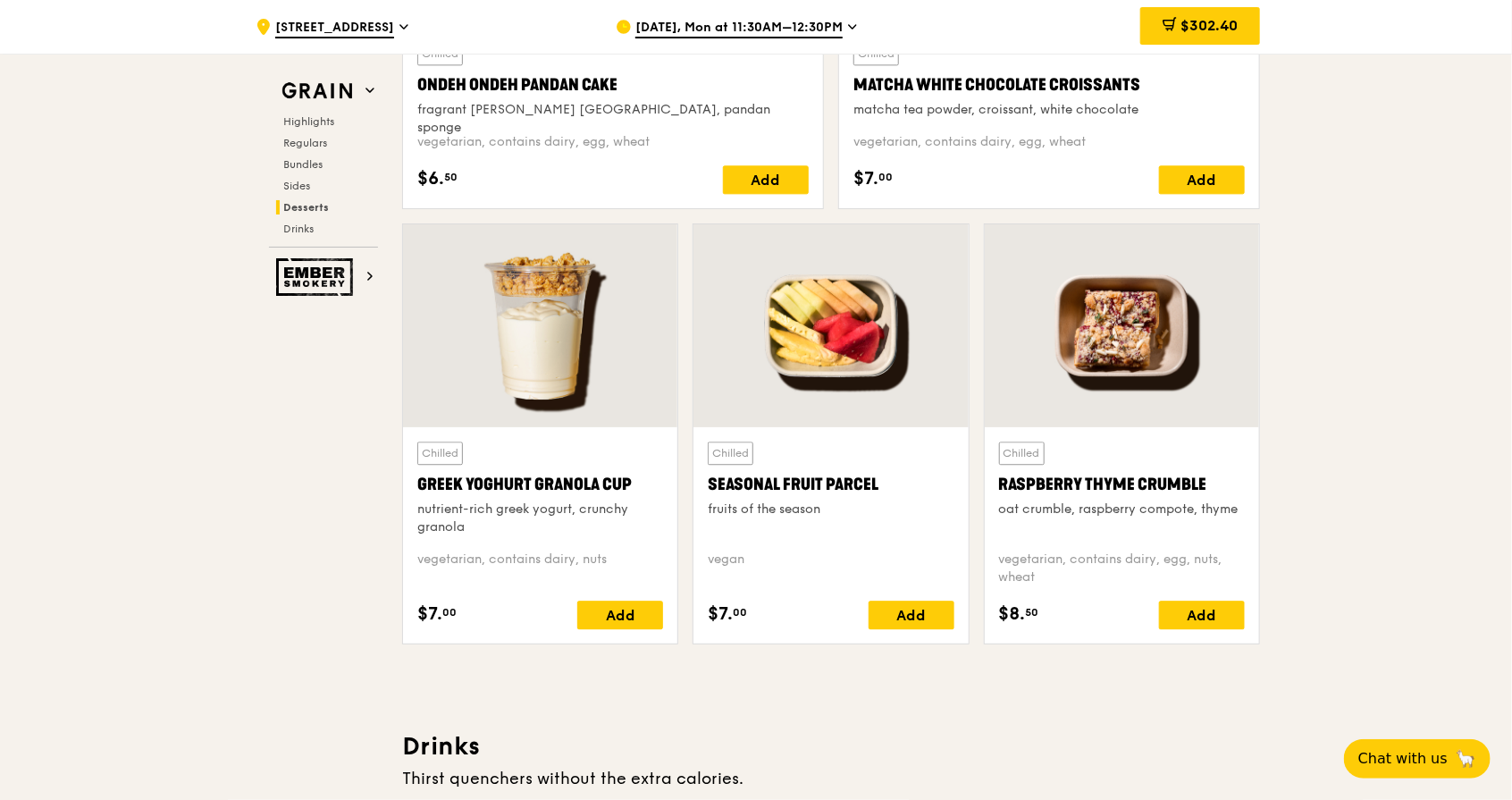
scroll to position [5675, 0]
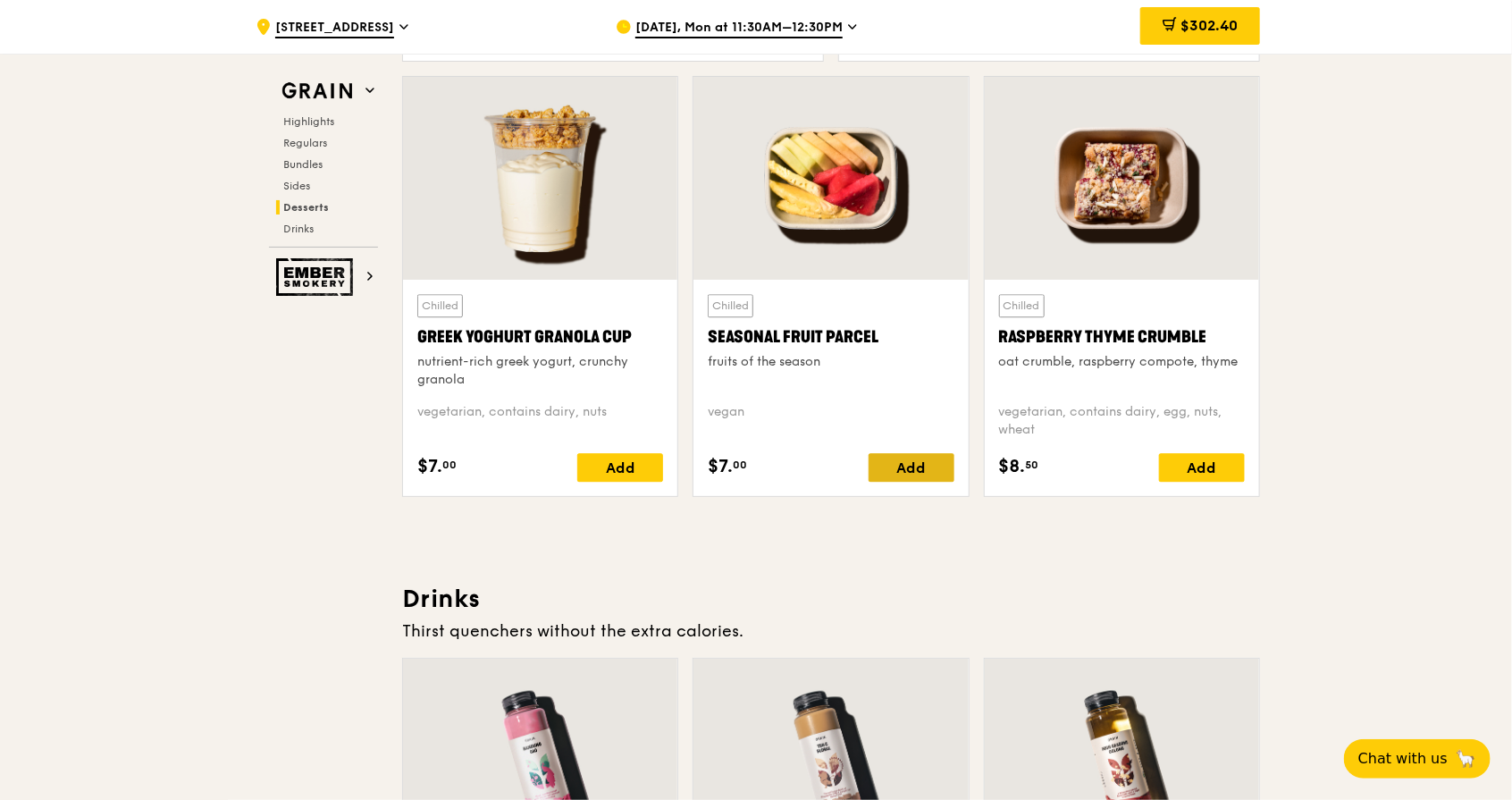
click at [915, 465] on div "Add" at bounding box center [912, 468] width 86 height 29
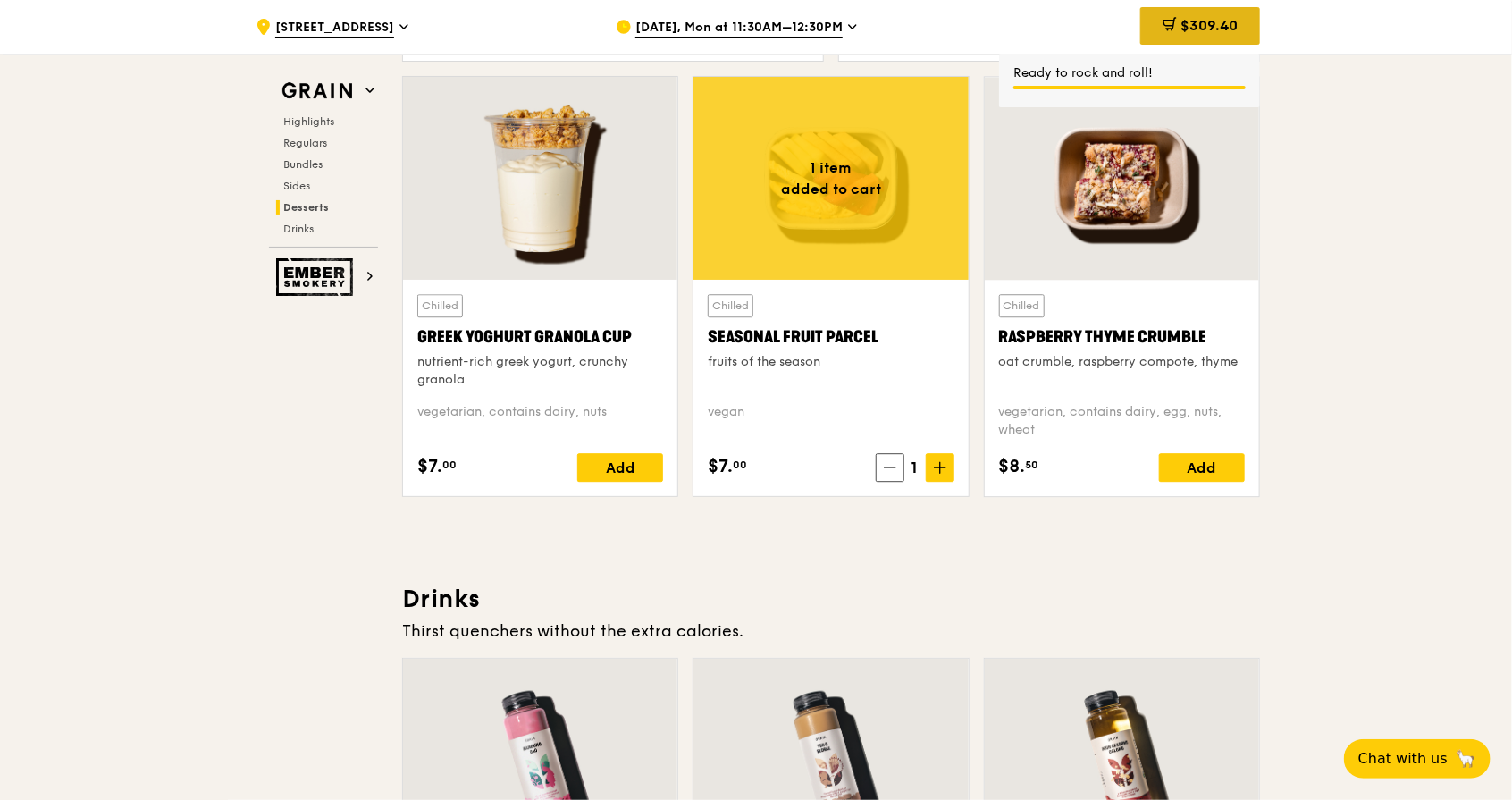
click at [1225, 17] on span "$309.40" at bounding box center [1210, 25] width 57 height 17
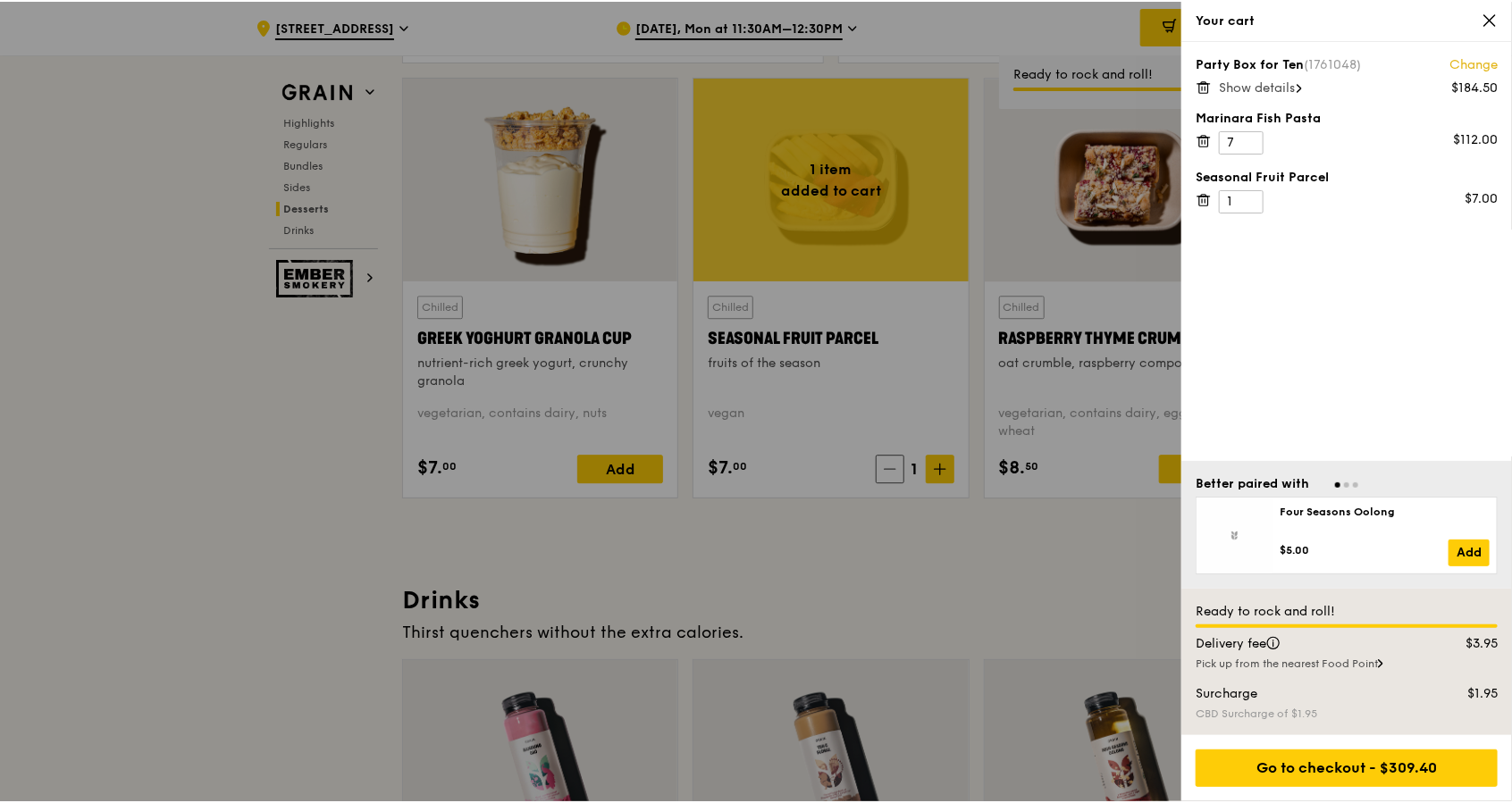
scroll to position [5670, 0]
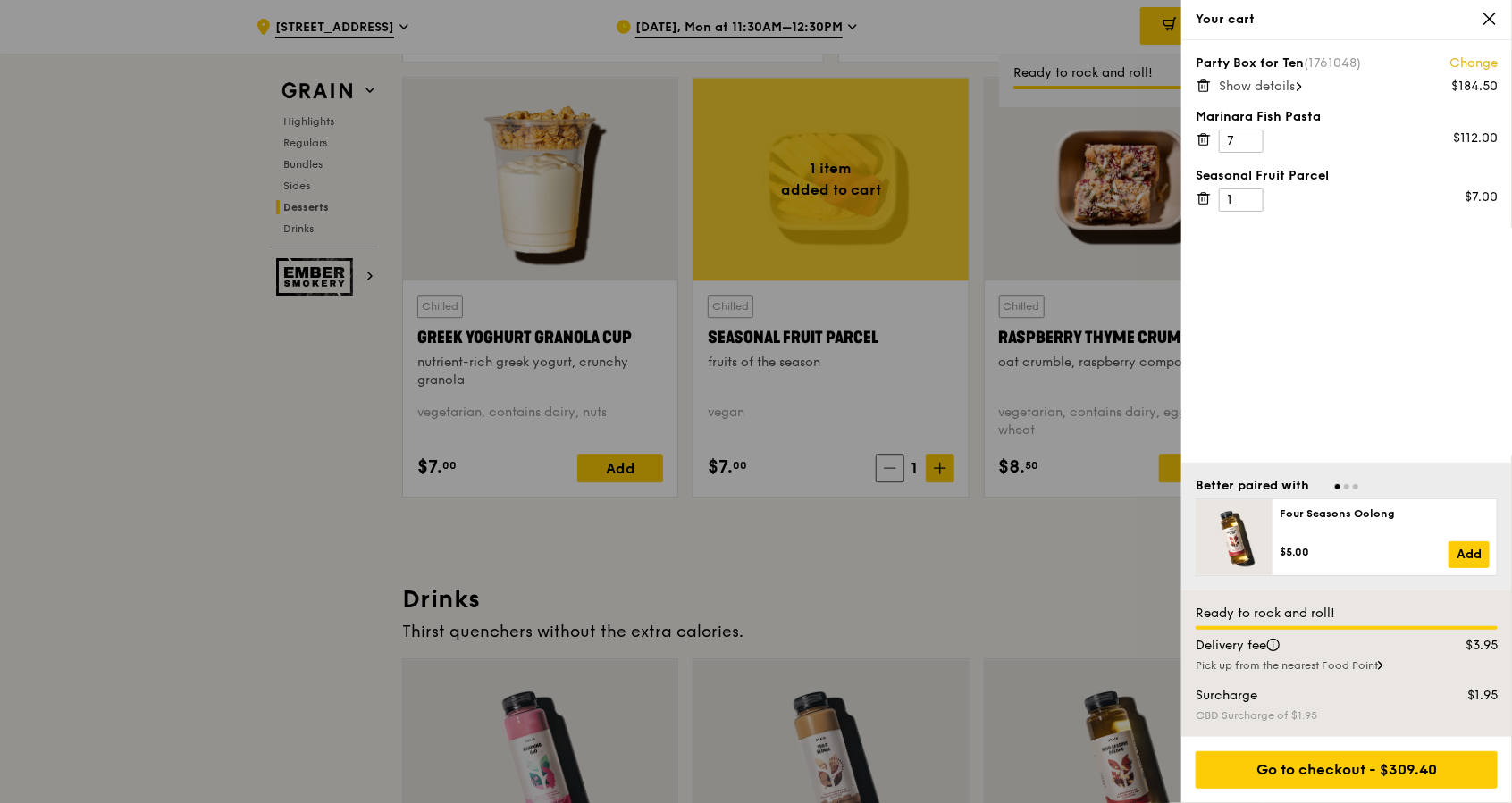
click at [1295, 89] on span "Show details" at bounding box center [1256, 86] width 76 height 15
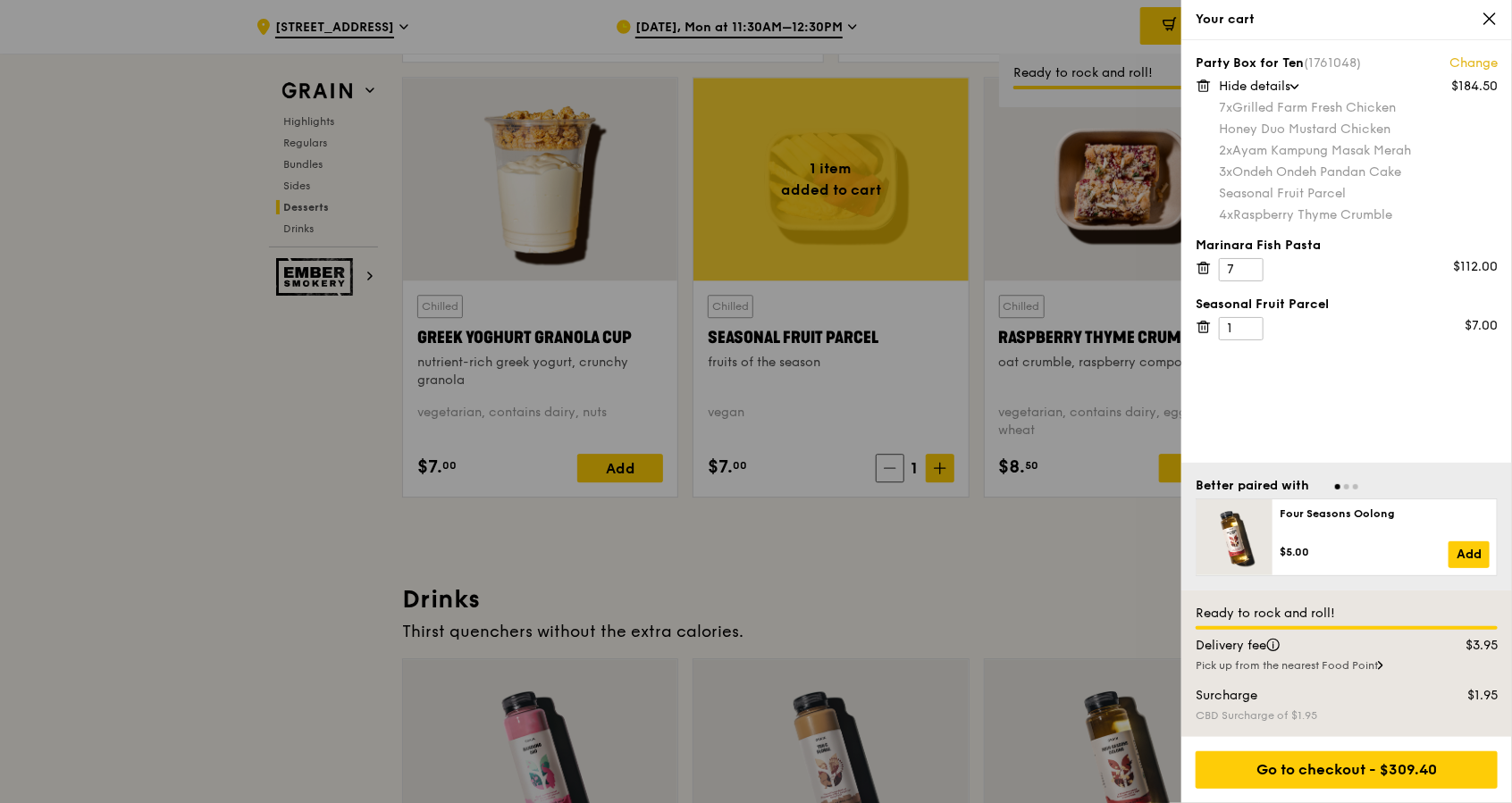
click at [1327, 110] on div "7x Grilled Farm Fresh Chicken" at bounding box center [1358, 109] width 279 height 18
click at [1332, 133] on div "Honey Duo Mustard Chicken" at bounding box center [1358, 129] width 279 height 18
click at [1334, 150] on div "2x Ayam Kampung Masak Merah" at bounding box center [1358, 151] width 279 height 18
click at [1331, 175] on div "3x Ondeh Ondeh Pandan Cake" at bounding box center [1358, 172] width 279 height 18
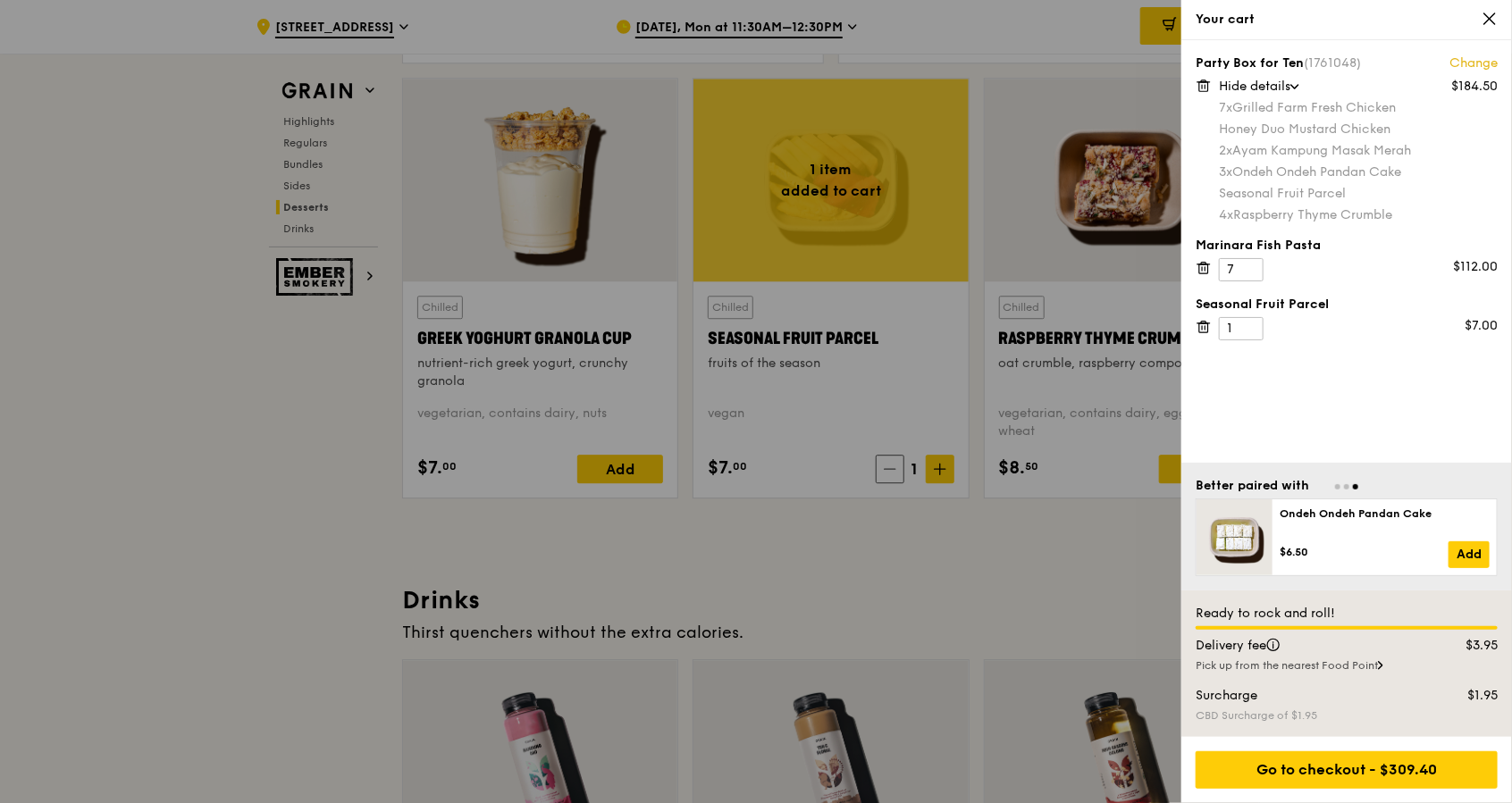
scroll to position [5669, 0]
click at [1338, 208] on div "4x Raspberry Thyme Crumble" at bounding box center [1358, 215] width 279 height 18
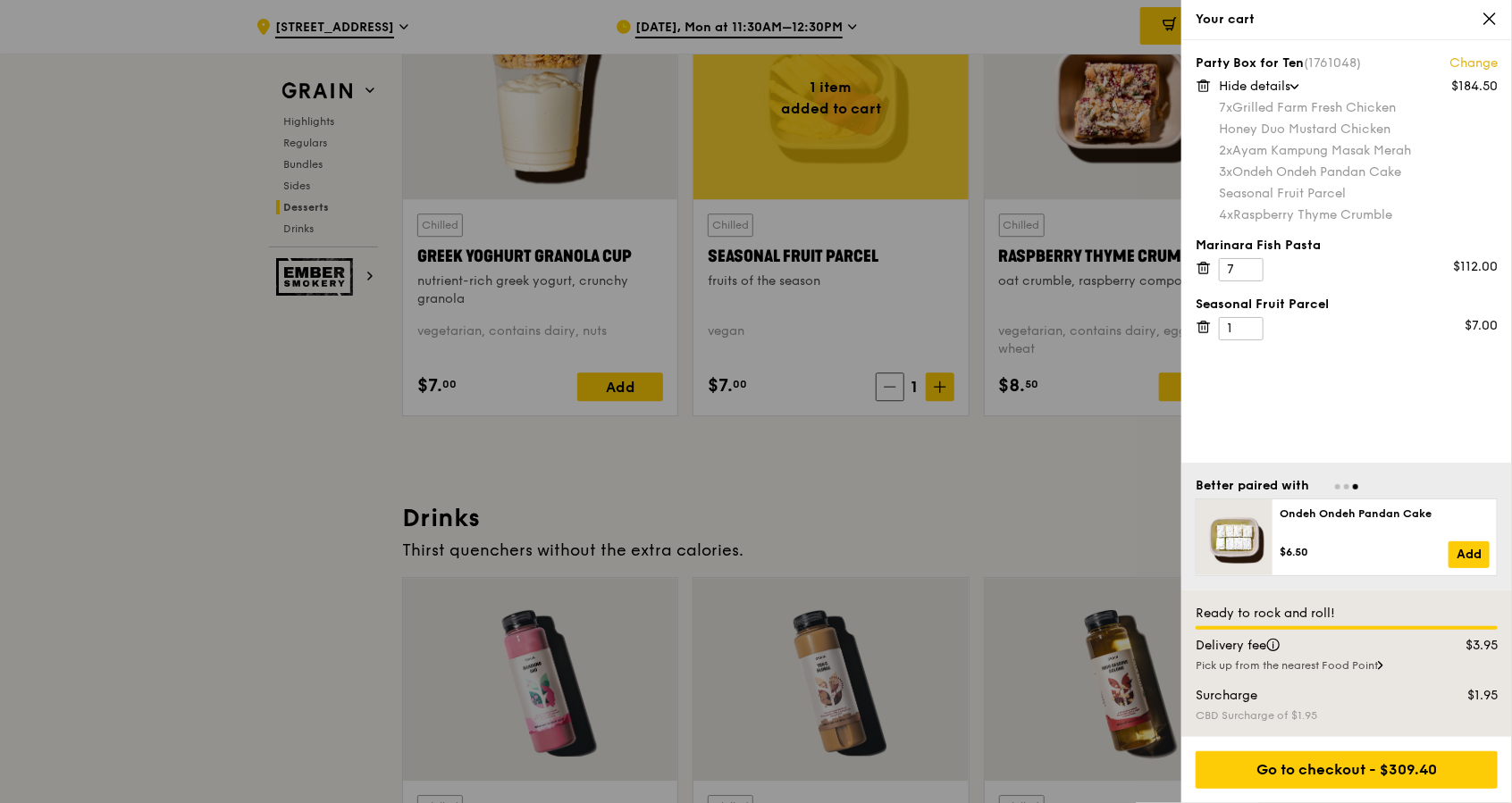
scroll to position [5788, 0]
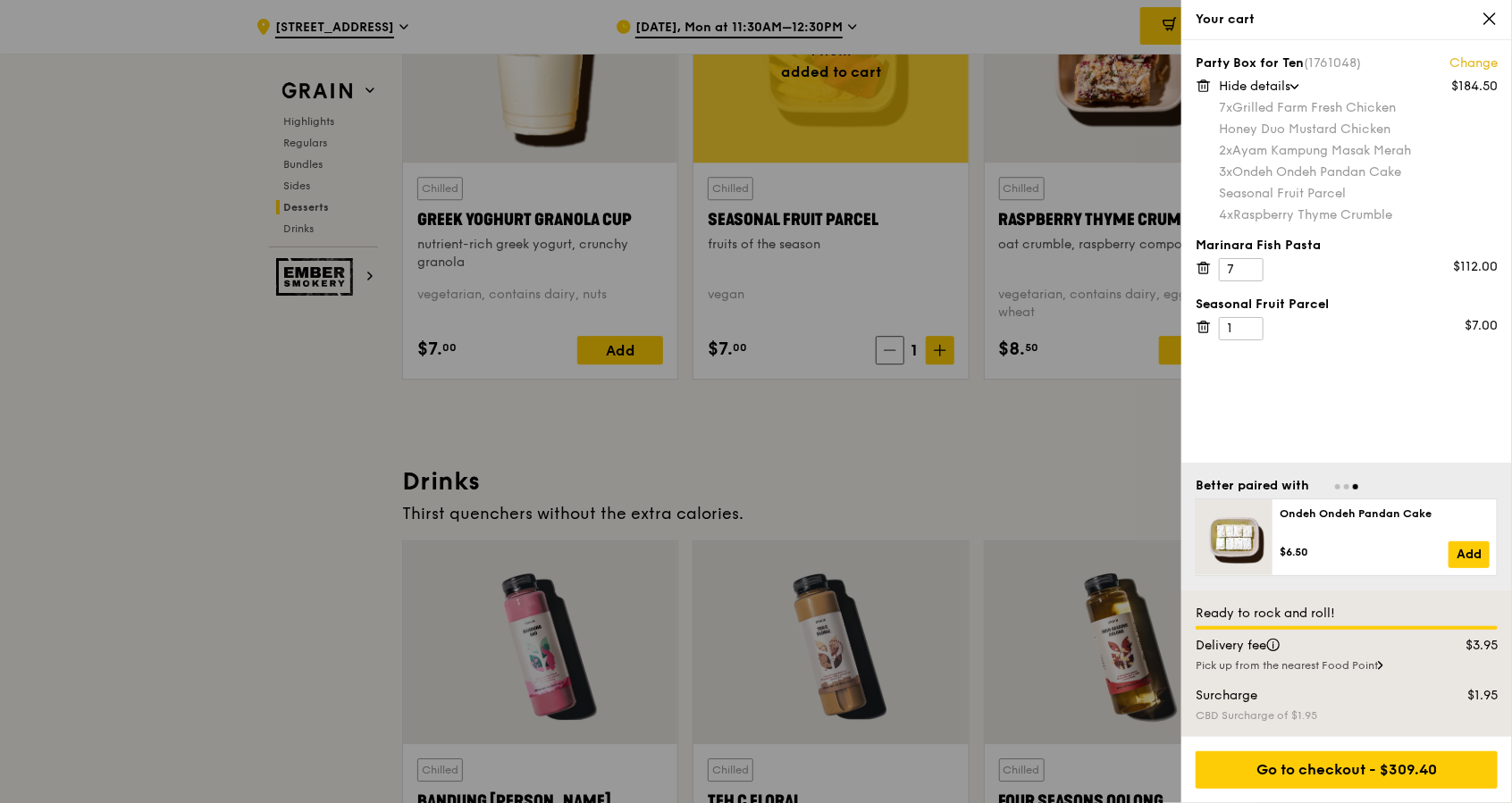
click at [1280, 110] on div "7x Grilled Farm Fresh Chicken" at bounding box center [1358, 109] width 279 height 18
type input "2"
click at [1250, 323] on input "2" at bounding box center [1241, 329] width 45 height 23
click at [1013, 471] on div at bounding box center [756, 401] width 1512 height 803
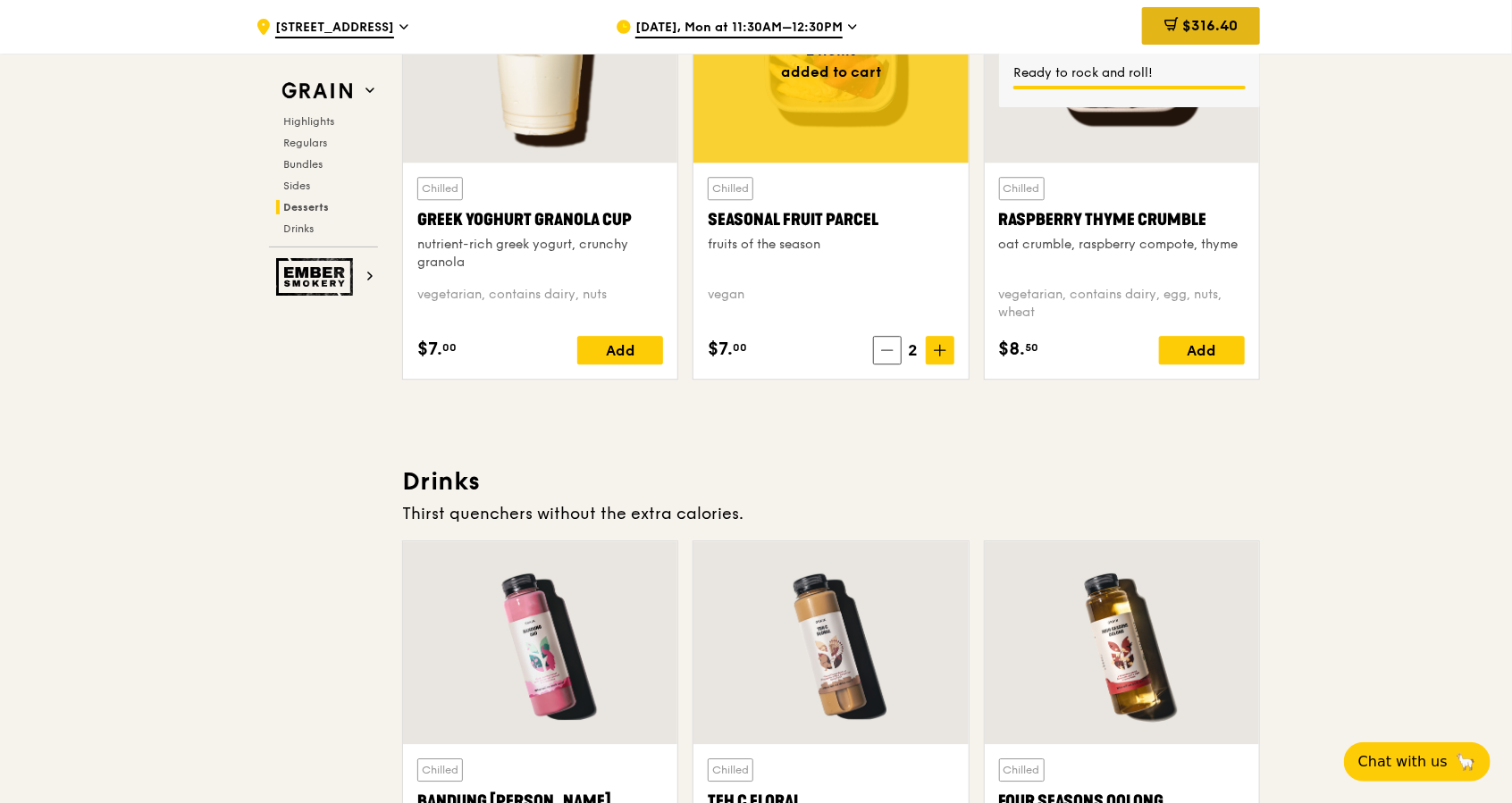
click at [1225, 24] on span "$316.40" at bounding box center [1210, 25] width 56 height 17
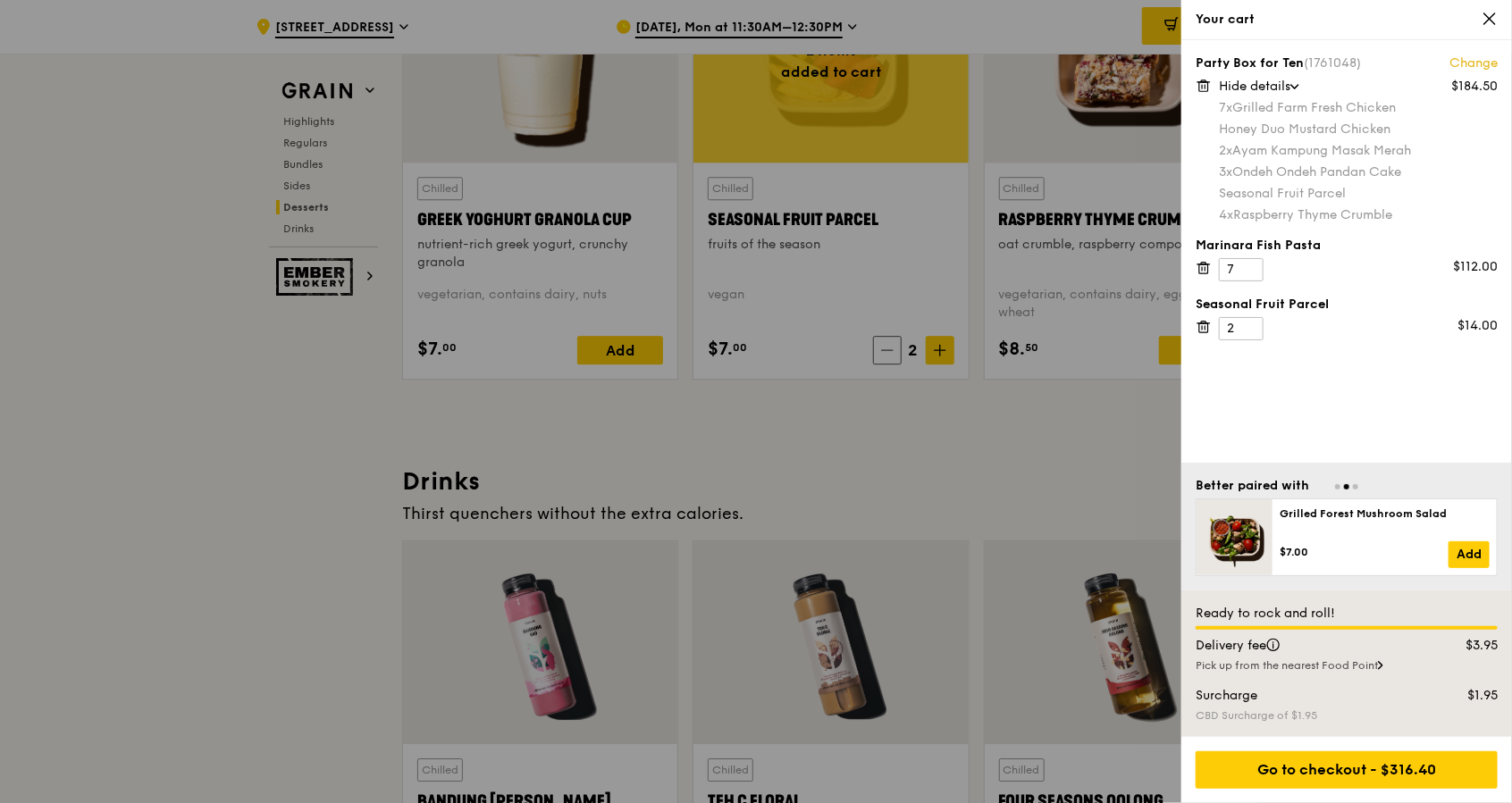
click at [1053, 422] on div at bounding box center [756, 401] width 1512 height 803
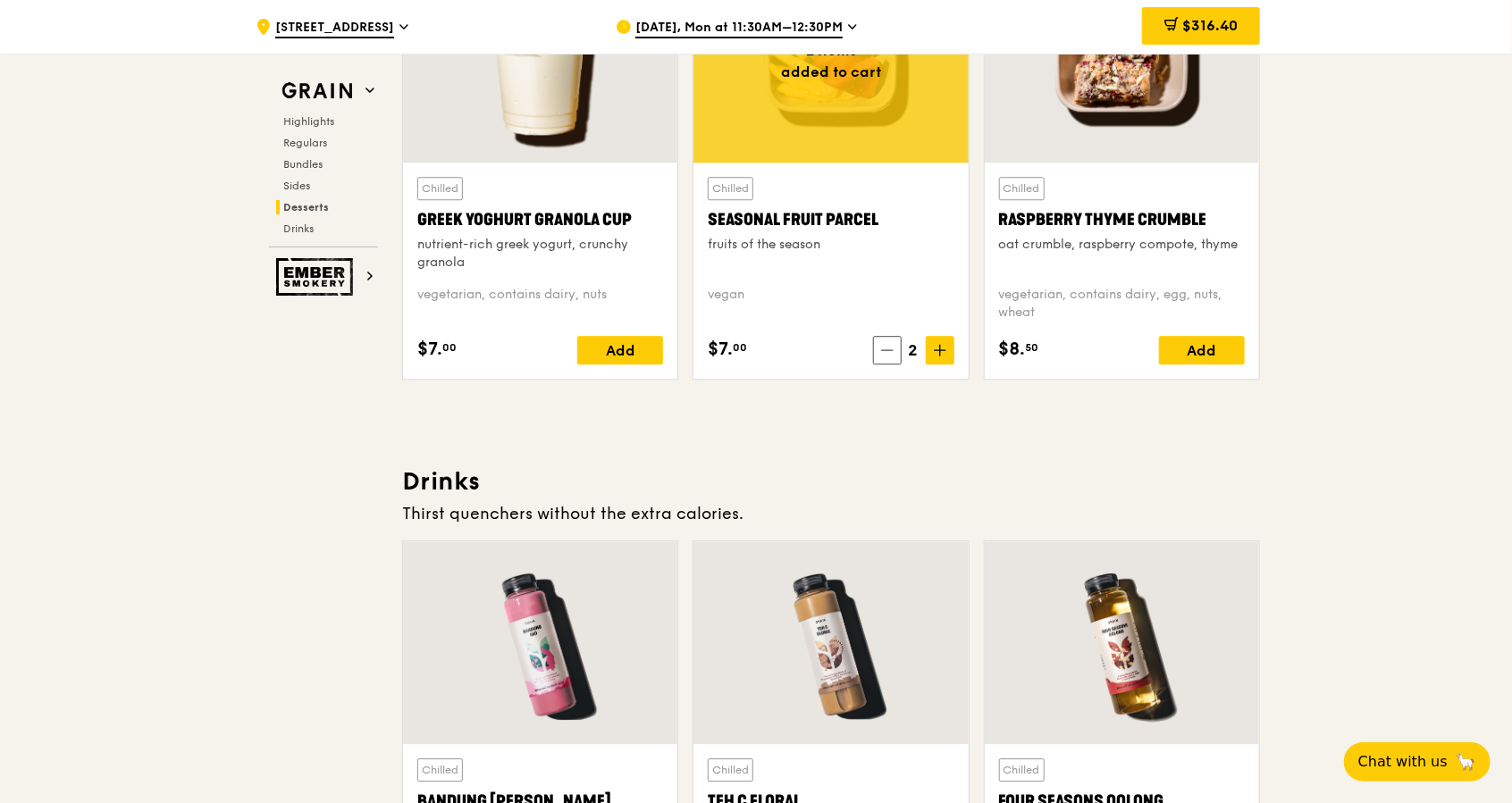
click at [1227, 17] on span "$316.40" at bounding box center [1210, 25] width 56 height 17
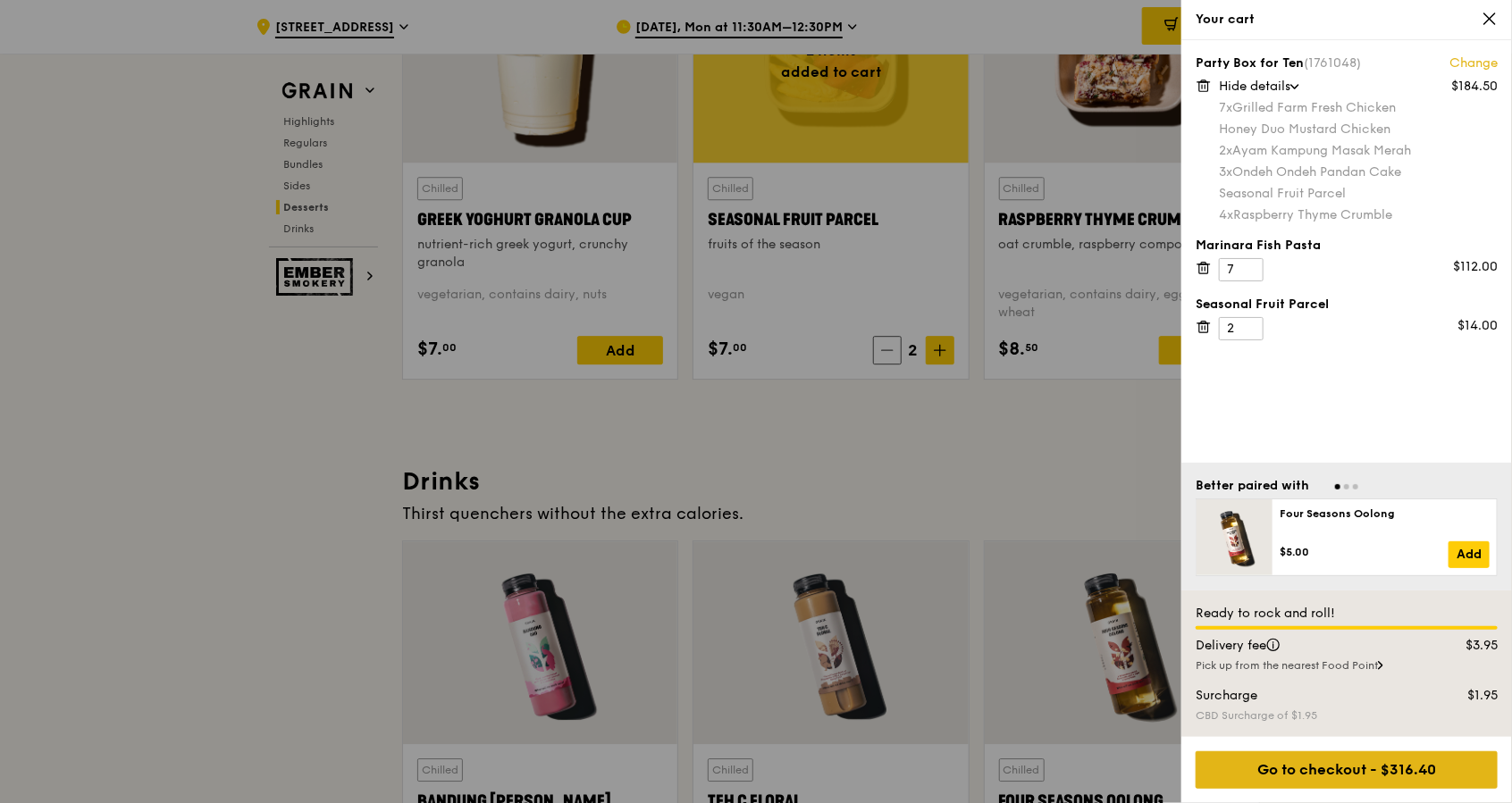
click at [1363, 779] on div "Go to checkout - $316.40" at bounding box center [1346, 771] width 302 height 38
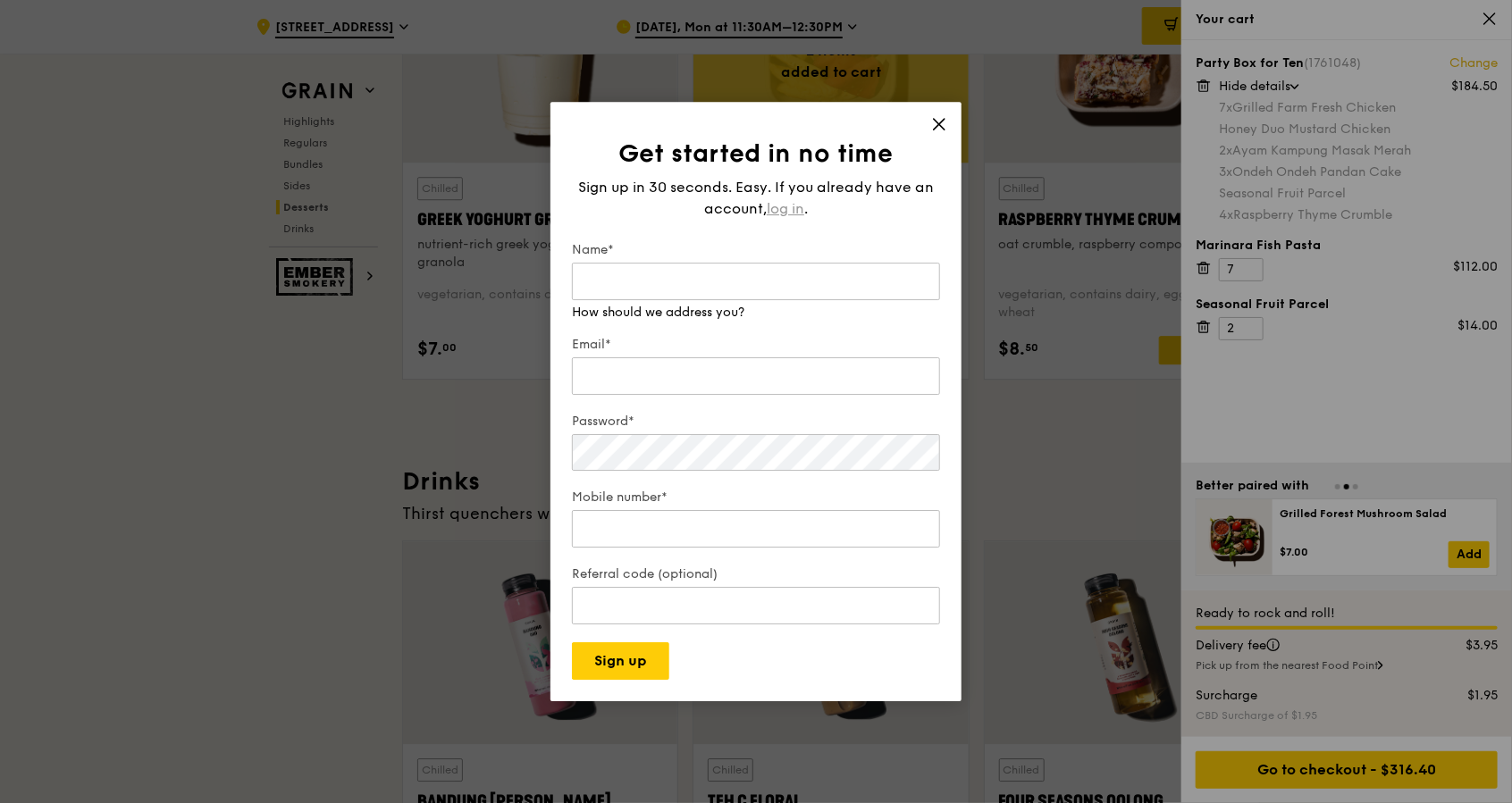
click at [780, 213] on span "log in" at bounding box center [785, 209] width 38 height 22
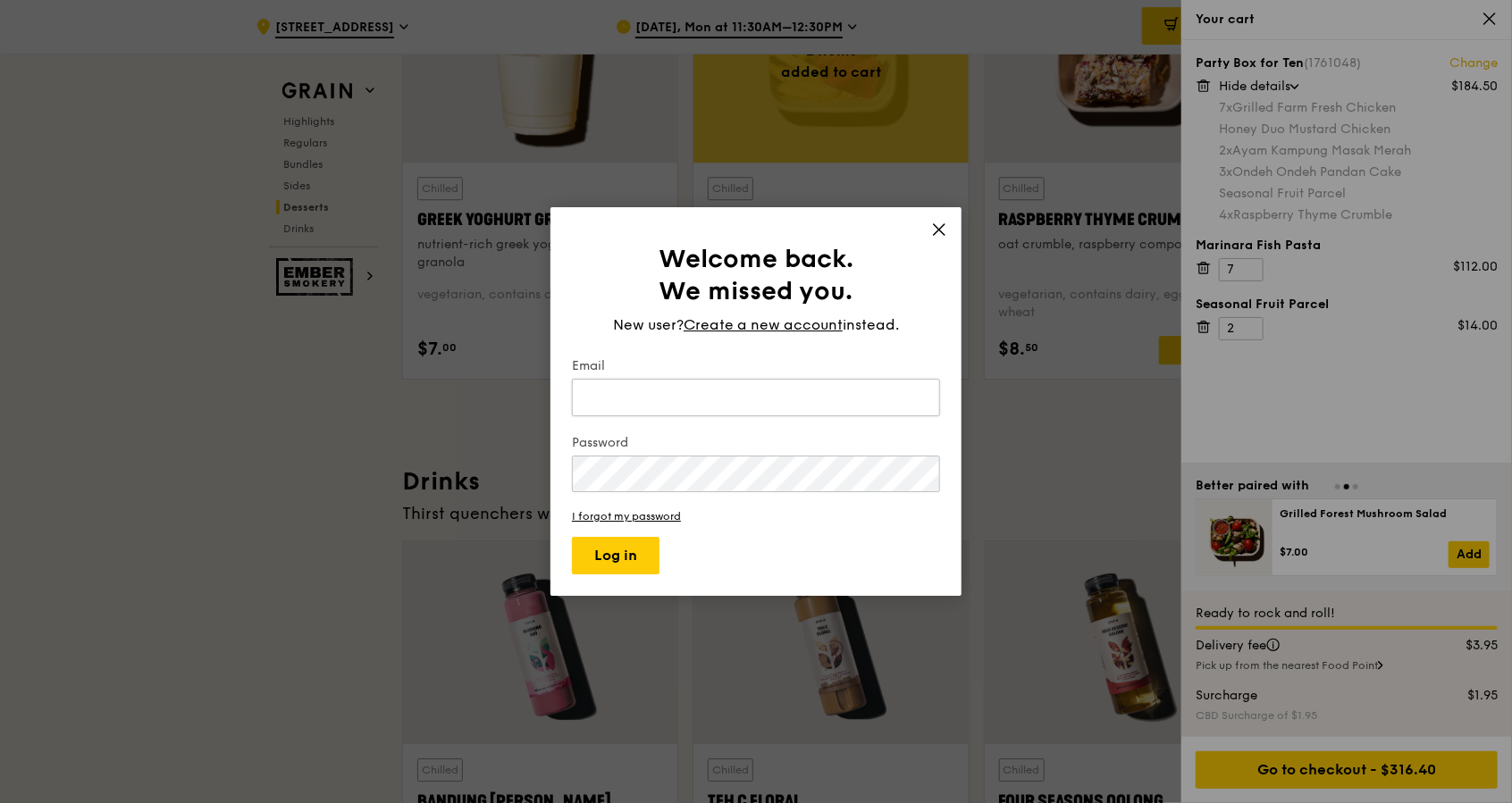
click at [655, 406] on input "Email" at bounding box center [756, 397] width 368 height 38
type input "[EMAIL_ADDRESS][DOMAIN_NAME]"
click at [572, 537] on button "Log in" at bounding box center [616, 556] width 88 height 38
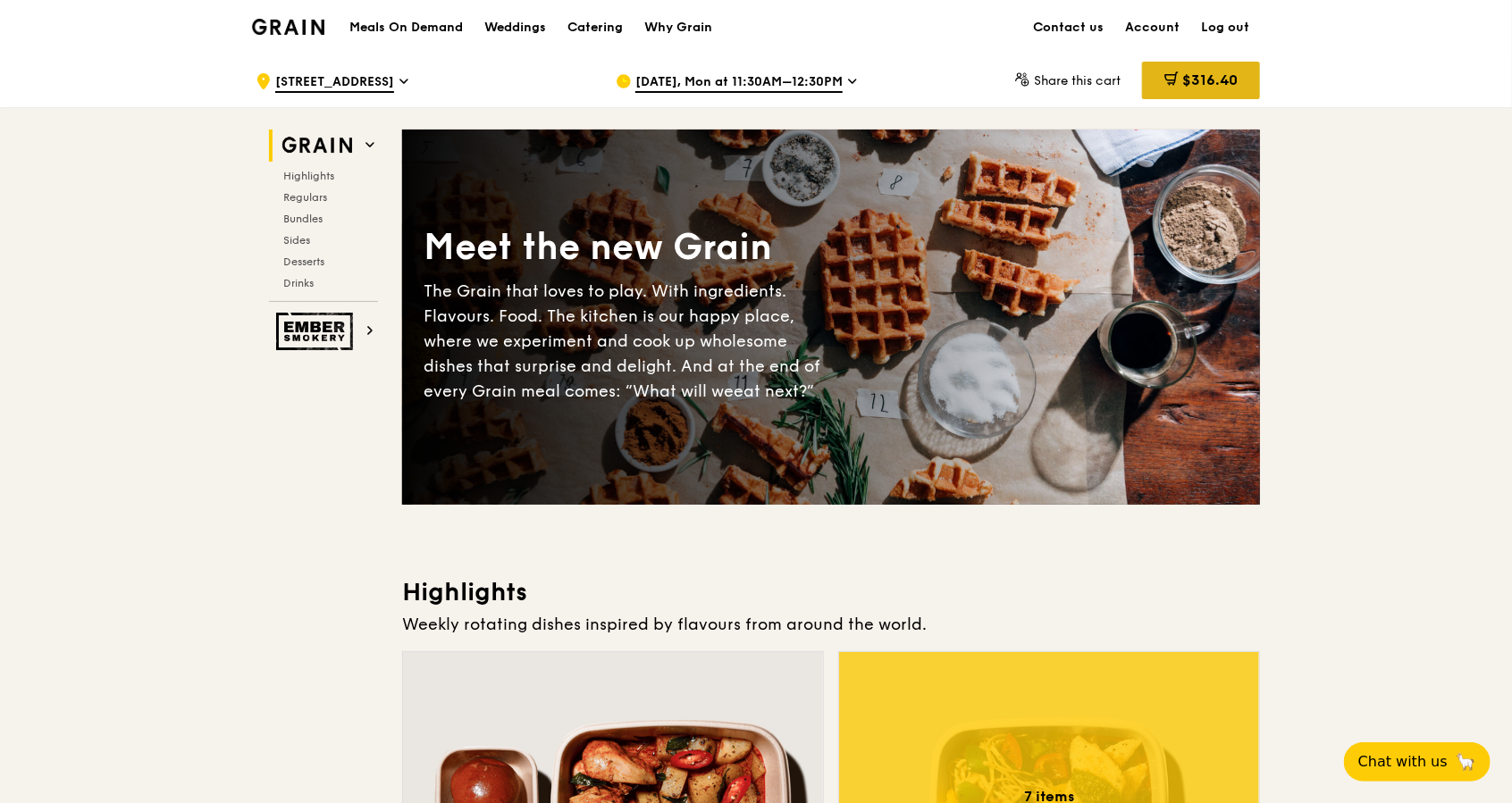
click at [1186, 90] on div "$316.40" at bounding box center [1201, 81] width 118 height 38
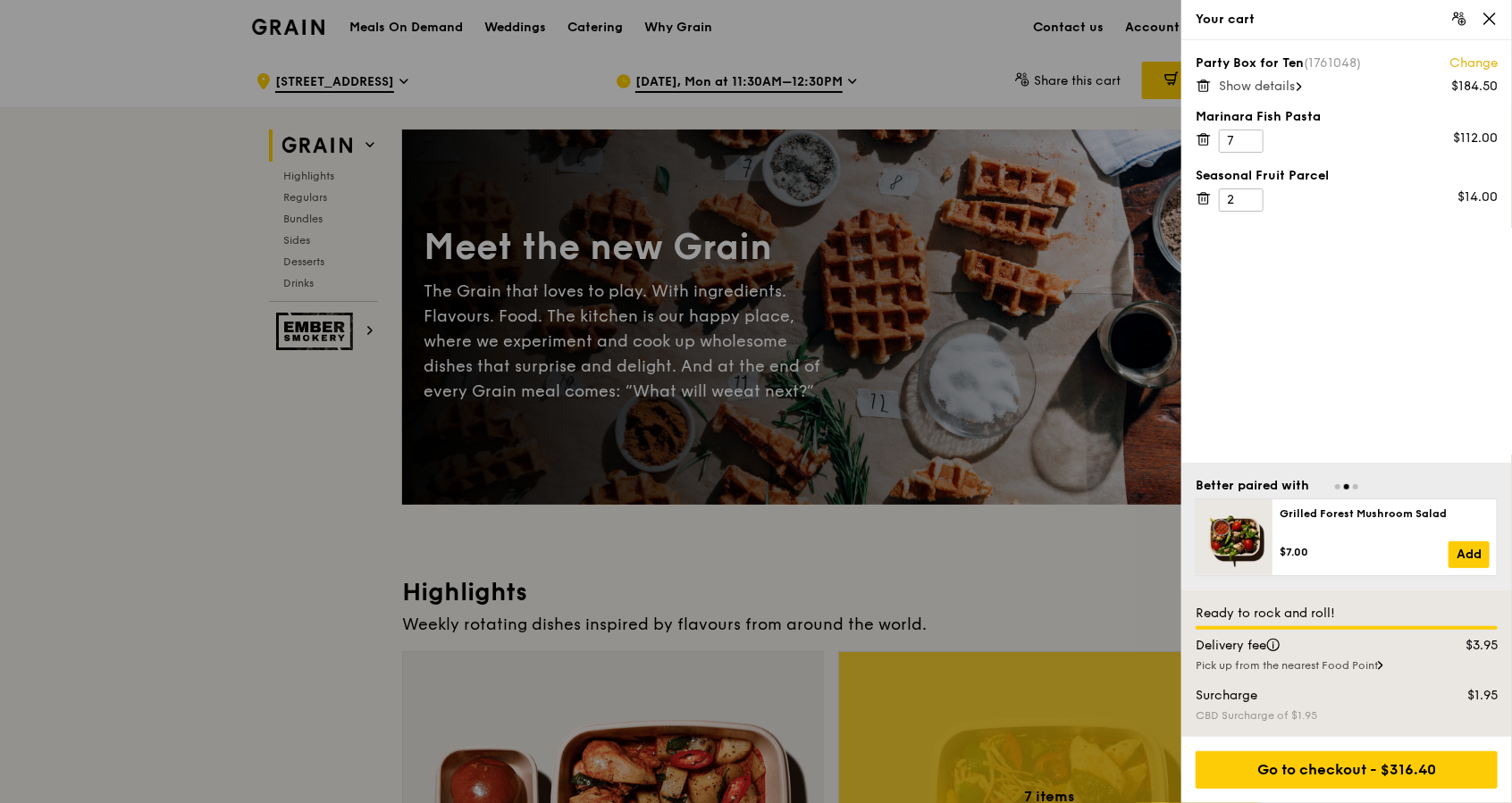
click at [1280, 88] on span "Show details" at bounding box center [1256, 86] width 76 height 15
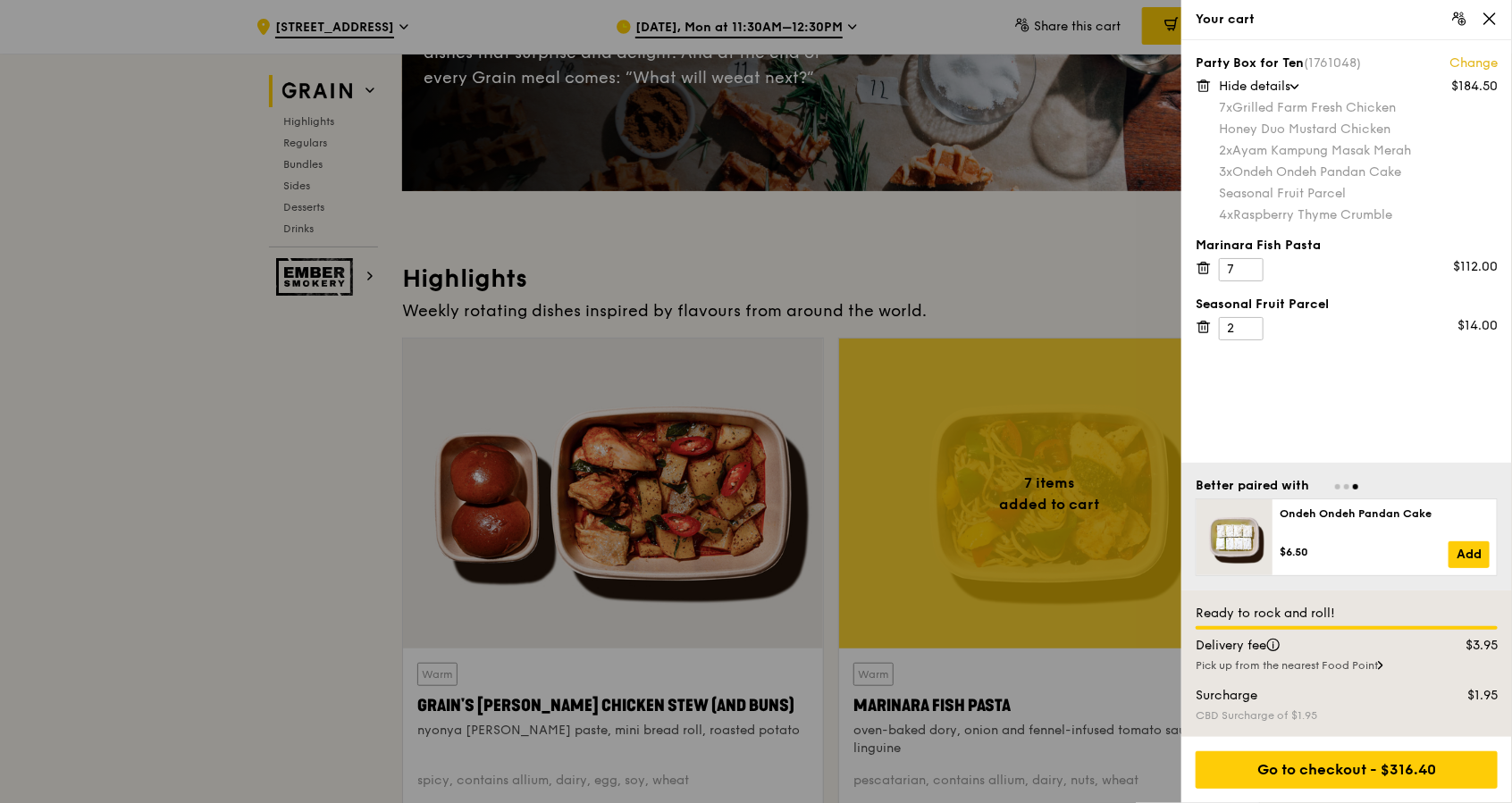
scroll to position [357, 0]
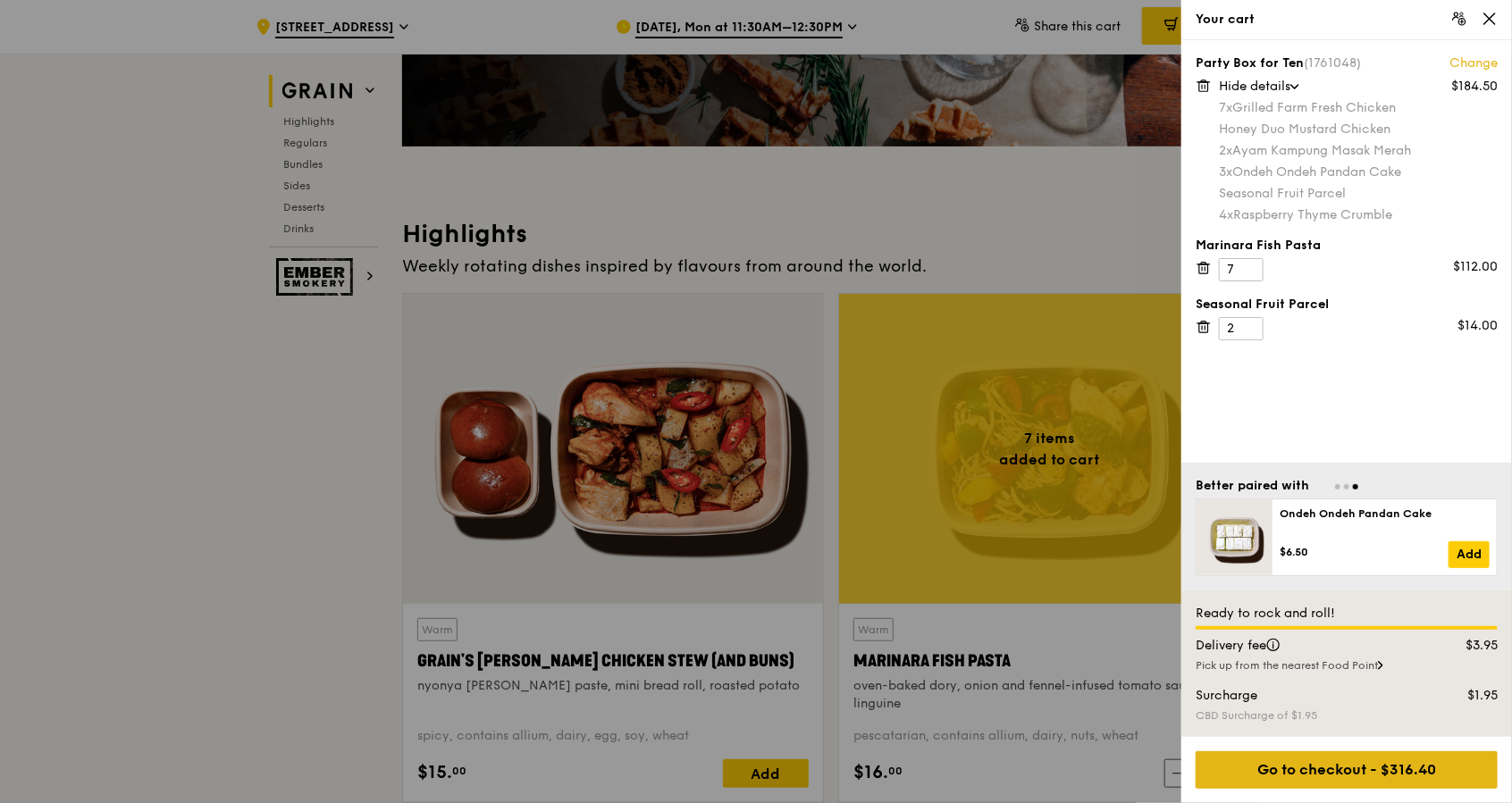
click at [1359, 764] on div "Go to checkout - $316.40" at bounding box center [1346, 771] width 302 height 38
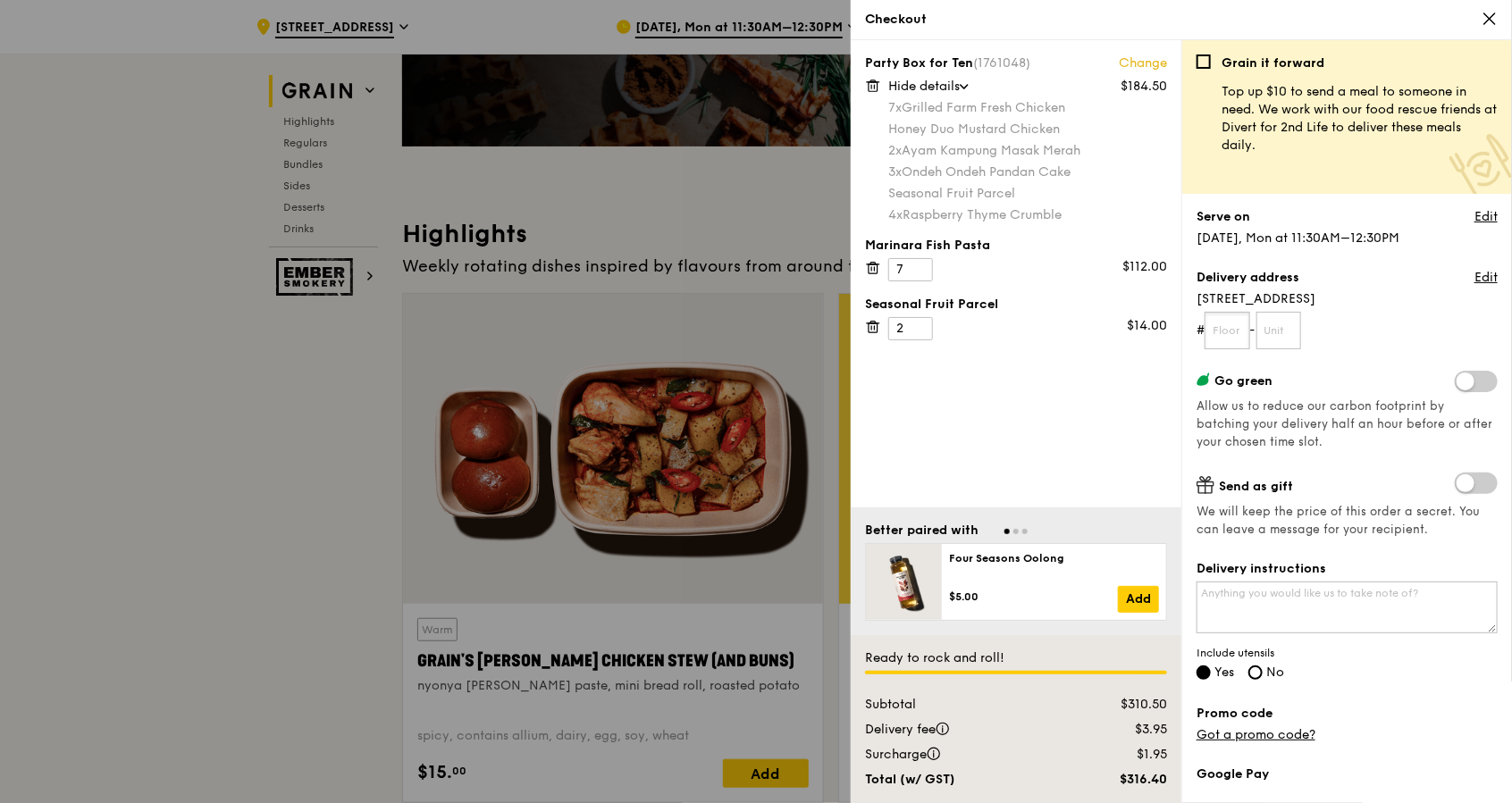
click at [1223, 337] on input "text" at bounding box center [1227, 331] width 46 height 38
type input "10"
click at [1294, 329] on input "text" at bounding box center [1279, 331] width 46 height 38
type input "03"
click at [1366, 317] on form "# 10 - 03" at bounding box center [1347, 331] width 302 height 38
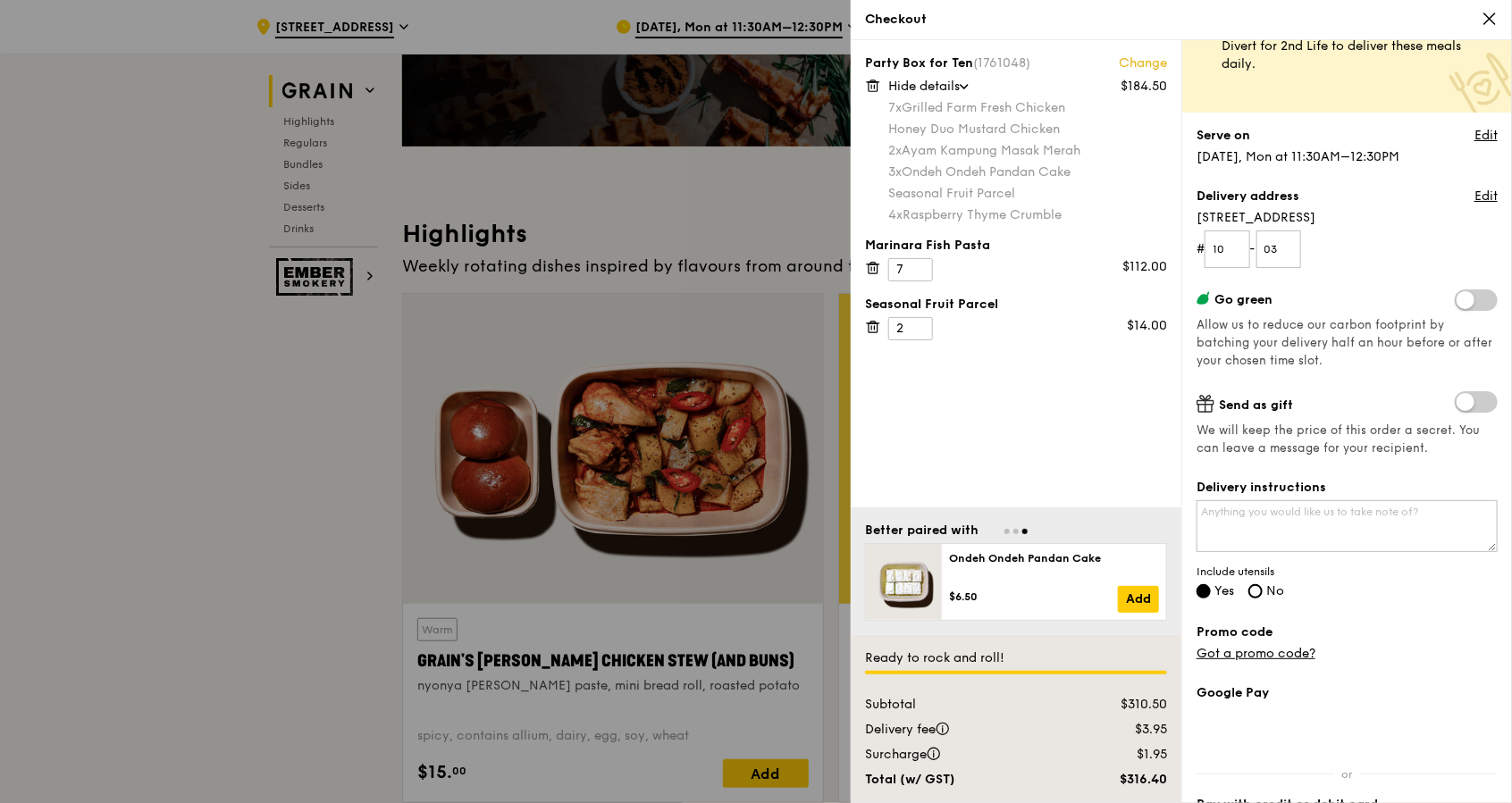
scroll to position [118, 0]
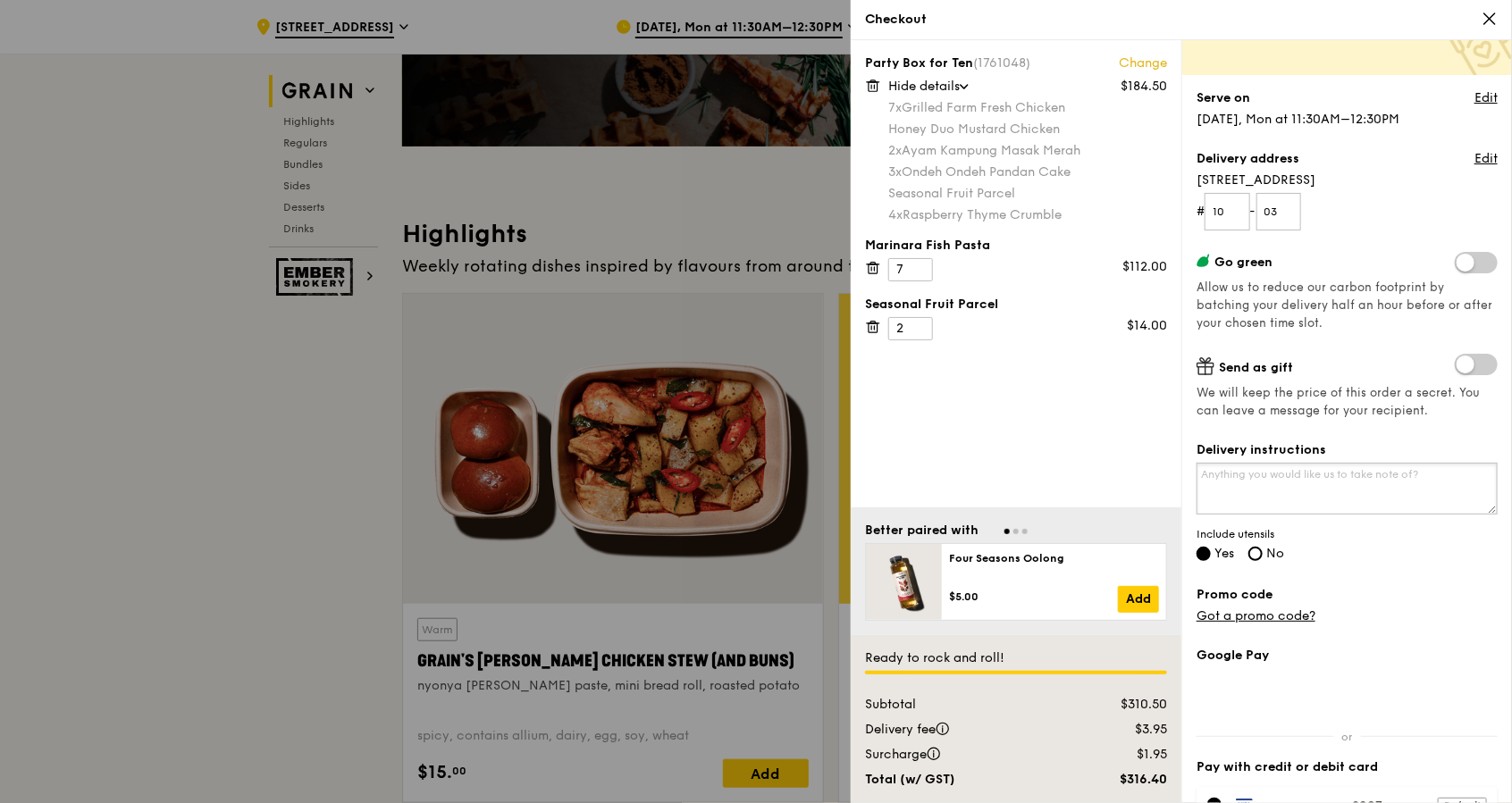
click at [1342, 484] on textarea "Delivery instructions" at bounding box center [1347, 489] width 302 height 52
type textarea "O"
click at [1457, 471] on textarea "Our event starts at 12PM. Please deliver By 12PMm thanks." at bounding box center [1347, 489] width 302 height 52
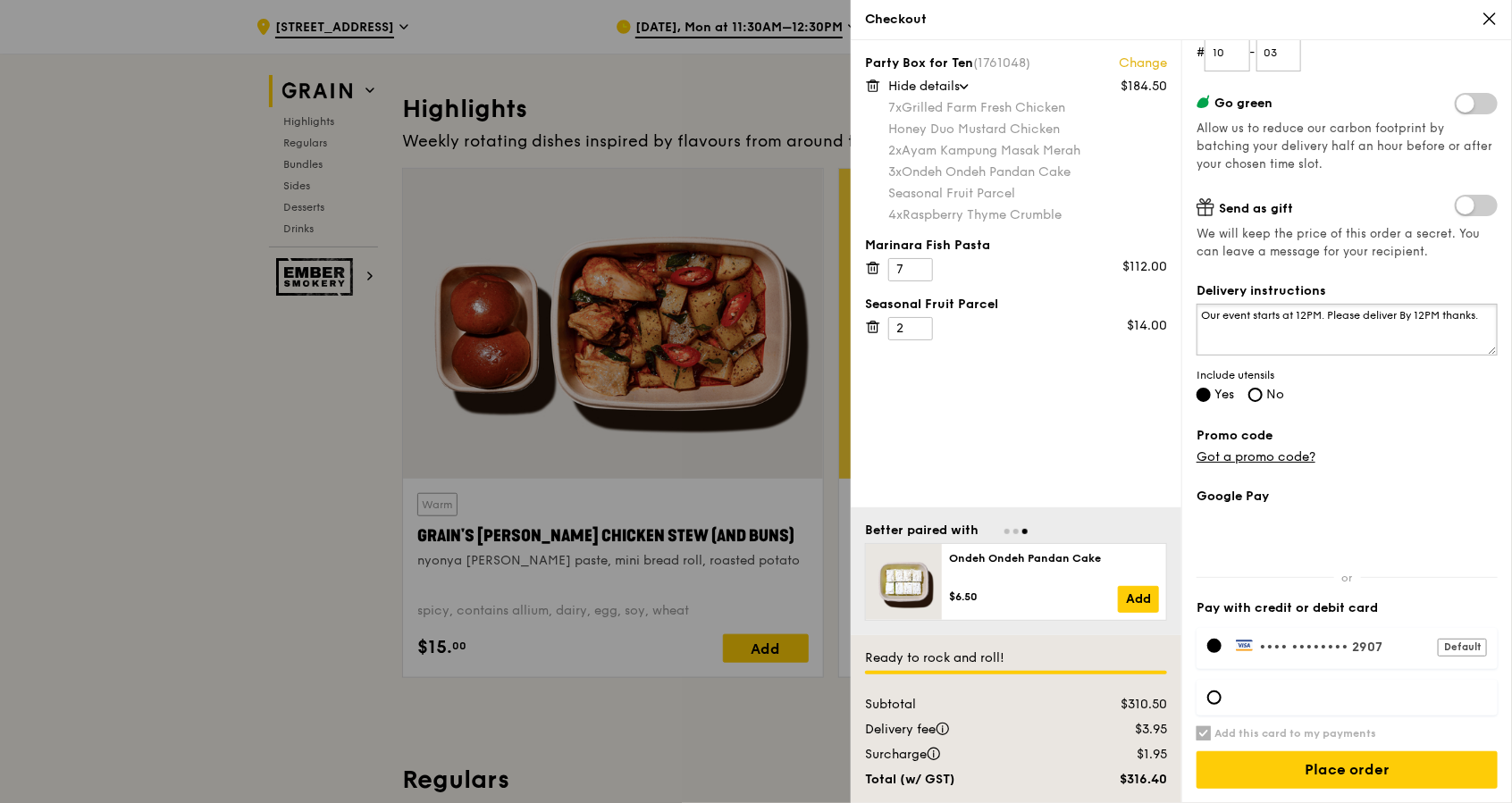
scroll to position [595, 0]
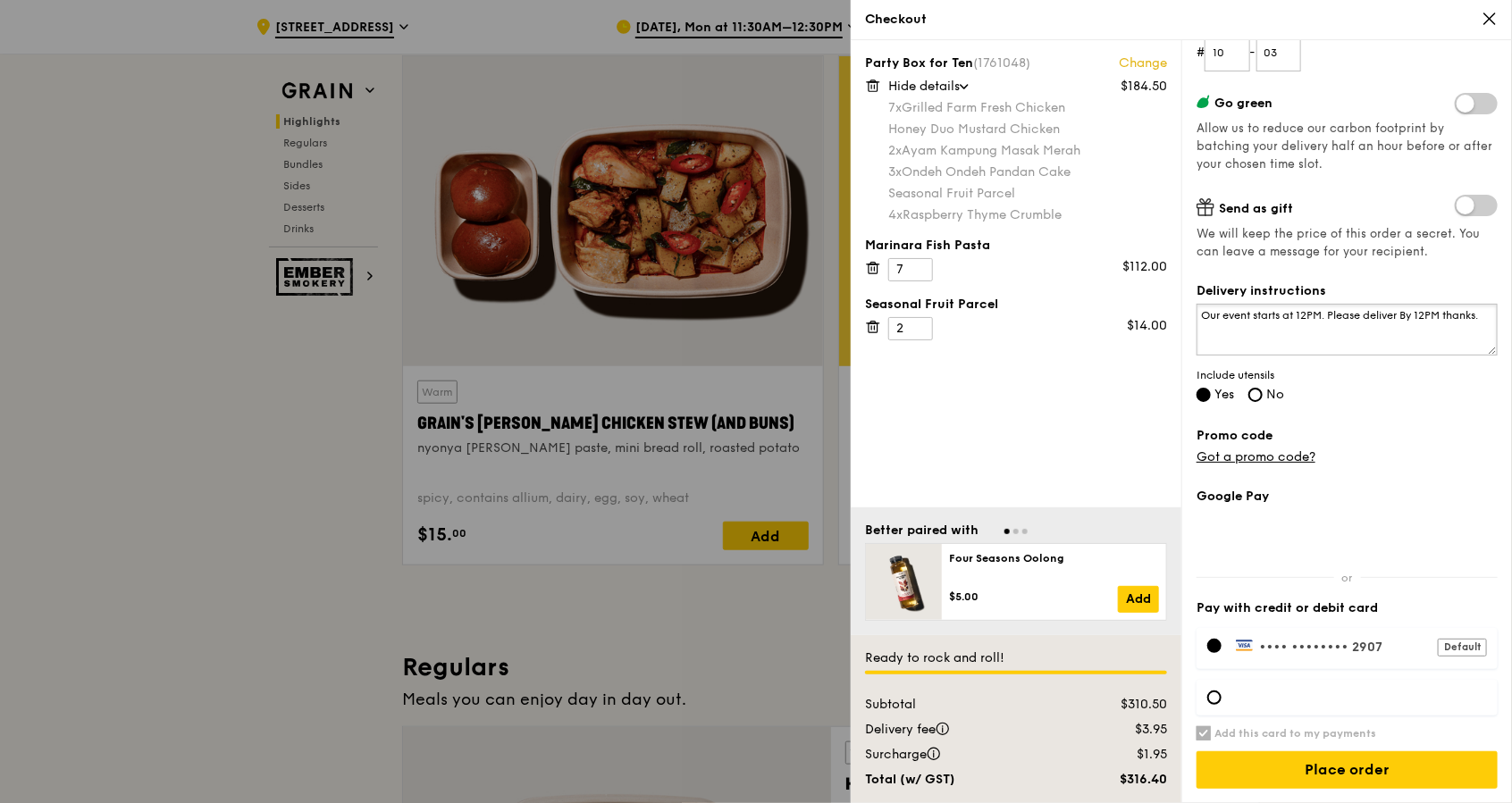
type textarea "Our event starts at 12PM. Please deliver By 12PM thanks."
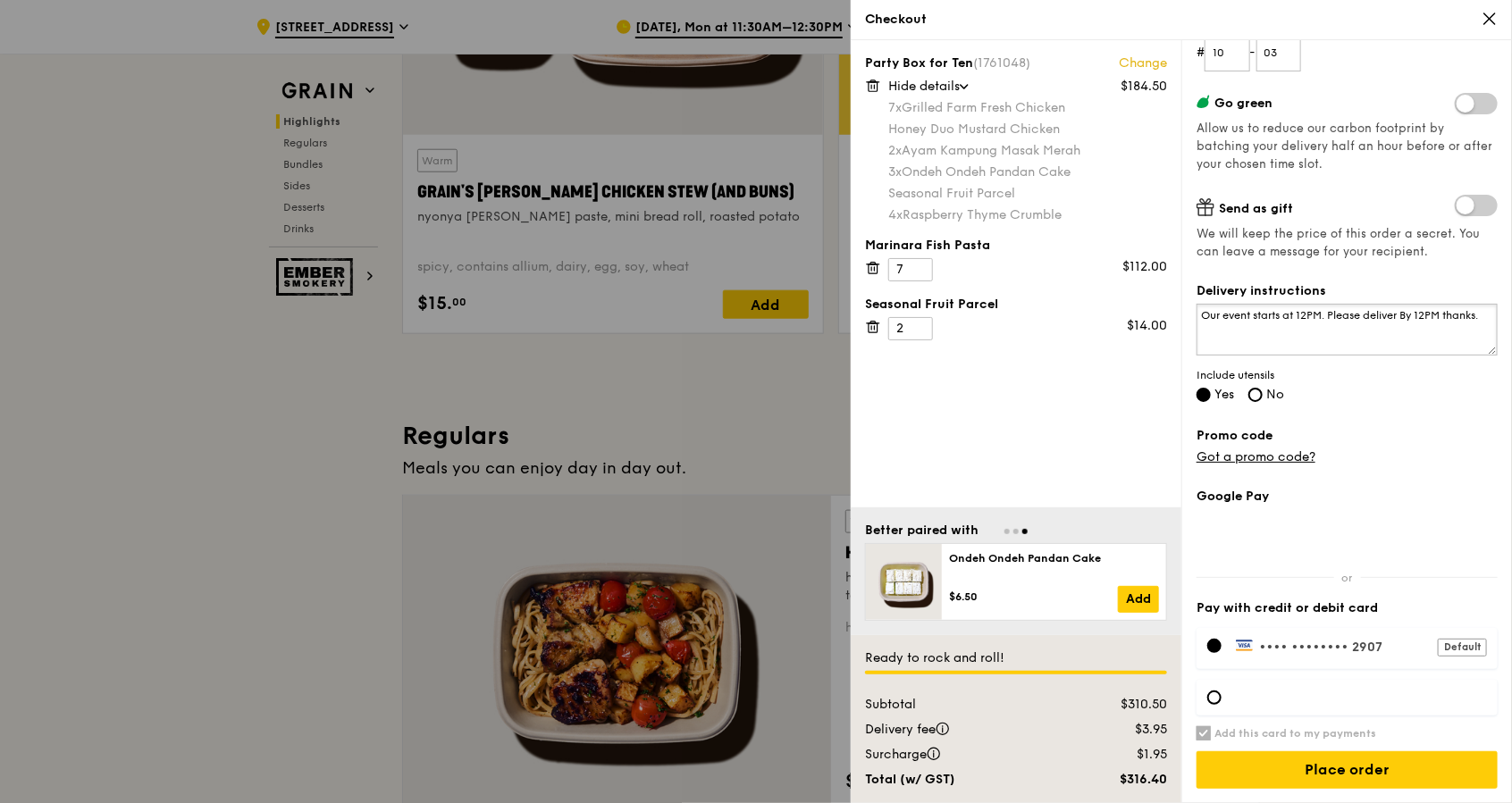
scroll to position [834, 0]
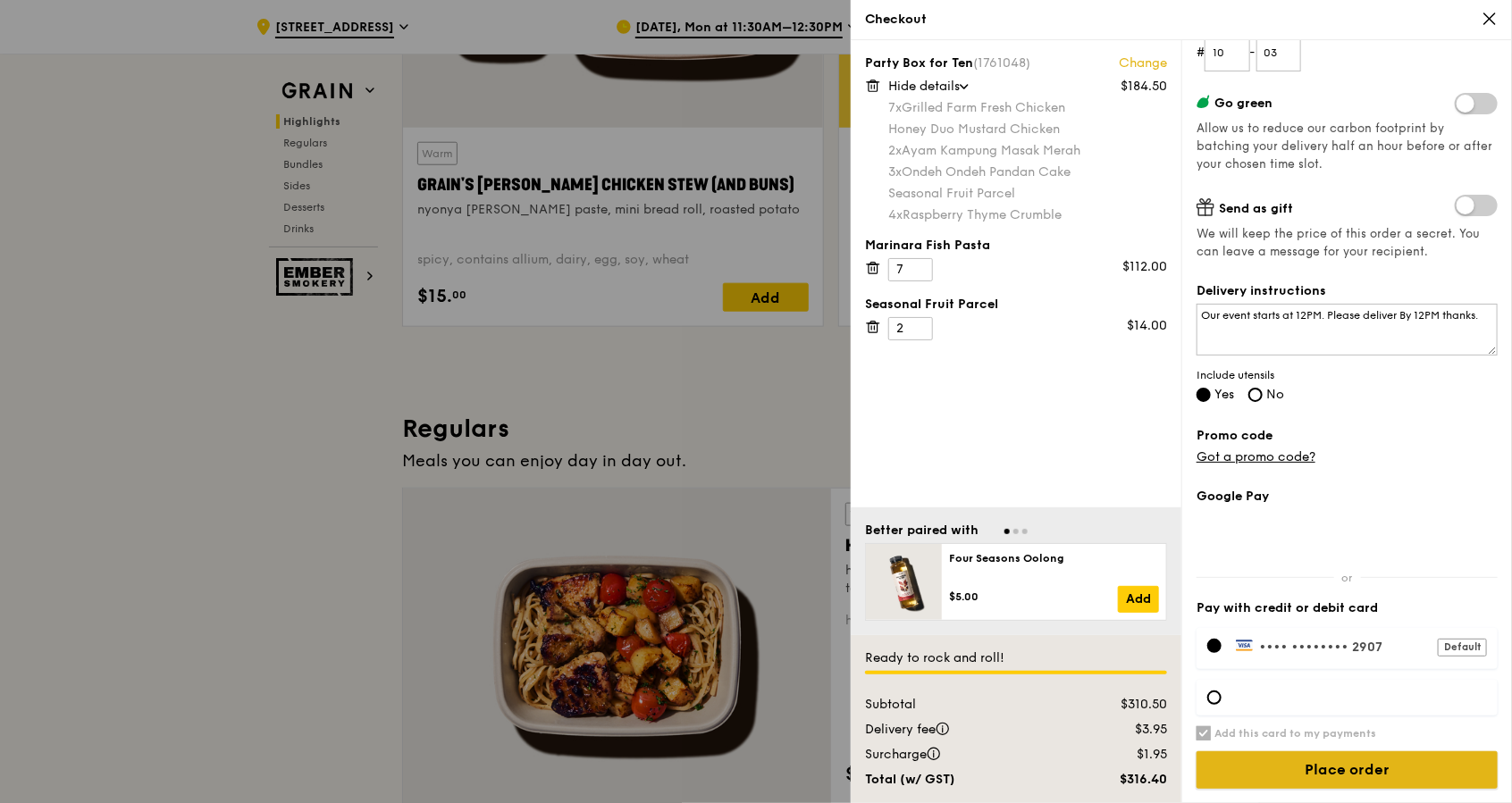
click at [1319, 772] on input "Place order" at bounding box center [1347, 771] width 302 height 38
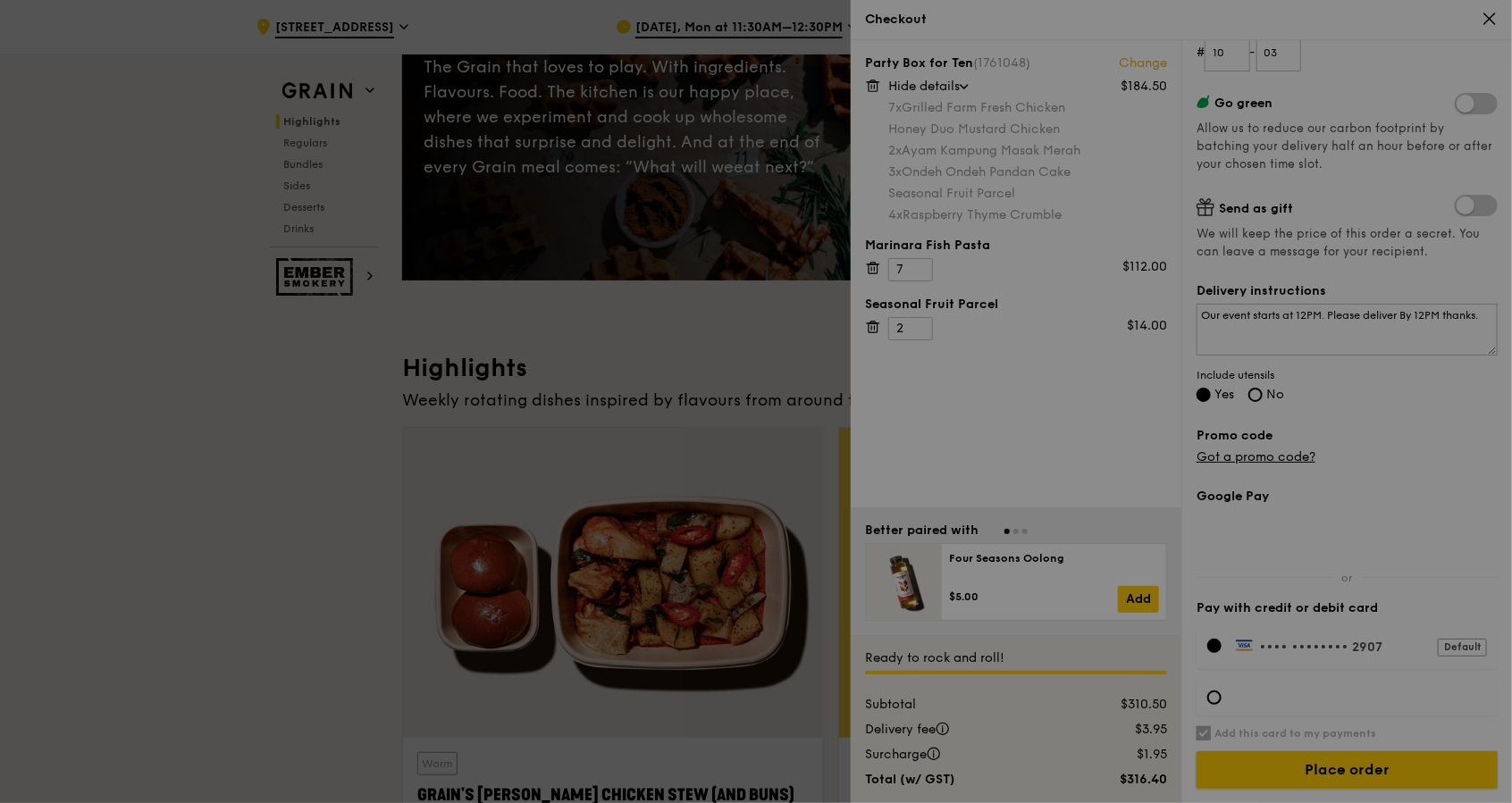
scroll to position [118, 0]
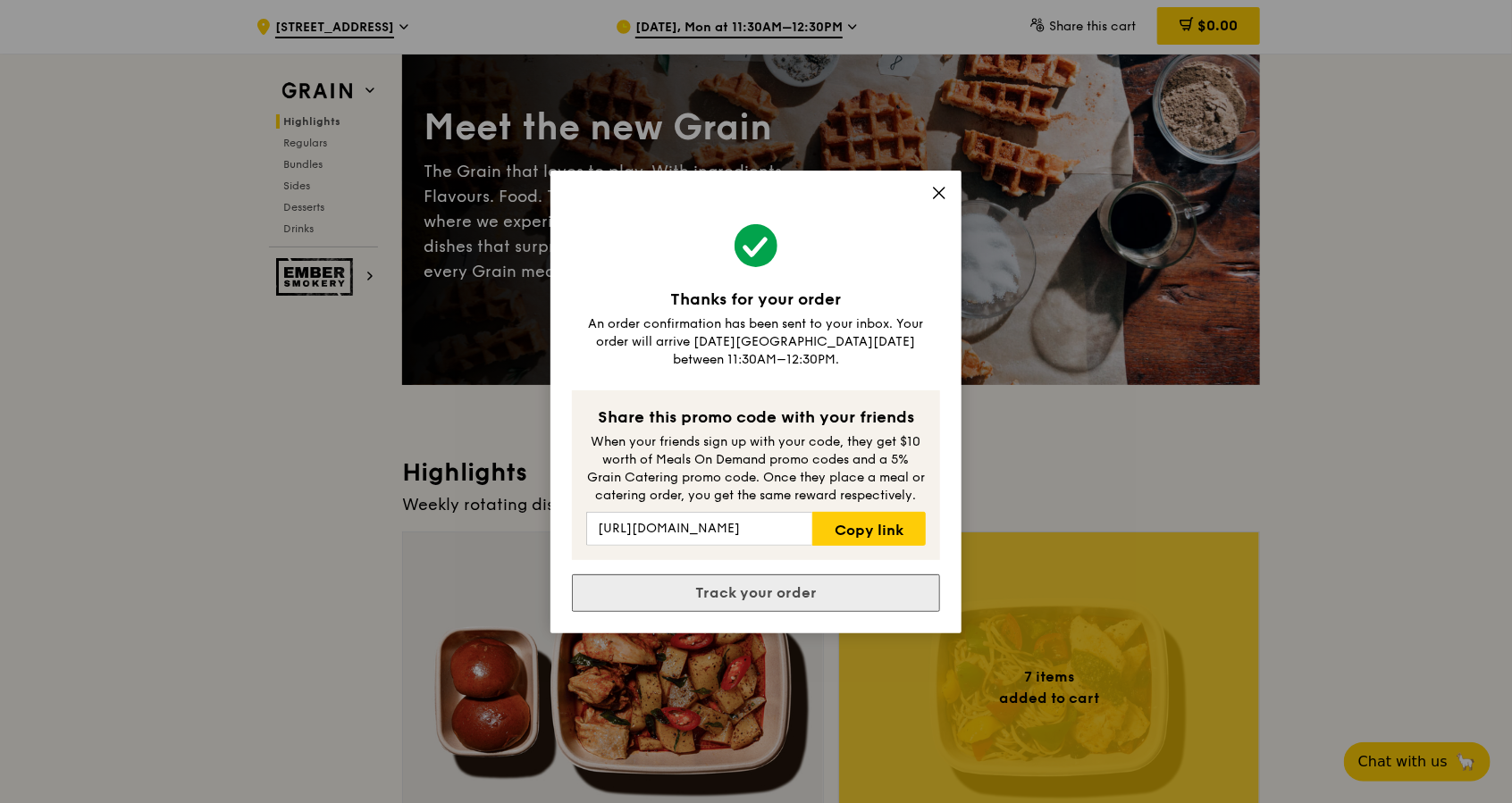
click at [760, 584] on link "Track your order" at bounding box center [756, 593] width 368 height 38
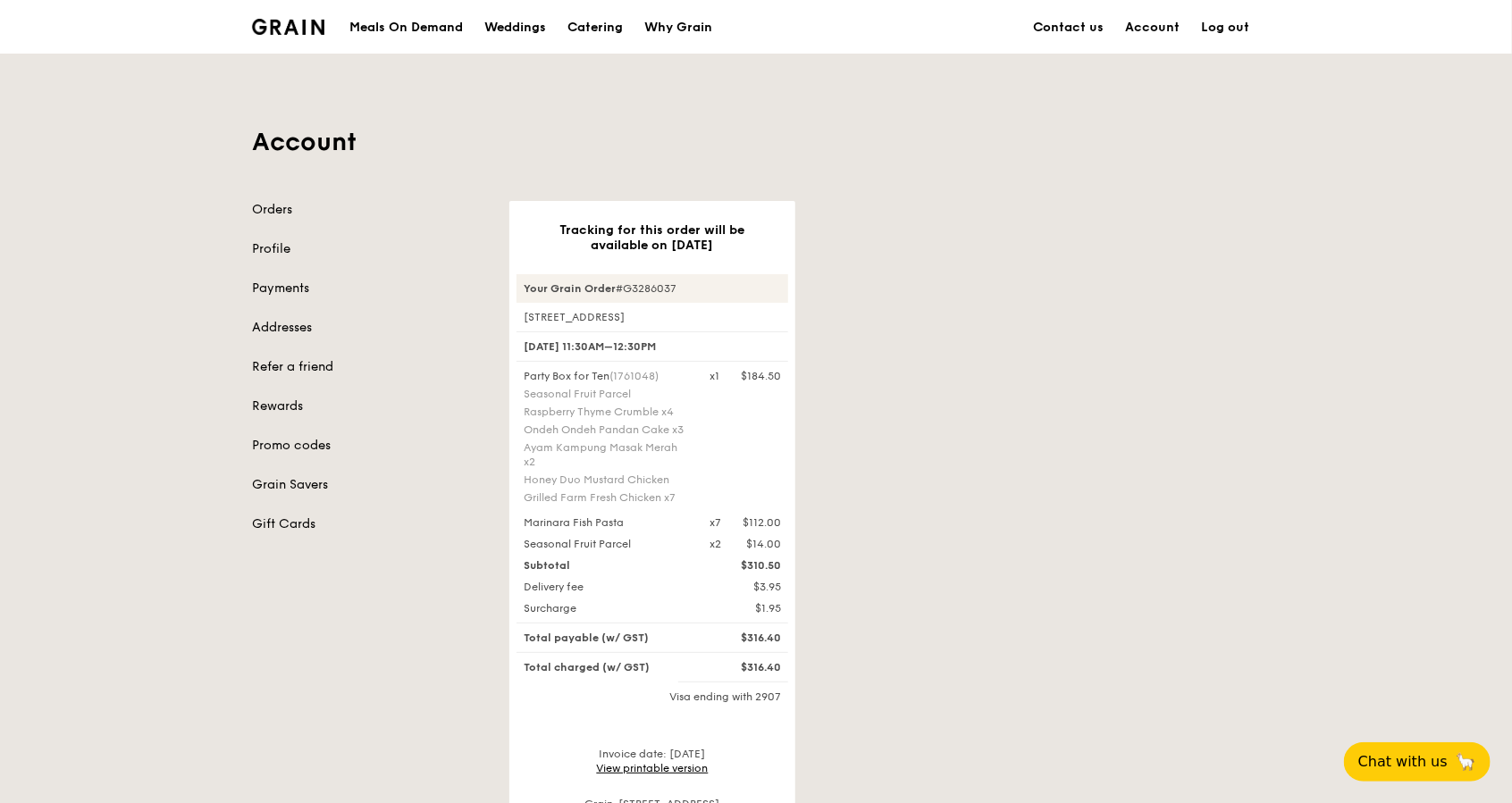
drag, startPoint x: 564, startPoint y: 231, endPoint x: 770, endPoint y: 257, distance: 207.6
click at [770, 257] on div "Tracking for this order will be available on Sep 15 Your Grain Order #G3286037 …" at bounding box center [652, 549] width 286 height 696
click at [663, 347] on div "15 Sep, 11:30AM–12:30PM" at bounding box center [652, 346] width 272 height 31
click at [607, 394] on div "Seasonal Fruit Parcel" at bounding box center [606, 394] width 164 height 14
click at [653, 412] on div "Raspberry Thyme Crumble x4" at bounding box center [606, 412] width 164 height 14
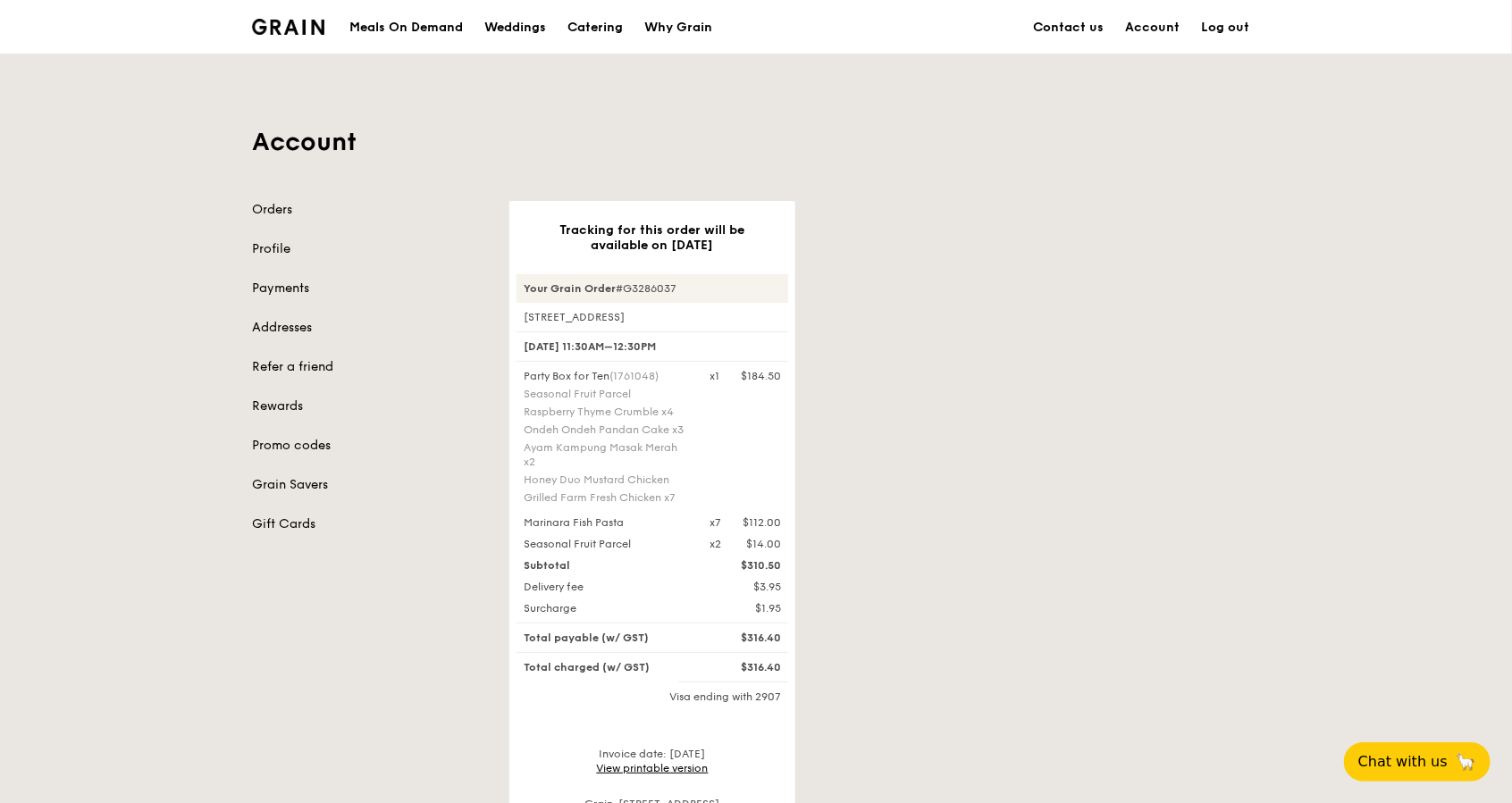
click at [672, 432] on div "Ondeh Ondeh Pandan Cake x3" at bounding box center [606, 430] width 164 height 14
click at [646, 481] on div "Honey Duo Mustard Chicken" at bounding box center [606, 480] width 164 height 14
click at [659, 501] on div "Grilled Farm Fresh Chicken x7" at bounding box center [606, 498] width 164 height 14
click at [616, 519] on div "Marinara Fish Pasta" at bounding box center [606, 523] width 186 height 14
click at [625, 543] on div "Seasonal Fruit Parcel" at bounding box center [606, 545] width 186 height 14
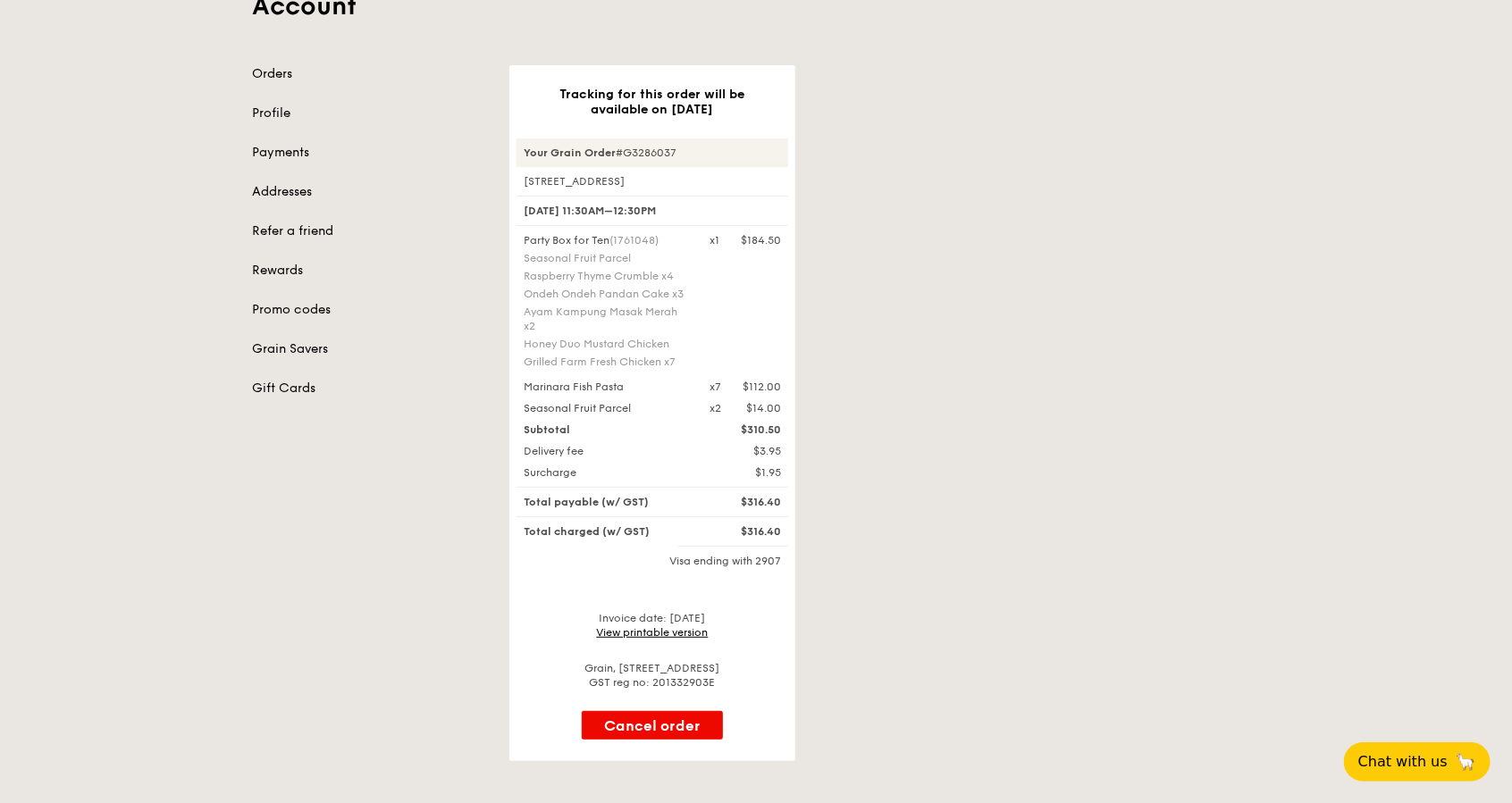
scroll to position [238, 0]
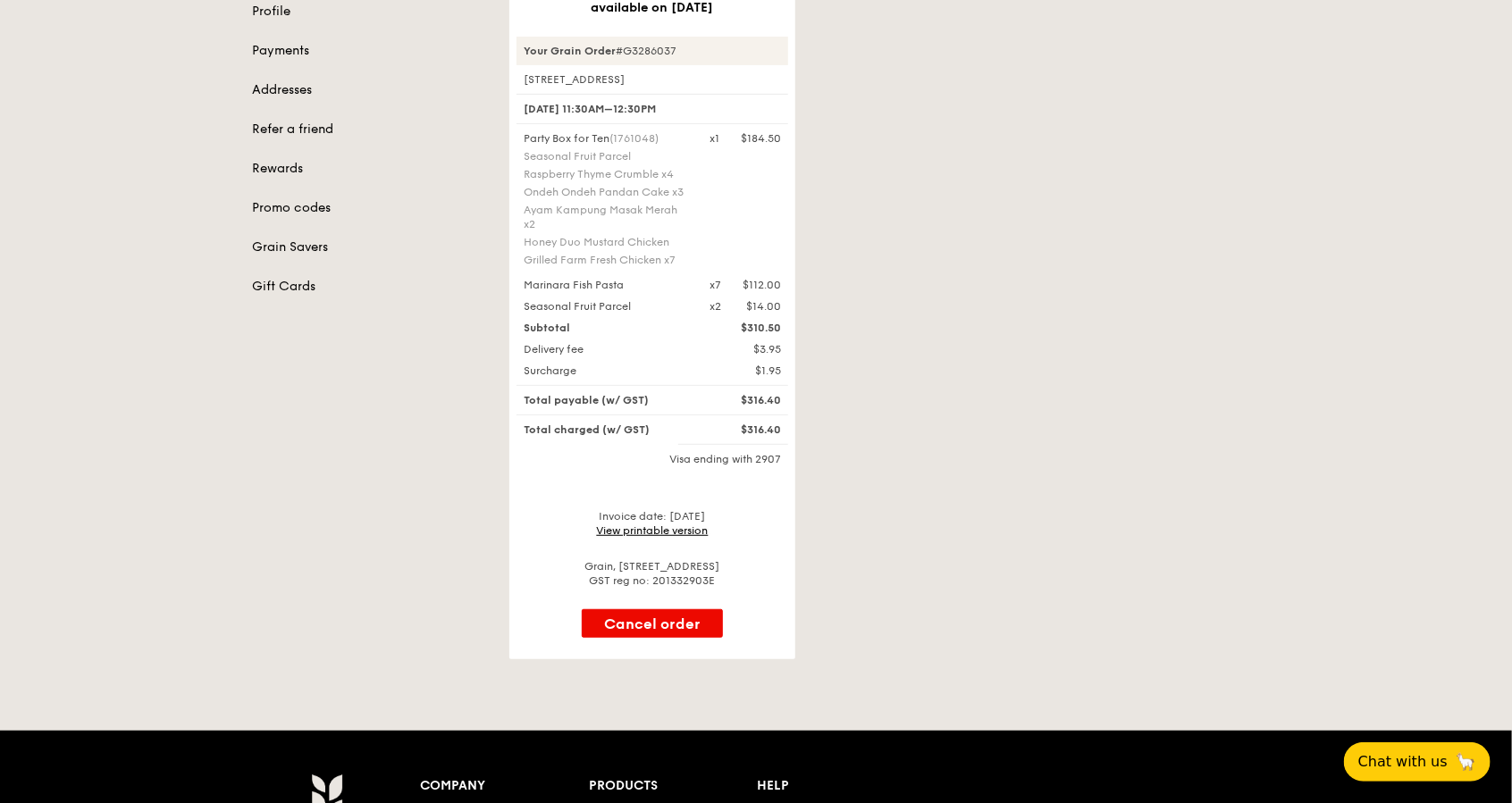
click at [677, 528] on link "View printable version" at bounding box center [652, 531] width 111 height 13
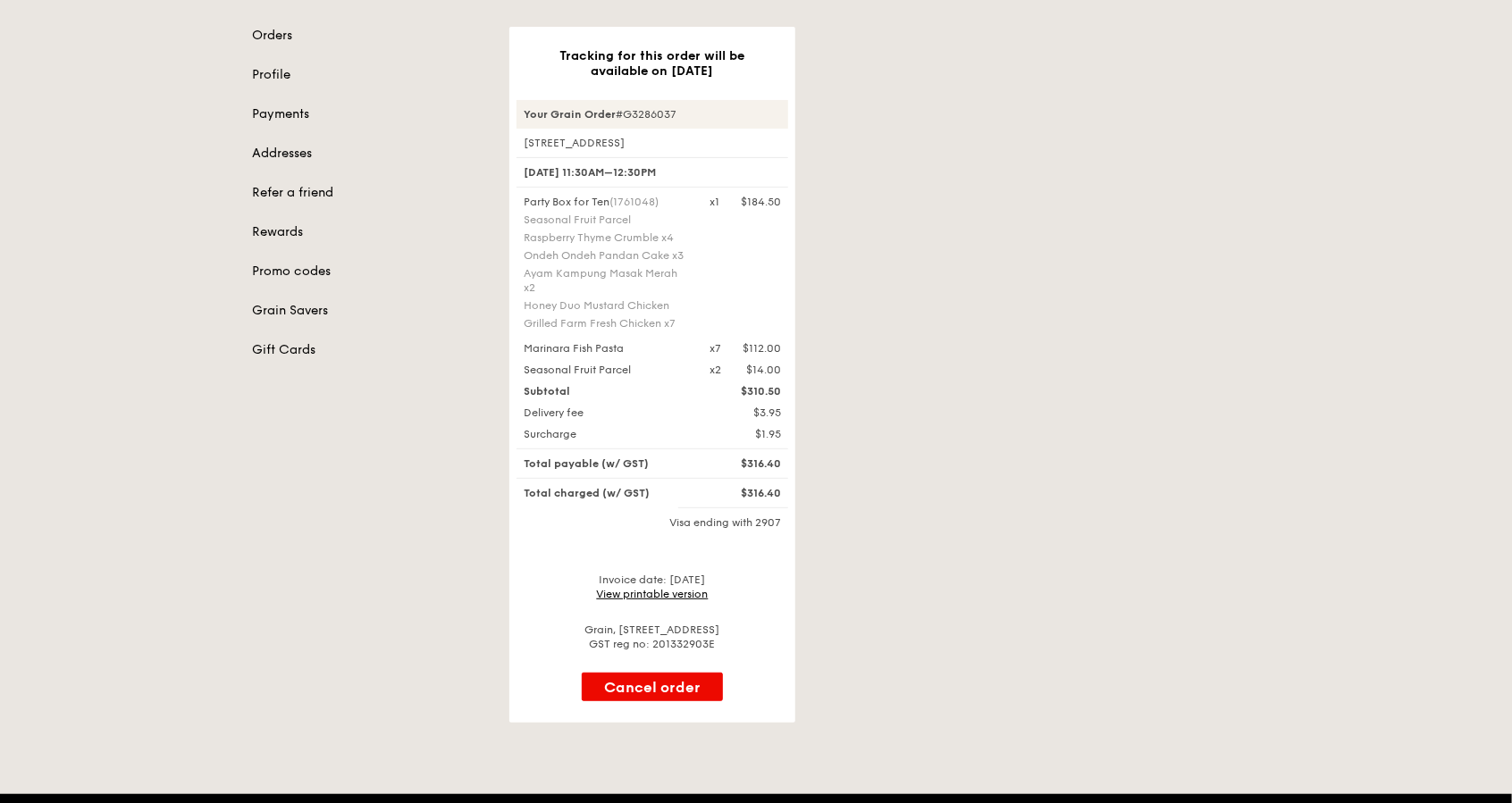
scroll to position [118, 0]
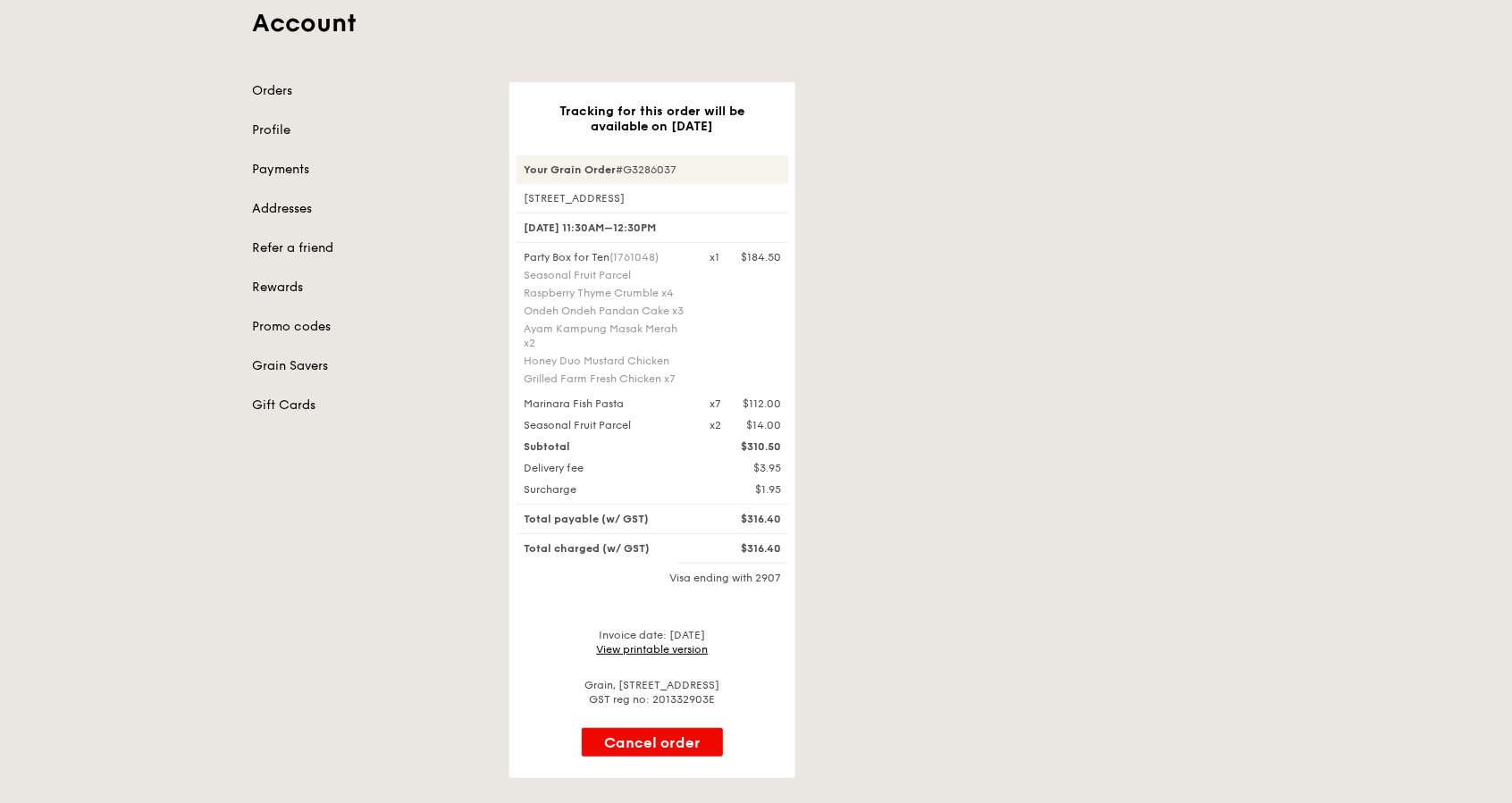
drag, startPoint x: 603, startPoint y: 339, endPoint x: 533, endPoint y: 299, distance: 80.6
click at [533, 299] on div "Party Box for Ten (1761048) Seasonal Fruit Parcel Raspberry Thyme Crumble x4 On…" at bounding box center [606, 319] width 186 height 139
drag, startPoint x: 533, startPoint y: 299, endPoint x: 450, endPoint y: 593, distance: 305.5
click at [450, 580] on div "Orders Profile Payments Addresses Refer a friend Rewards Promo codes Grain Save…" at bounding box center [756, 431] width 1029 height 696
click at [433, 642] on div "Orders Profile Payments Addresses Refer a friend Rewards Promo codes Grain Save…" at bounding box center [756, 431] width 1029 height 696
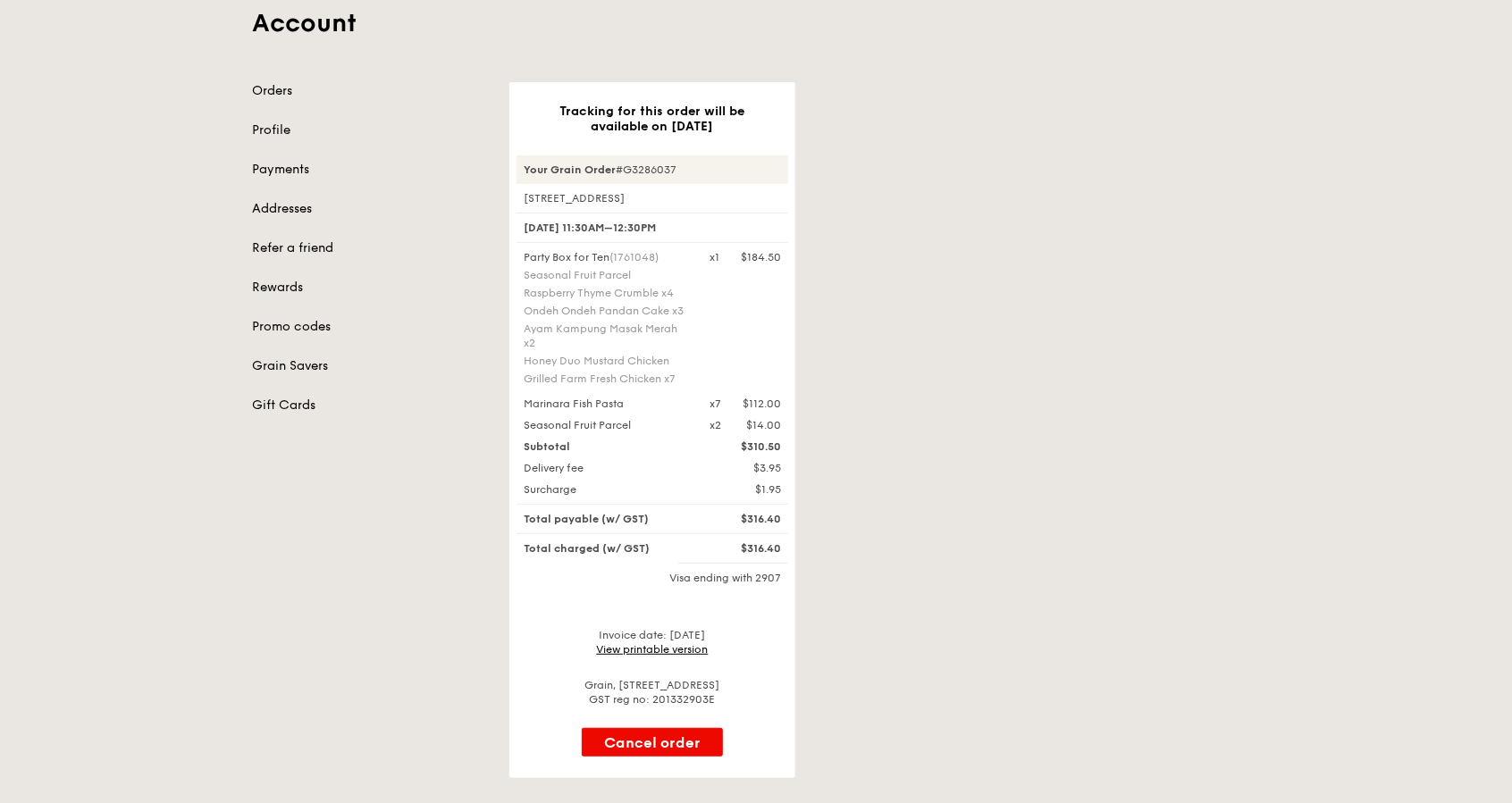
click at [405, 568] on div "Orders Profile Payments Addresses Refer a friend Rewards Promo codes Grain Save…" at bounding box center [756, 431] width 1029 height 696
drag, startPoint x: 253, startPoint y: 594, endPoint x: 312, endPoint y: 528, distance: 88.5
click at [254, 593] on div "Orders Profile Payments Addresses Refer a friend Rewards Promo codes Grain Save…" at bounding box center [756, 431] width 1029 height 696
